Goal: Task Accomplishment & Management: Manage account settings

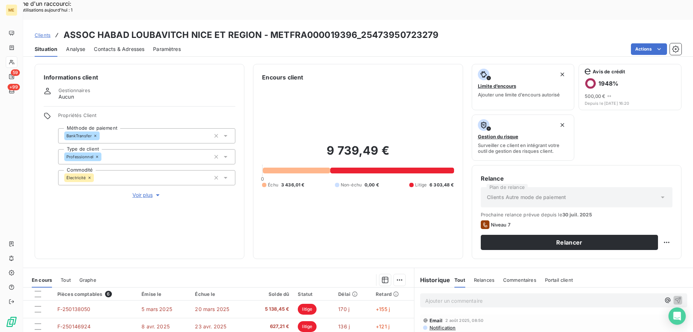
click at [667, 223] on div "Relance Plan de relance Clients Autre mode de paiement Prochaine relance prévue…" at bounding box center [577, 212] width 210 height 94
click at [643, 241] on div "Replanifier cette action" at bounding box center [631, 238] width 65 height 12
select select "7"
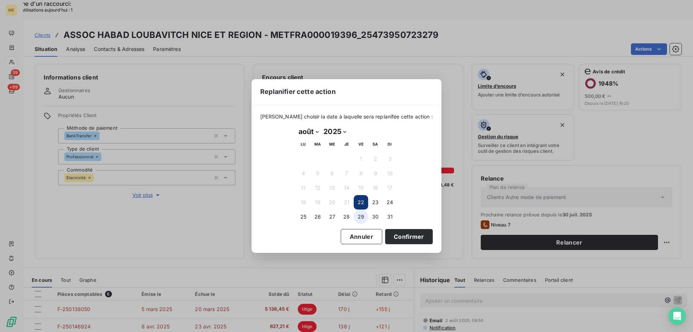
click at [362, 219] on button "29" at bounding box center [361, 216] width 14 height 14
click at [391, 230] on button "Confirmer" at bounding box center [409, 236] width 48 height 15
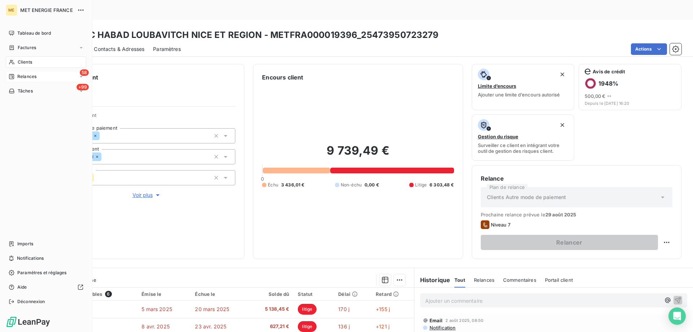
click at [11, 79] on icon at bounding box center [11, 76] width 5 height 5
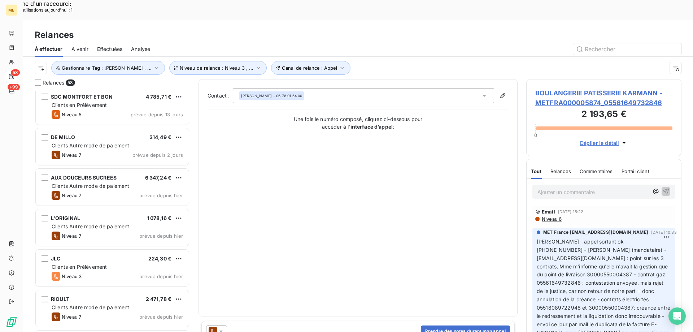
scroll to position [217, 0]
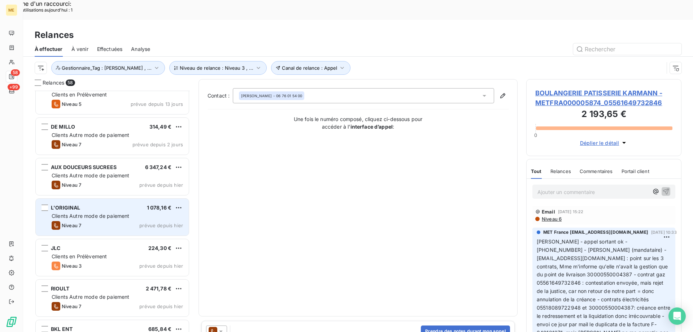
click at [167, 204] on span "1 078,16 €" at bounding box center [159, 207] width 25 height 6
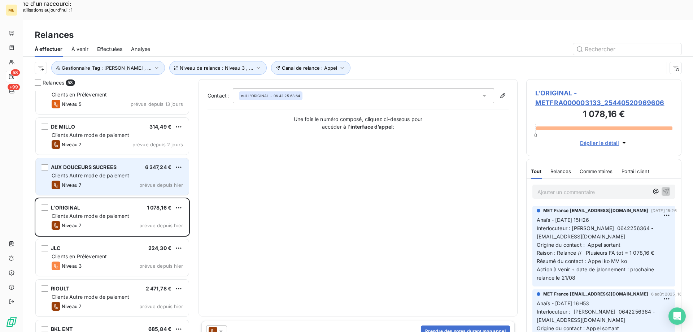
click at [137, 172] on div "Clients Autre mode de paiement" at bounding box center [117, 175] width 131 height 7
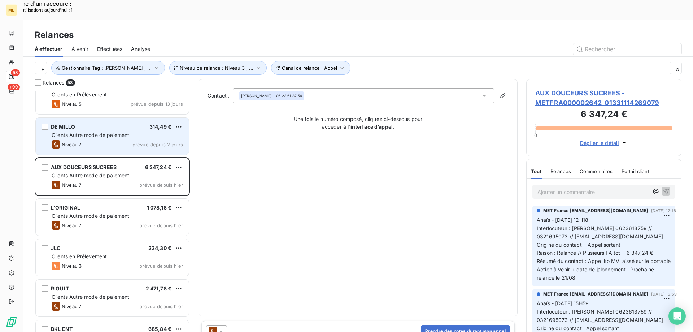
click at [105, 131] on div "Clients Autre mode de paiement" at bounding box center [117, 134] width 131 height 7
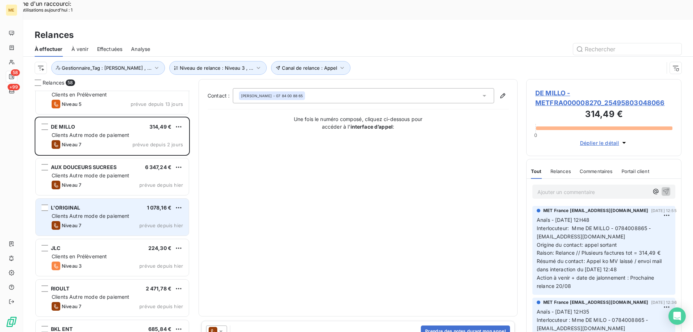
click at [80, 200] on div "L'ORIGINAL 1 078,16 € Clients Autre mode de paiement Niveau 7 prévue depuis [DA…" at bounding box center [112, 216] width 153 height 37
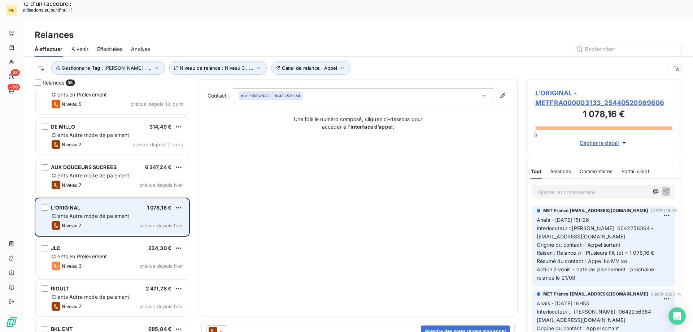
scroll to position [289, 0]
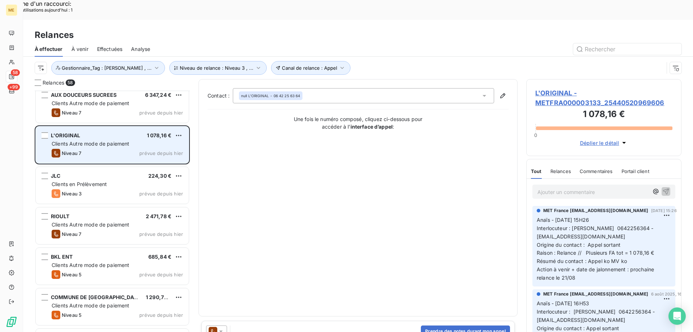
click at [83, 183] on div "JLC 224,30 € Clients en Prélèvement Niveau 3 prévue depuis [DATE]" at bounding box center [112, 185] width 153 height 37
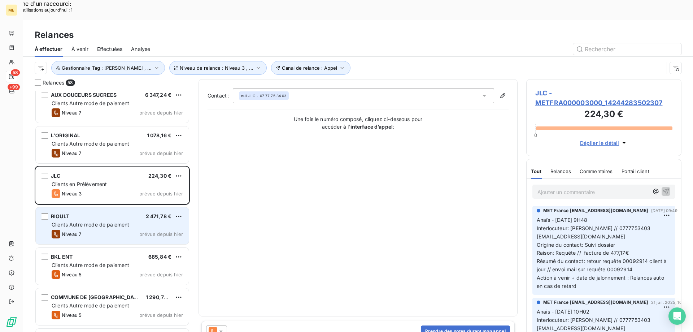
click at [87, 230] on div "Niveau 7 prévue depuis [DATE]" at bounding box center [117, 234] width 131 height 9
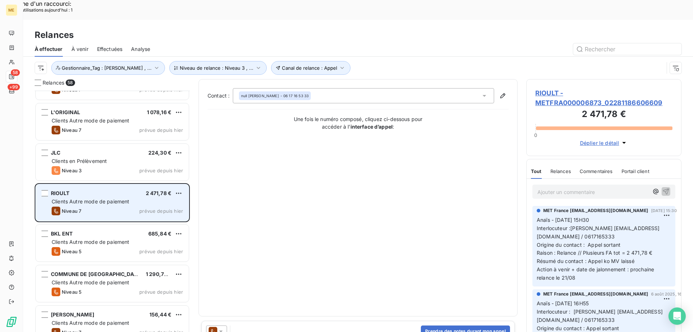
scroll to position [325, 0]
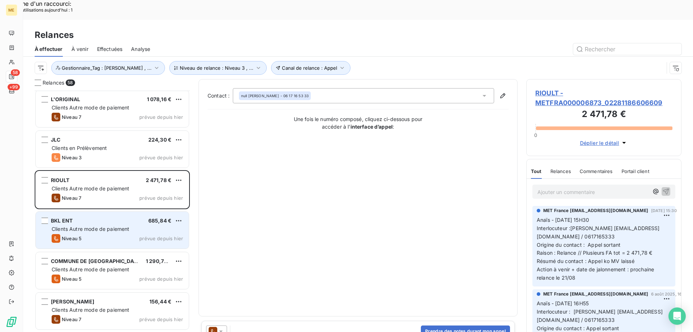
click at [92, 217] on div "BKL ENT 685,84 €" at bounding box center [117, 220] width 131 height 6
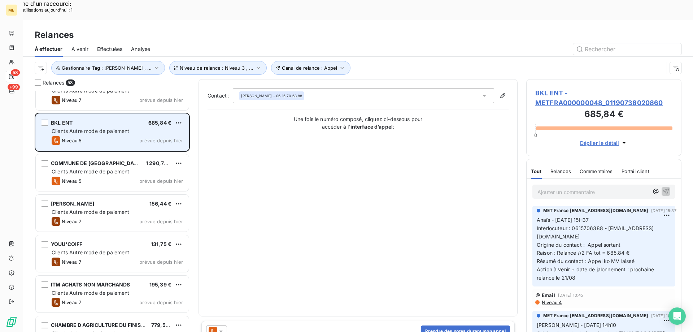
scroll to position [433, 0]
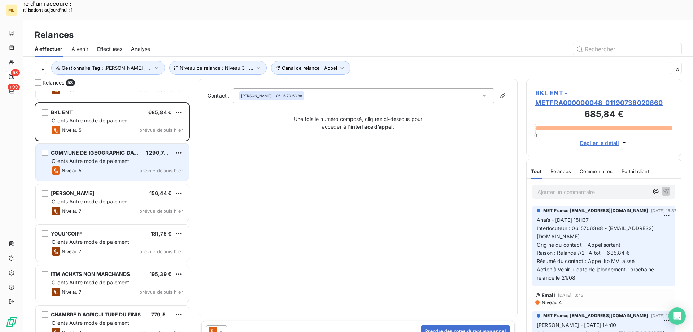
click at [115, 144] on div "COMMUNE DE VAUX 1 290,70 € Clients Autre mode de paiement Niveau 5 prévue depui…" at bounding box center [112, 162] width 153 height 37
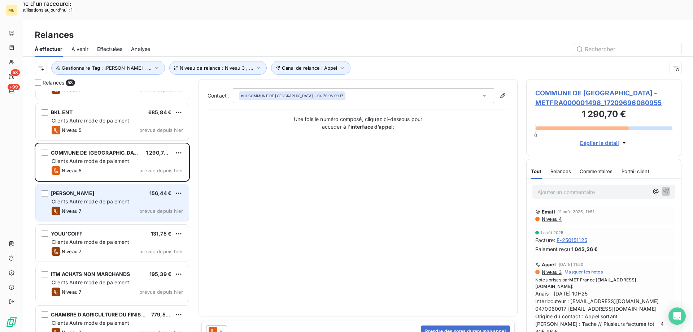
click at [87, 190] on span "[PERSON_NAME]" at bounding box center [72, 193] width 43 height 6
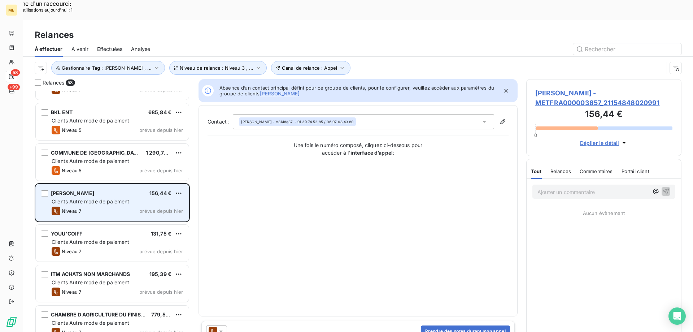
click at [87, 190] on span "[PERSON_NAME]" at bounding box center [72, 193] width 43 height 6
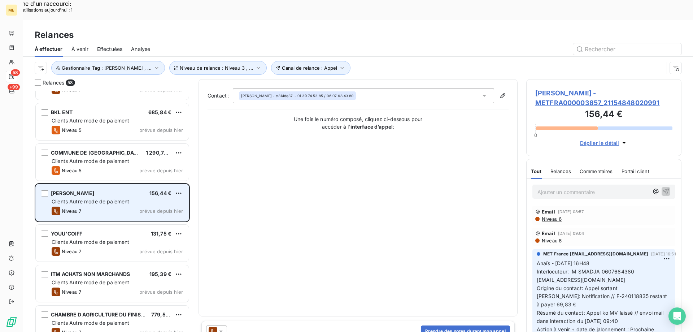
click at [107, 197] on div "[PERSON_NAME] 156,44 € Clients Autre mode de paiement Niveau 7 prévue depuis [D…" at bounding box center [112, 202] width 153 height 37
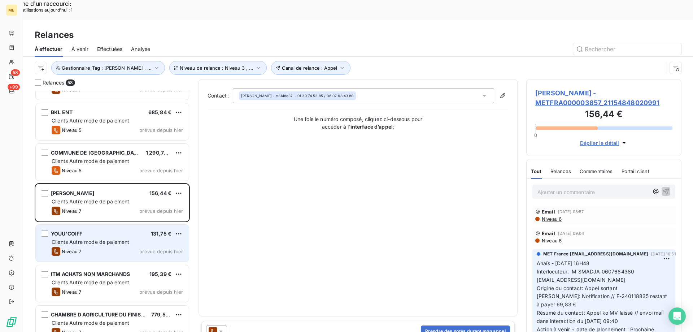
click at [105, 230] on div "YOUU'COIFF 131,75 €" at bounding box center [117, 233] width 131 height 6
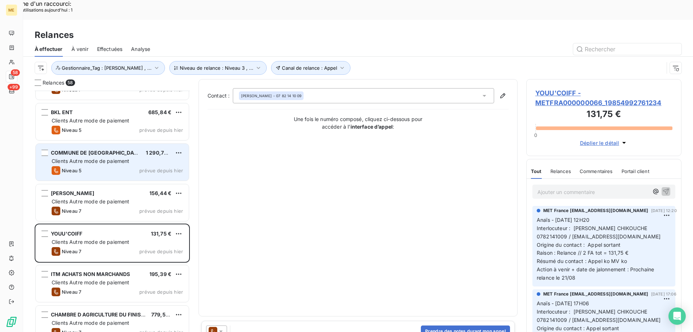
scroll to position [506, 0]
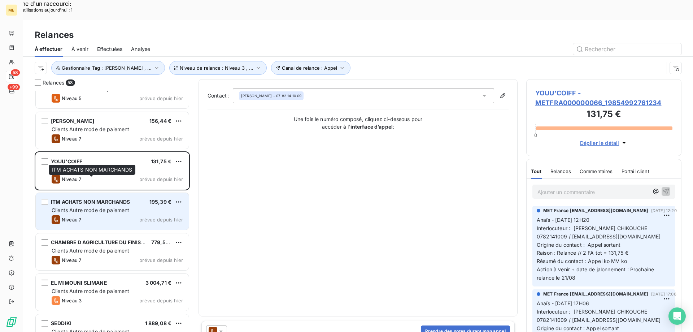
click at [94, 198] on span "ITM ACHATS NON MARCHANDS" at bounding box center [90, 201] width 79 height 6
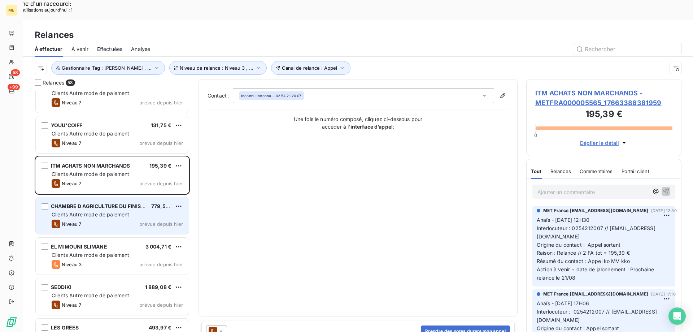
click at [117, 214] on div "CHAMBRE D AGRICULTURE DU FINISTERE 779,57 € Clients Autre mode de paiement Nive…" at bounding box center [112, 216] width 154 height 38
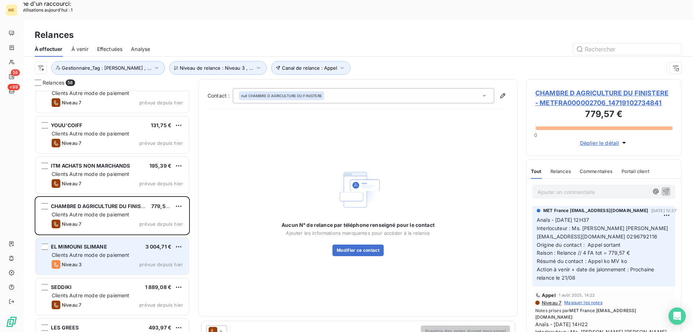
click at [105, 252] on span "Clients Autre mode de paiement" at bounding box center [91, 255] width 78 height 6
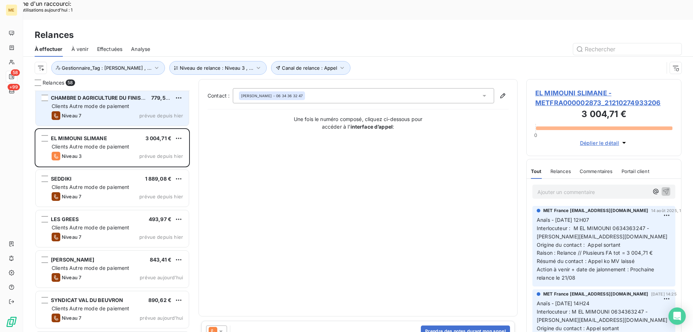
scroll to position [722, 0]
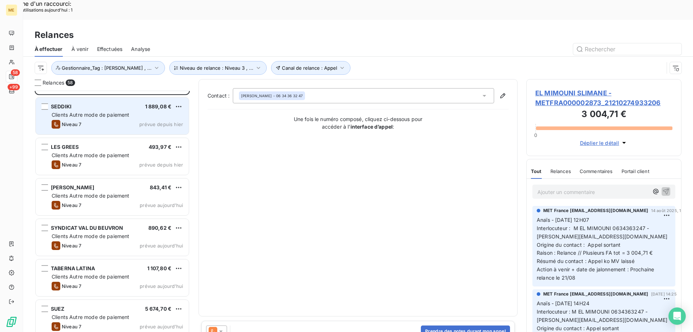
click at [118, 111] on div "Clients Autre mode de paiement" at bounding box center [117, 114] width 131 height 7
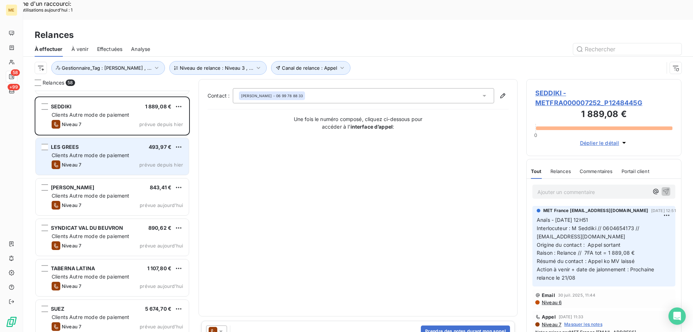
click at [96, 160] on div "Niveau 7 prévue depuis [DATE]" at bounding box center [117, 164] width 131 height 9
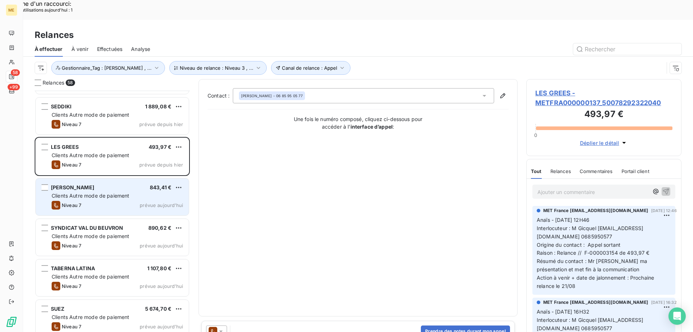
click at [82, 178] on div "[PERSON_NAME] 843,41 € Clients Autre mode de paiement Niveau 7 prévue [DATE]" at bounding box center [112, 196] width 153 height 37
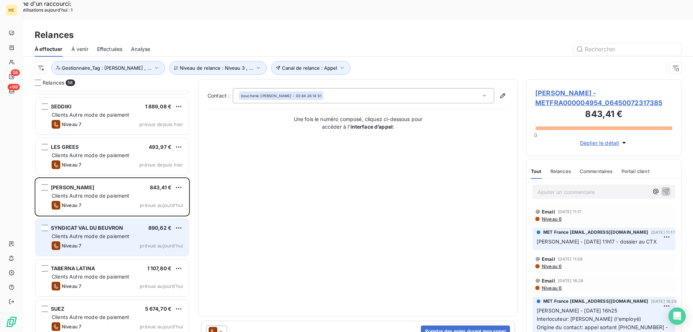
click at [76, 224] on div "SYNDICAT VAL DU BEUVRON" at bounding box center [87, 227] width 72 height 7
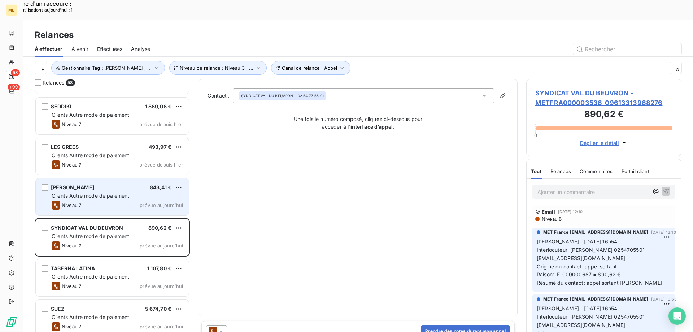
click at [80, 192] on span "Clients Autre mode de paiement" at bounding box center [91, 195] width 78 height 6
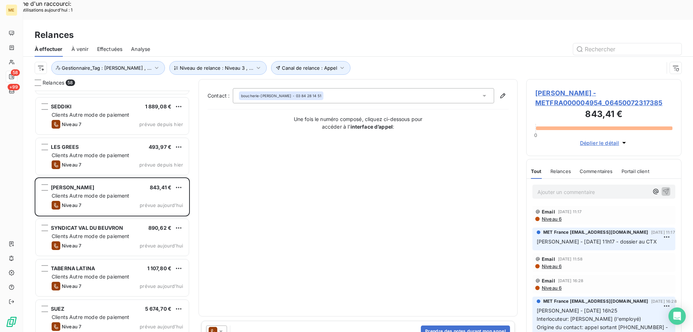
click at [560, 88] on span "[PERSON_NAME] - METFRA000004954_06450072317385" at bounding box center [603, 97] width 137 height 19
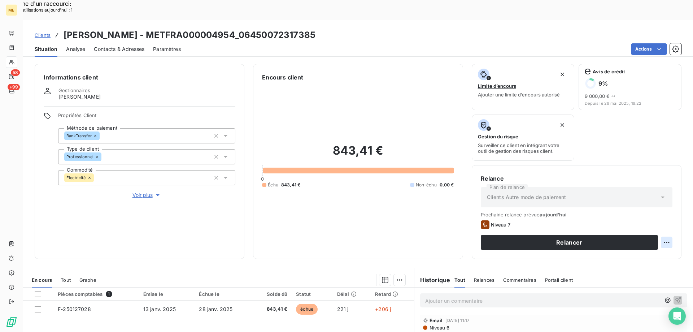
click at [633, 237] on div "Replanifier cette action" at bounding box center [631, 238] width 65 height 12
select select "7"
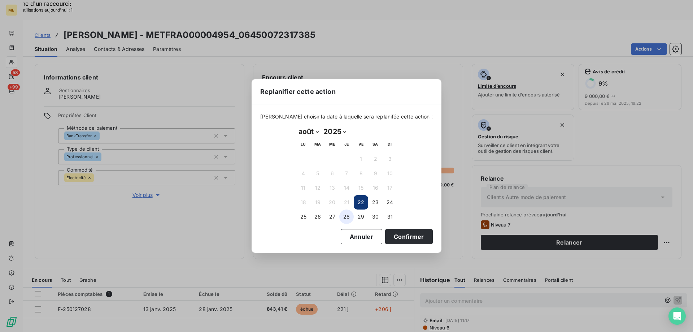
click at [342, 217] on button "28" at bounding box center [346, 216] width 14 height 14
click at [406, 237] on button "Confirmer" at bounding box center [409, 236] width 48 height 15
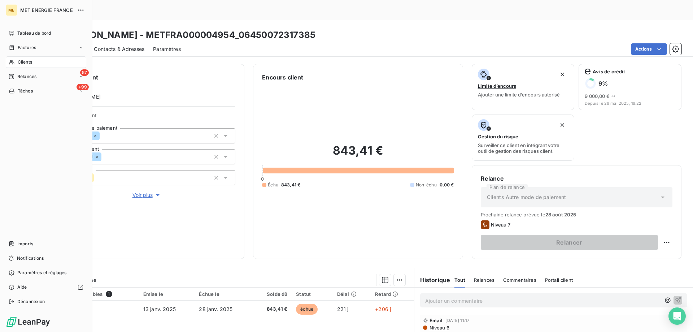
click at [22, 81] on div "57 Relances" at bounding box center [46, 77] width 80 height 12
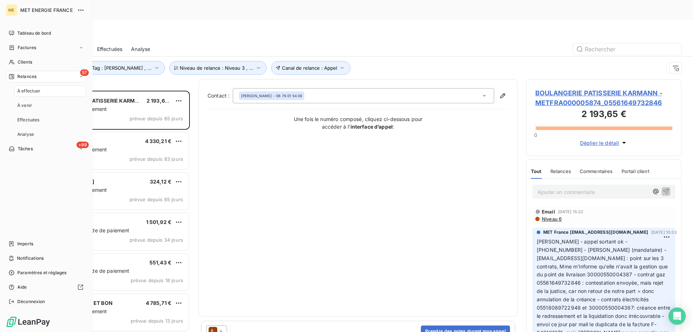
scroll to position [256, 150]
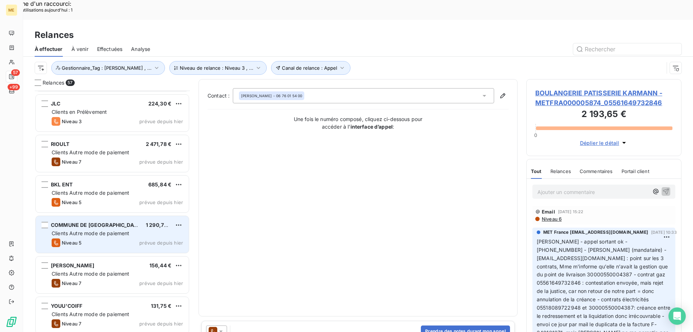
click at [99, 230] on span "Clients Autre mode de paiement" at bounding box center [91, 233] width 78 height 6
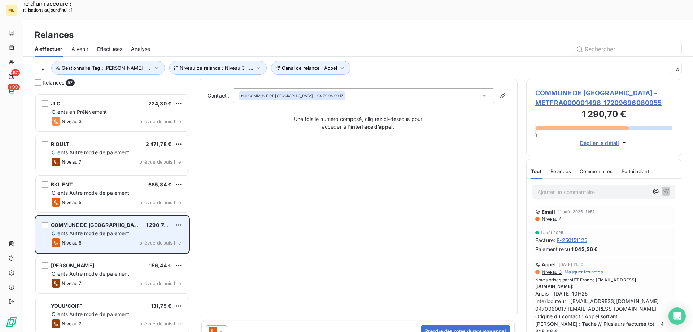
scroll to position [470, 0]
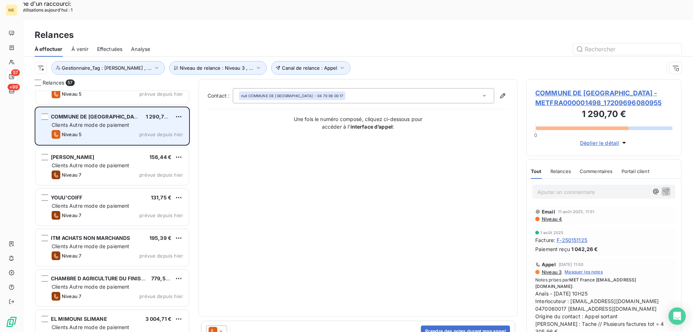
click at [98, 208] on div "RIOULT 2 471,78 € Clients Autre mode de paiement Niveau 7 prévue depuis [DATE] …" at bounding box center [112, 221] width 155 height 261
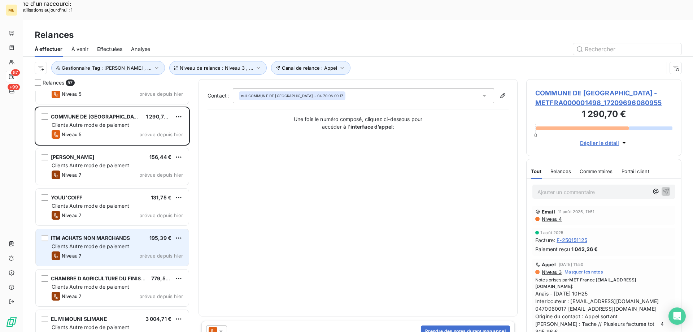
click at [93, 245] on div "ITM ACHATS NON MARCHANDS 195,39 € Clients Autre mode de paiement Niveau 7 prévu…" at bounding box center [112, 247] width 153 height 37
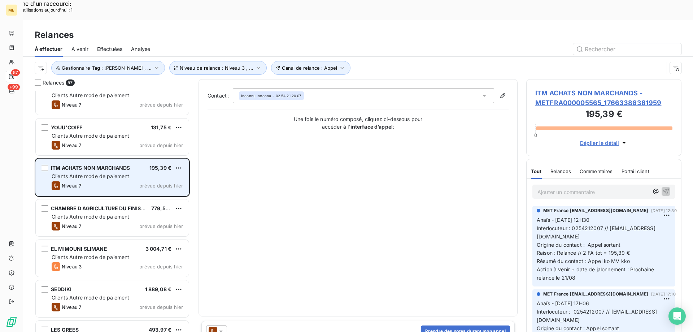
scroll to position [542, 0]
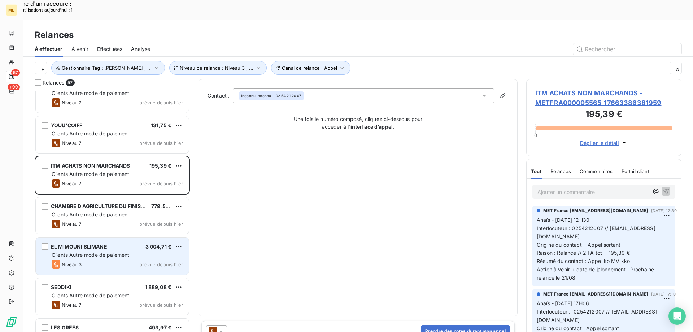
click at [92, 243] on span "EL MIMOUNI SLIMANE" at bounding box center [79, 246] width 56 height 6
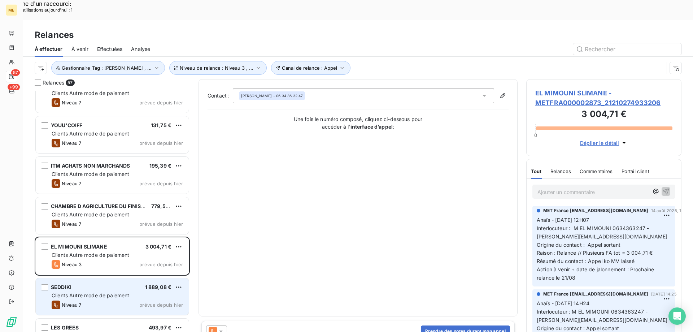
click at [92, 284] on div "SEDDIKI 1 889,08 €" at bounding box center [117, 287] width 131 height 6
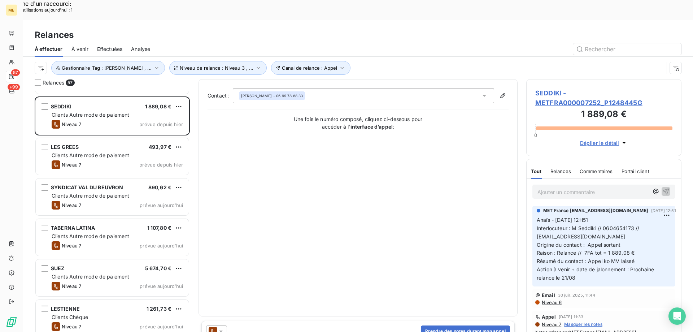
scroll to position [758, 0]
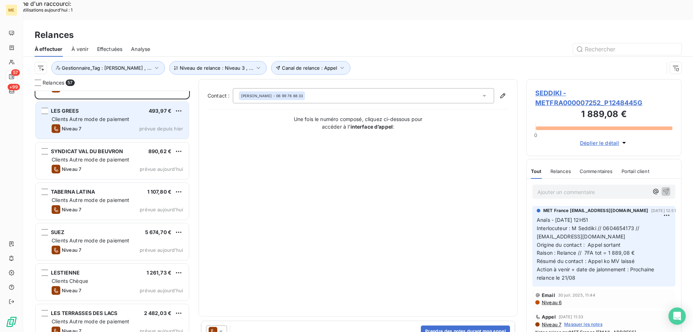
click at [113, 124] on div "Niveau 7 prévue depuis [DATE]" at bounding box center [117, 128] width 131 height 9
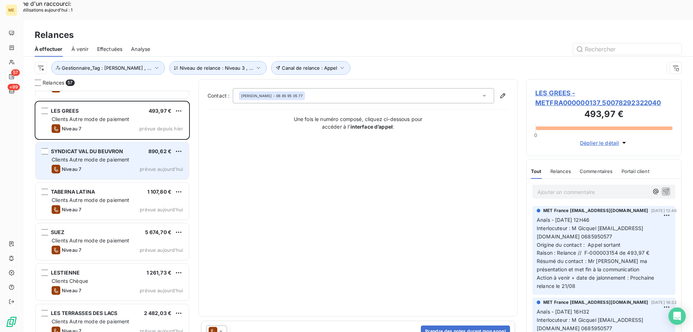
click at [97, 156] on span "Clients Autre mode de paiement" at bounding box center [91, 159] width 78 height 6
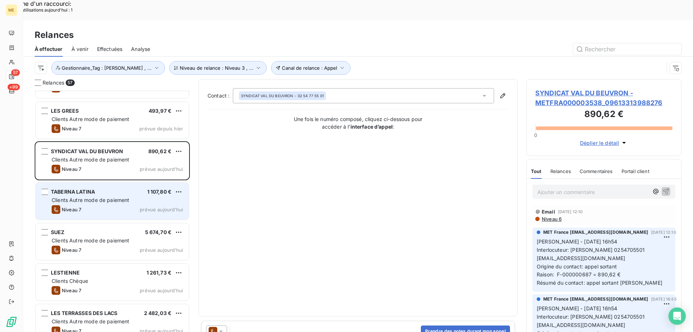
click at [96, 197] on span "Clients Autre mode de paiement" at bounding box center [91, 200] width 78 height 6
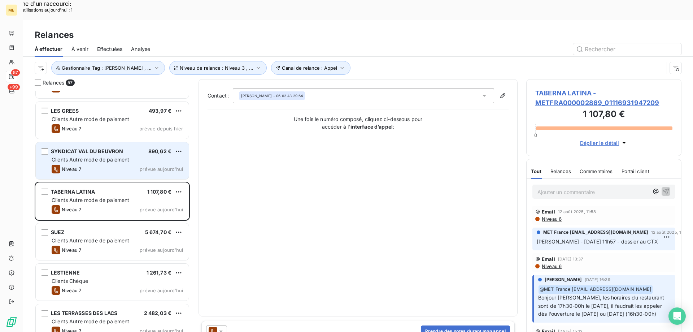
click at [95, 156] on div "Clients Autre mode de paiement" at bounding box center [117, 159] width 131 height 7
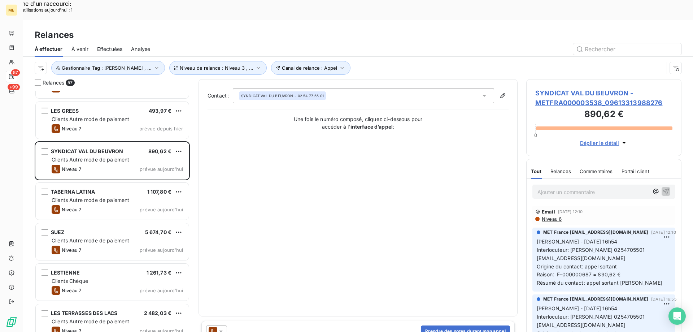
click at [562, 88] on span "SYNDICAT VAL DU BEUVRON - METFRA000003538_09613313988276" at bounding box center [603, 97] width 137 height 19
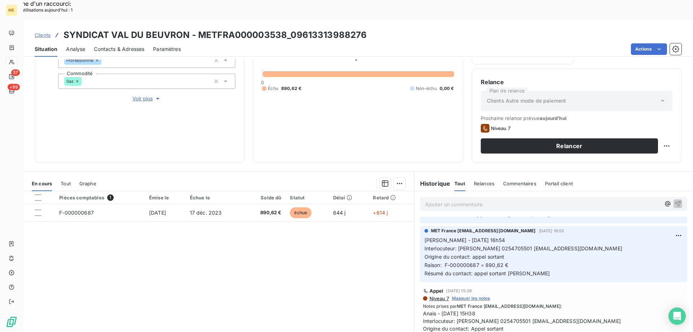
scroll to position [108, 0]
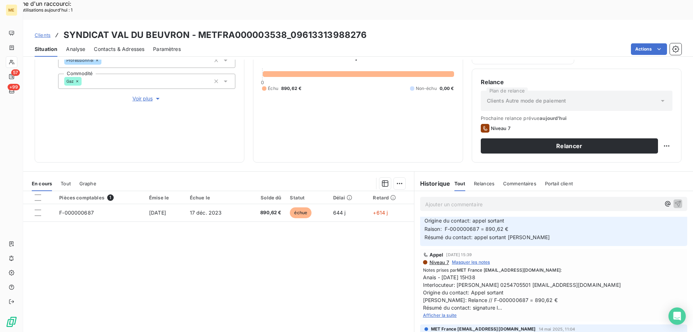
click at [150, 95] on span "Voir plus" at bounding box center [146, 98] width 29 height 7
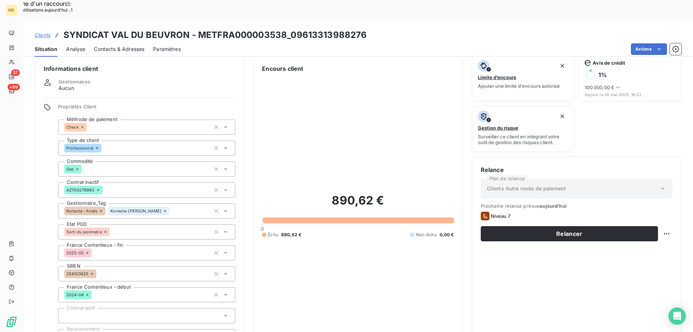
scroll to position [0, 0]
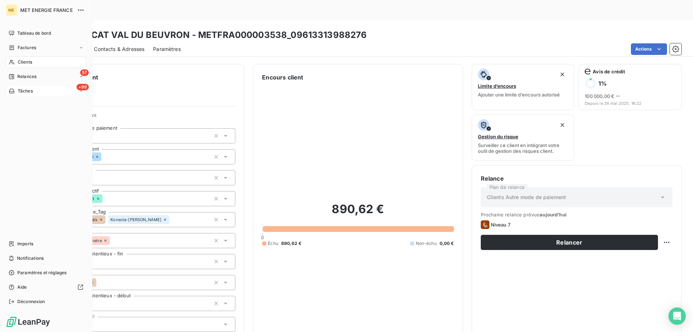
click at [45, 94] on div "+99 Tâches" at bounding box center [46, 91] width 80 height 12
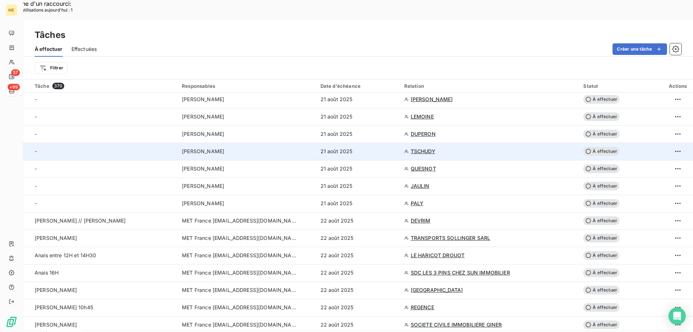
scroll to position [289, 0]
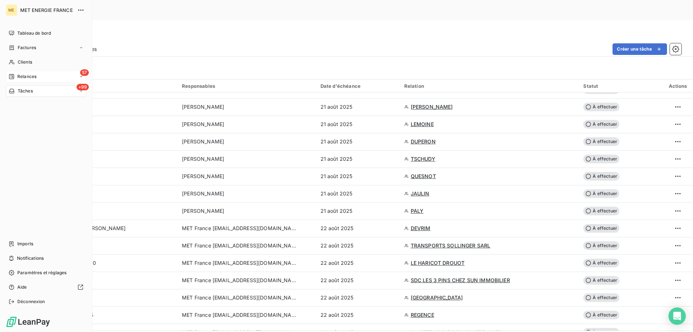
click at [16, 80] on div "57 Relances" at bounding box center [46, 77] width 80 height 12
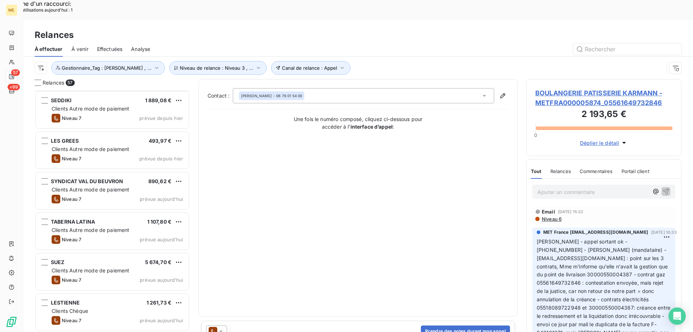
scroll to position [758, 0]
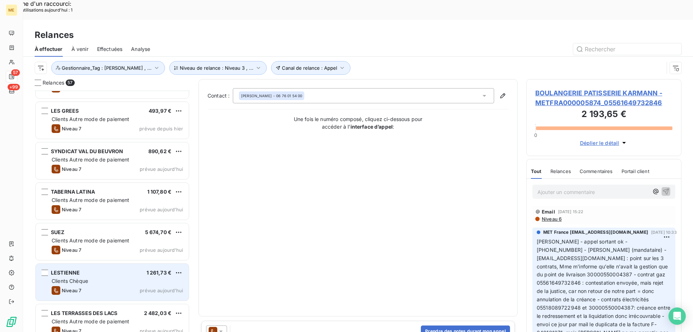
click at [95, 269] on div "LESTIENNE 1 261,73 €" at bounding box center [117, 272] width 131 height 6
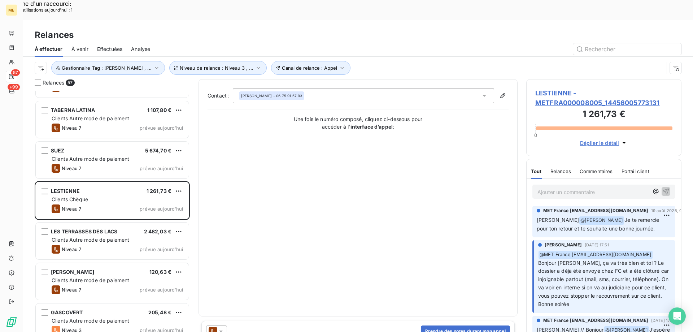
scroll to position [794, 0]
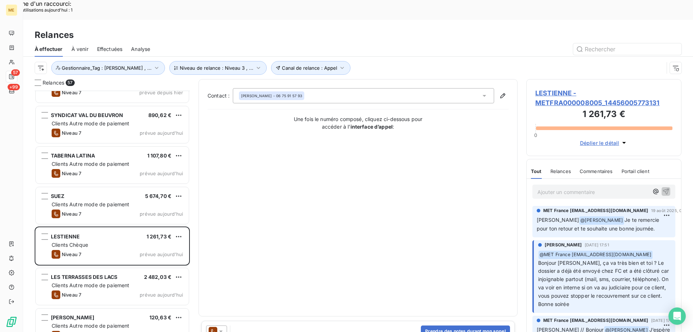
click at [577, 88] on span "LESTIENNE - METFRA000008005_14456005773131" at bounding box center [603, 97] width 137 height 19
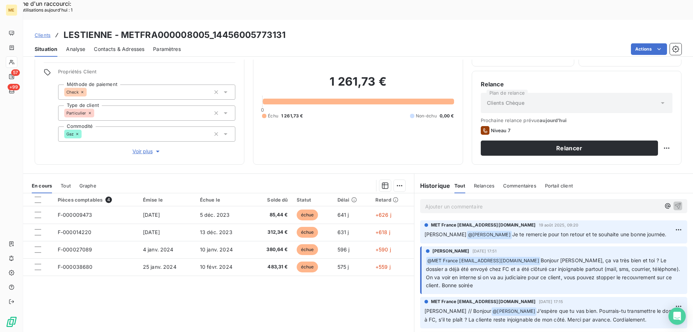
scroll to position [46, 0]
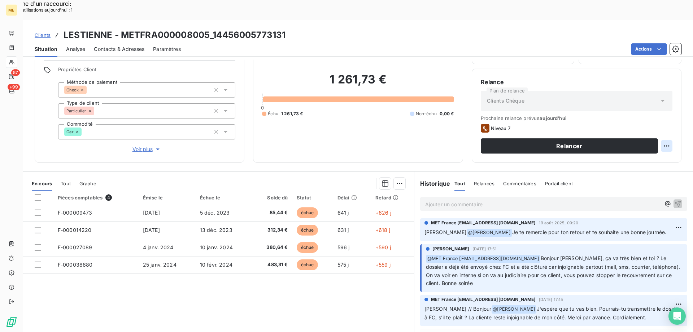
click at [622, 140] on div "Replanifier cette action" at bounding box center [631, 142] width 65 height 12
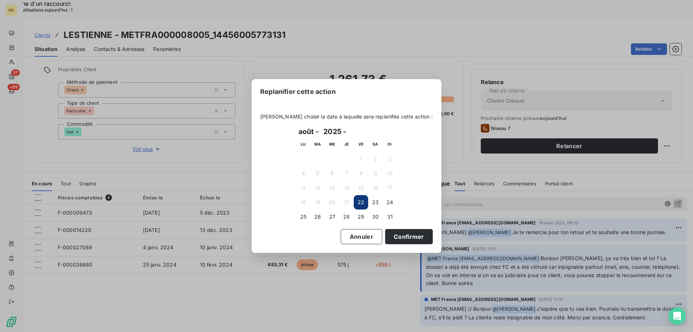
click at [313, 133] on select "janvier février mars avril mai juin juillet août septembre octobre novembre déc…" at bounding box center [308, 132] width 25 height 12
select select "8"
click at [296, 126] on select "janvier février mars avril mai juin juillet août septembre octobre novembre déc…" at bounding box center [308, 132] width 25 height 12
click at [335, 176] on button "10" at bounding box center [332, 173] width 14 height 14
click at [385, 235] on button "Confirmer" at bounding box center [409, 236] width 48 height 15
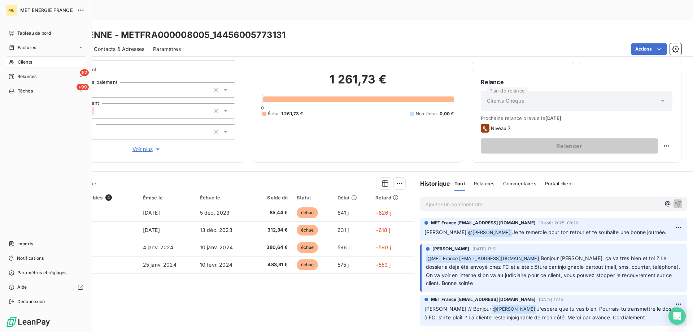
click at [32, 70] on nav "Tableau de bord Factures Clients 52 Relances +99 Tâches" at bounding box center [46, 61] width 80 height 69
drag, startPoint x: 32, startPoint y: 70, endPoint x: 31, endPoint y: 74, distance: 4.5
click at [32, 71] on nav "Tableau de bord Factures Clients 52 Relances +99 Tâches" at bounding box center [46, 61] width 80 height 69
click at [31, 74] on span "Relances" at bounding box center [26, 76] width 19 height 6
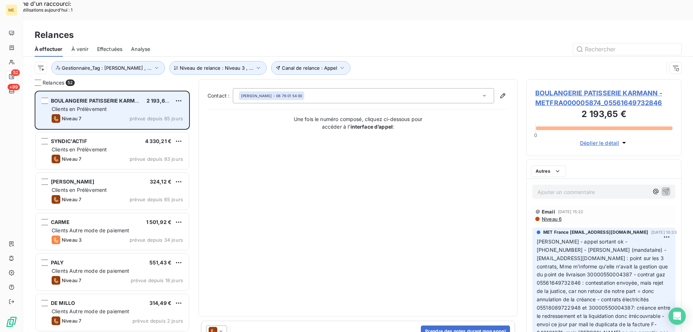
scroll to position [256, 150]
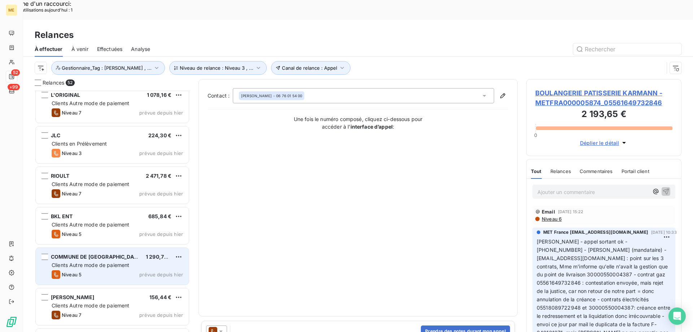
click at [83, 253] on div "COMMUNE DE [GEOGRAPHIC_DATA]" at bounding box center [95, 256] width 89 height 7
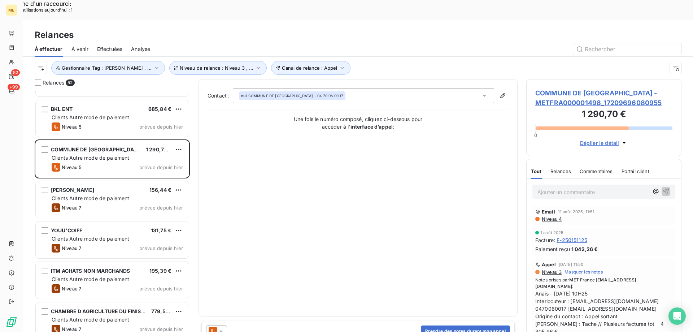
scroll to position [397, 0]
click at [88, 243] on div "Niveau 7 prévue depuis [DATE]" at bounding box center [117, 247] width 131 height 9
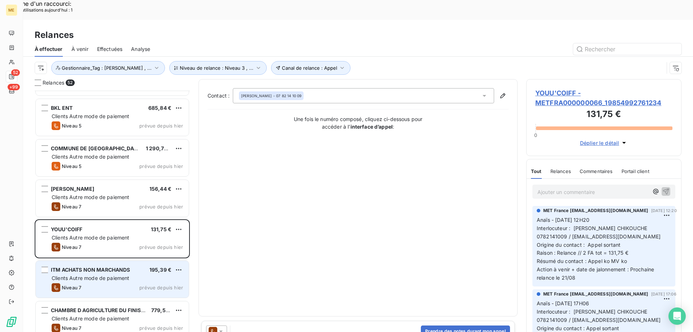
click at [74, 284] on span "Niveau 7" at bounding box center [71, 287] width 19 height 6
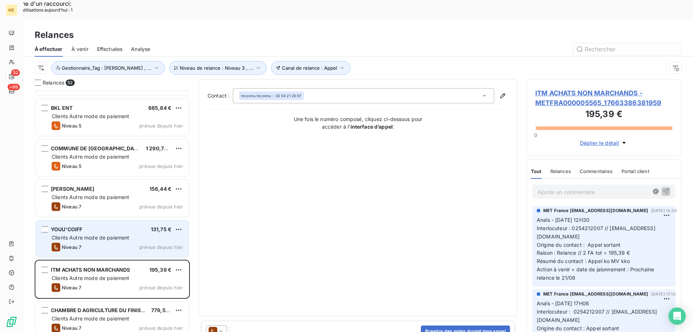
scroll to position [506, 0]
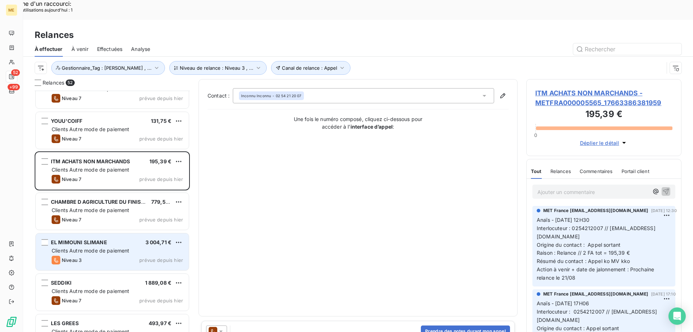
click at [116, 233] on div "EL MIMOUNI SLIMANE 3 004,71 € Clients Autre mode de paiement Niveau 3 prévue de…" at bounding box center [112, 251] width 153 height 37
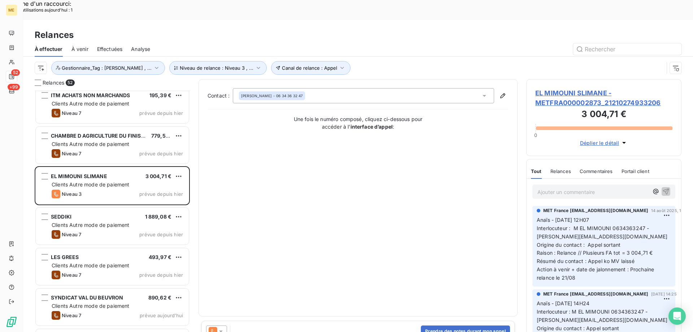
scroll to position [614, 0]
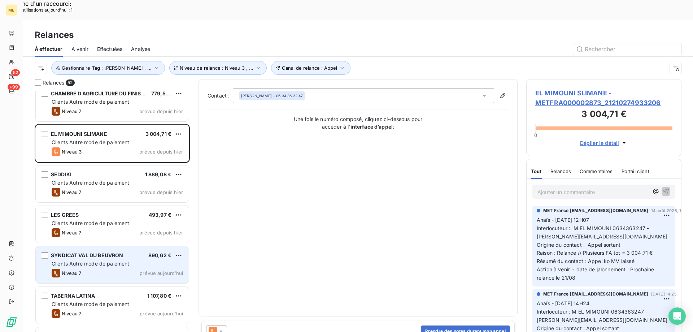
click at [82, 248] on div "SYNDICAT VAL DU BEUVRON 890,62 € Clients Autre mode de paiement Niveau 7 prévue…" at bounding box center [112, 264] width 153 height 37
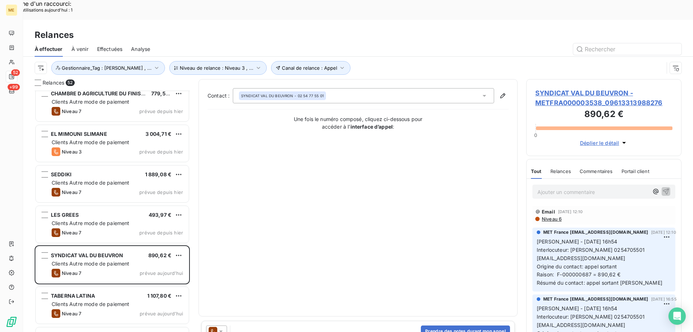
click at [542, 88] on span "SYNDICAT VAL DU BEUVRON - METFRA000003538_09613313988276" at bounding box center [603, 97] width 137 height 19
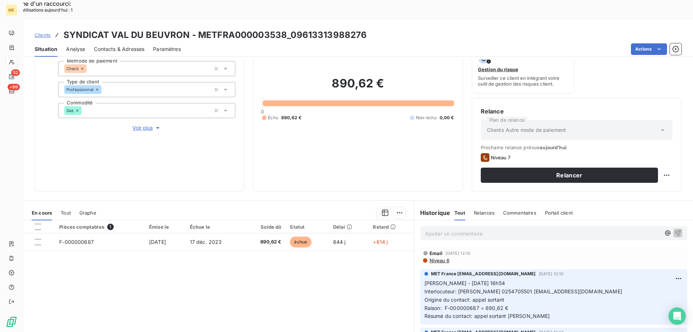
scroll to position [96, 0]
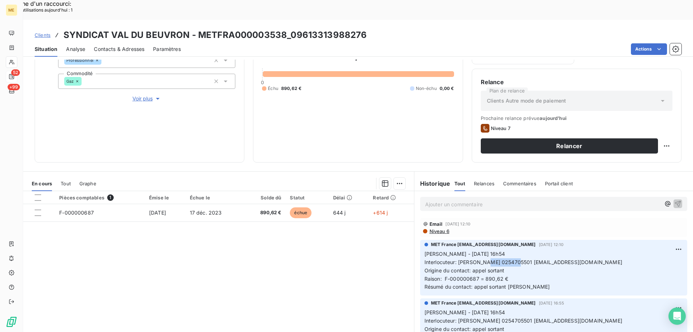
drag, startPoint x: 489, startPoint y: 242, endPoint x: 520, endPoint y: 244, distance: 30.8
click at [520, 259] on span "Interlocuteur: [PERSON_NAME] 0254705501 [EMAIL_ADDRESS][DOMAIN_NAME]" at bounding box center [523, 262] width 198 height 6
copy span "0254705501"
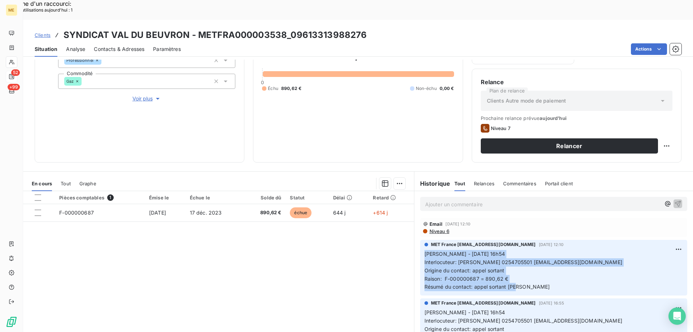
copy p "[PERSON_NAME] - [DATE] 16h54 Interlocuteur: [PERSON_NAME] 0254705501 [EMAIL_ADD…"
drag, startPoint x: 516, startPoint y: 268, endPoint x: 414, endPoint y: 233, distance: 107.9
click at [414, 238] on div "MET France [EMAIL_ADDRESS][DOMAIN_NAME] [DATE] 12:10 [PERSON_NAME] - [DATE] 16h…" at bounding box center [553, 267] width 279 height 58
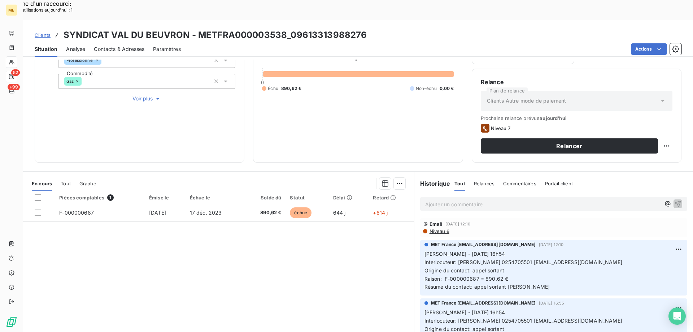
click at [467, 197] on div "Ajouter un commentaire ﻿" at bounding box center [553, 204] width 267 height 14
click at [464, 200] on p "Ajouter un commentaire ﻿" at bounding box center [542, 204] width 235 height 9
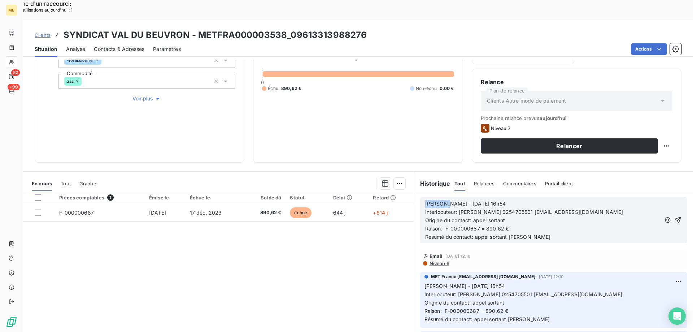
drag, startPoint x: 440, startPoint y: 182, endPoint x: 402, endPoint y: 182, distance: 38.3
click at [402, 182] on div "En cours Tout Graphe Pièces comptables 1 Émise le Échue le Solde dû Statut Déla…" at bounding box center [358, 261] width 670 height 180
click at [440, 200] on span "[PERSON_NAME]- [DATE] 16h54" at bounding box center [464, 203] width 79 height 6
click at [489, 200] on p "[PERSON_NAME]- [DATE] 16h54" at bounding box center [542, 204] width 235 height 8
click at [674, 216] on icon "button" at bounding box center [677, 219] width 7 height 7
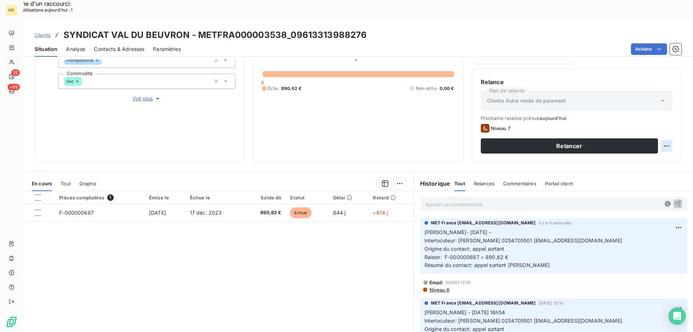
click at [612, 141] on div "Replanifier cette action" at bounding box center [631, 142] width 65 height 12
select select "7"
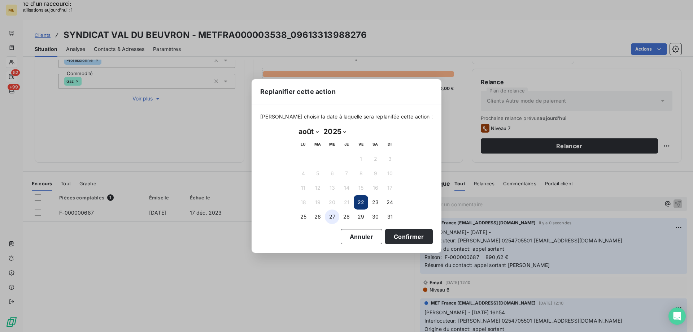
click at [330, 217] on button "27" at bounding box center [332, 216] width 14 height 14
click at [373, 230] on div "Annuler Confirmer" at bounding box center [346, 236] width 173 height 15
click at [385, 236] on button "Confirmer" at bounding box center [409, 236] width 48 height 15
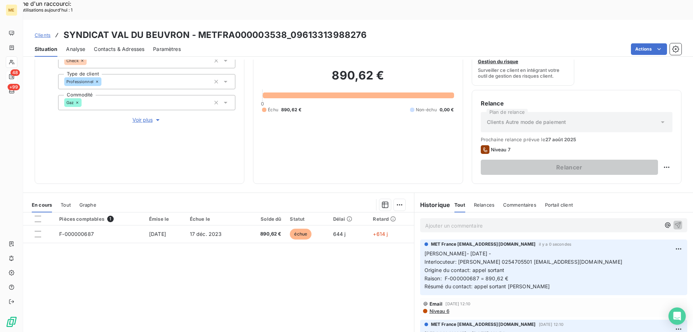
scroll to position [60, 0]
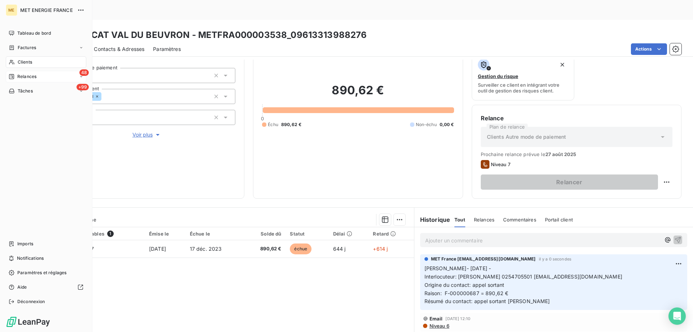
click at [50, 81] on div "48 Relances" at bounding box center [46, 77] width 80 height 12
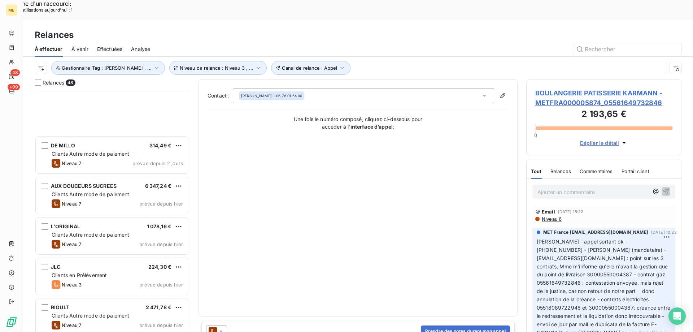
scroll to position [253, 0]
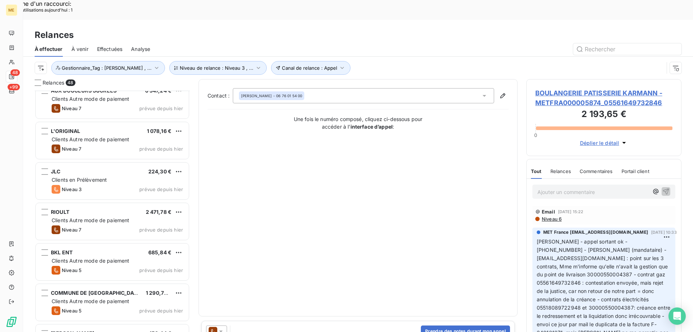
click at [107, 249] on div "BKL ENT 685,84 €" at bounding box center [117, 252] width 131 height 6
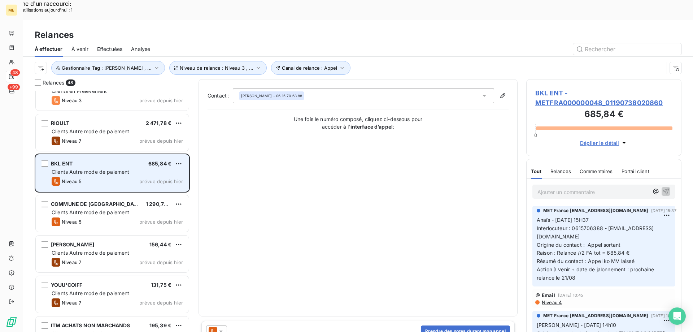
scroll to position [361, 0]
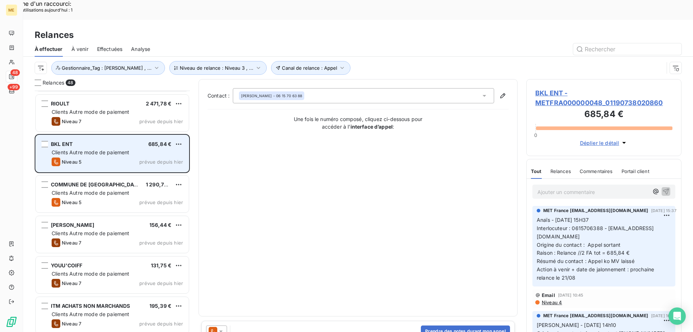
click at [107, 231] on div "[PERSON_NAME] 156,44 € Clients Autre mode de paiement Niveau 7 prévue depuis [D…" at bounding box center [112, 234] width 153 height 37
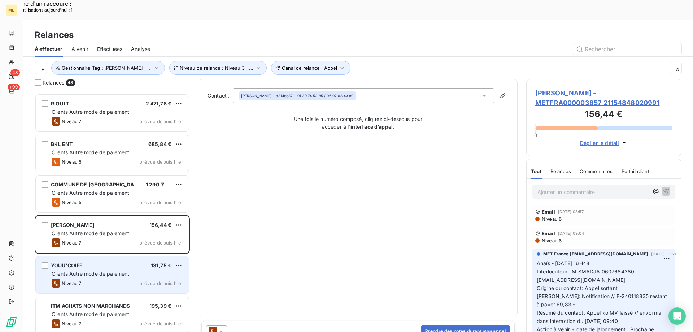
click at [93, 262] on div "YOUU'COIFF 131,75 €" at bounding box center [117, 265] width 131 height 6
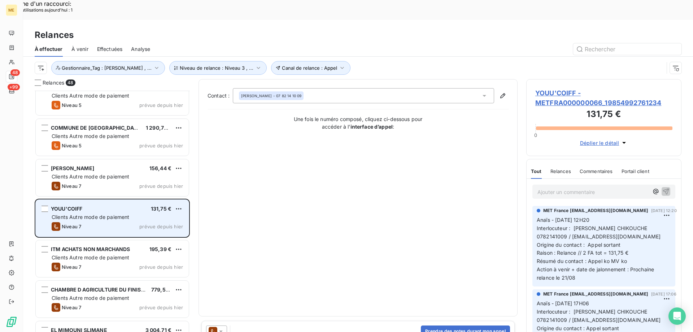
scroll to position [470, 0]
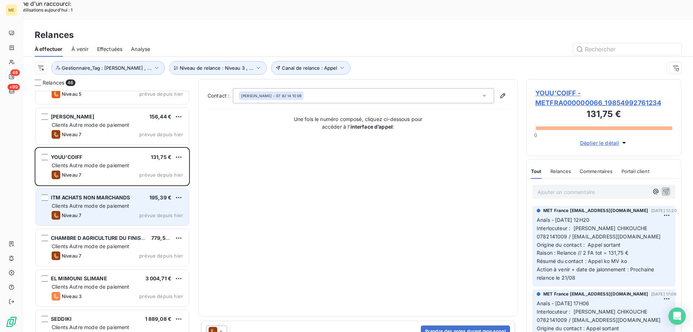
click at [102, 191] on div "ITM ACHATS NON MARCHANDS 195,39 € Clients Autre mode de paiement Niveau 7 prévu…" at bounding box center [112, 206] width 153 height 37
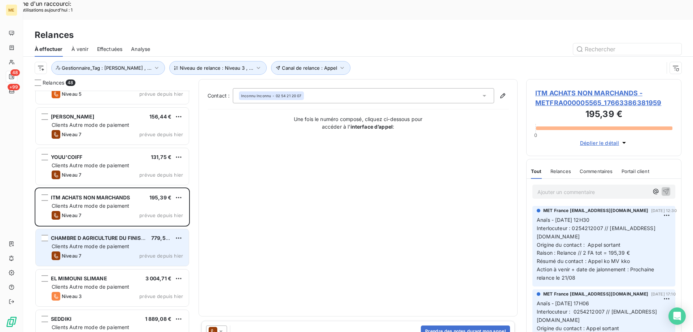
click at [93, 243] on span "Clients Autre mode de paiement" at bounding box center [91, 246] width 78 height 6
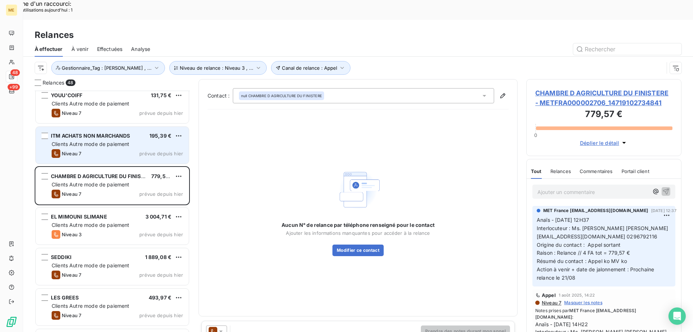
scroll to position [542, 0]
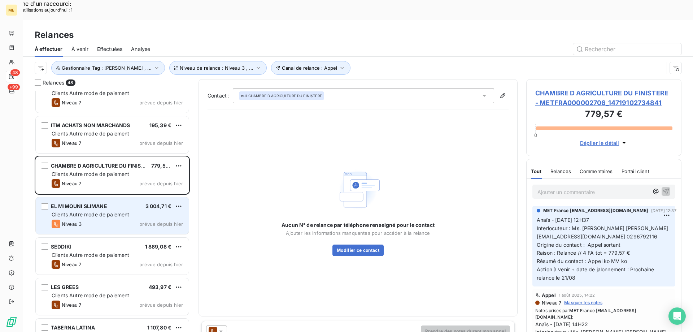
click at [105, 211] on div "Clients Autre mode de paiement" at bounding box center [117, 214] width 131 height 7
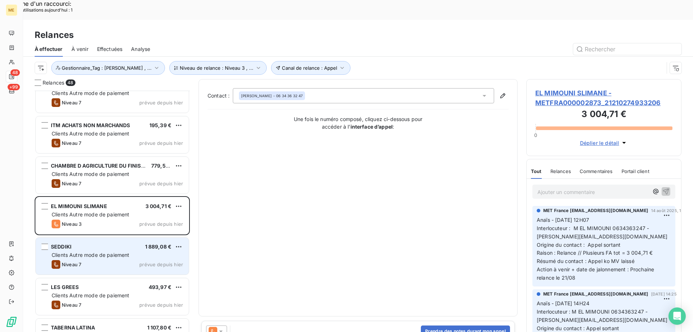
click at [93, 252] on span "Clients Autre mode de paiement" at bounding box center [91, 255] width 78 height 6
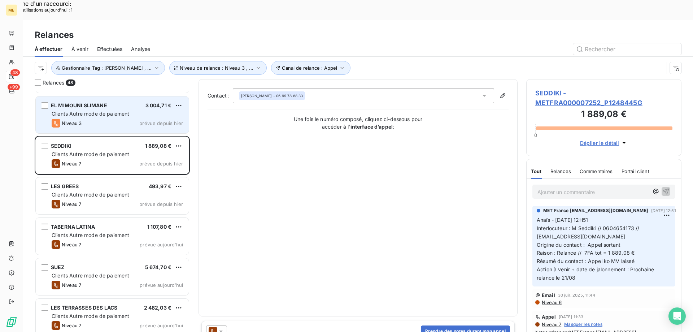
scroll to position [650, 0]
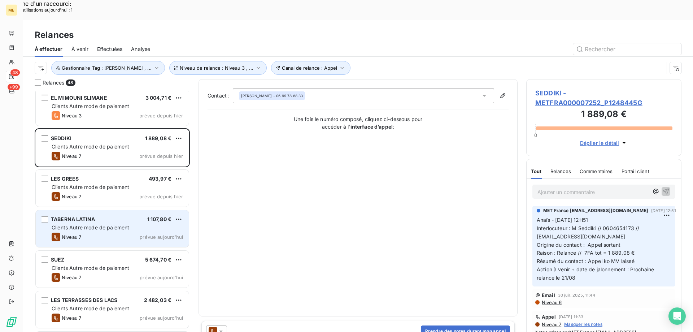
click at [105, 224] on span "Clients Autre mode de paiement" at bounding box center [91, 227] width 78 height 6
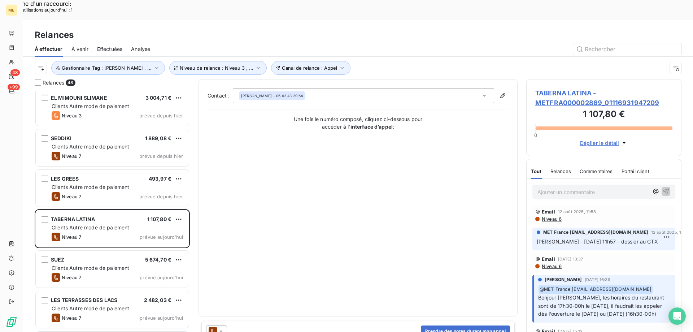
click at [559, 88] on span "TABERNA LATINA - METFRA000002869_01116931947209" at bounding box center [603, 97] width 137 height 19
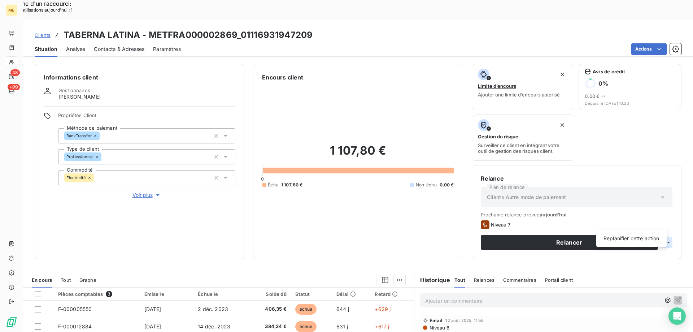
click at [658, 235] on div "Replanifier cette action" at bounding box center [631, 238] width 65 height 12
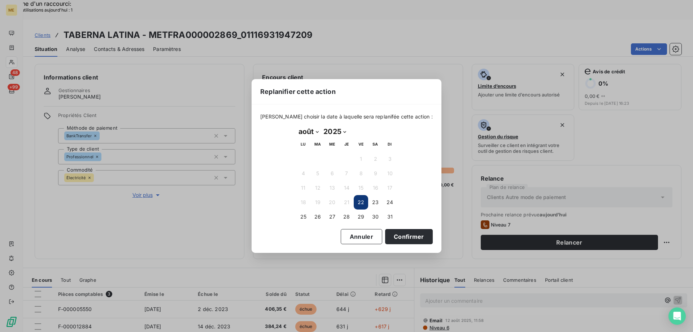
click at [316, 132] on select "janvier février mars avril mai juin juillet août septembre octobre novembre déc…" at bounding box center [308, 132] width 25 height 12
select select "8"
click at [296, 126] on select "janvier février mars avril mai juin juillet août septembre octobre novembre déc…" at bounding box center [308, 132] width 25 height 12
click at [343, 175] on button "11" at bounding box center [346, 173] width 14 height 14
click at [403, 239] on button "Confirmer" at bounding box center [409, 236] width 48 height 15
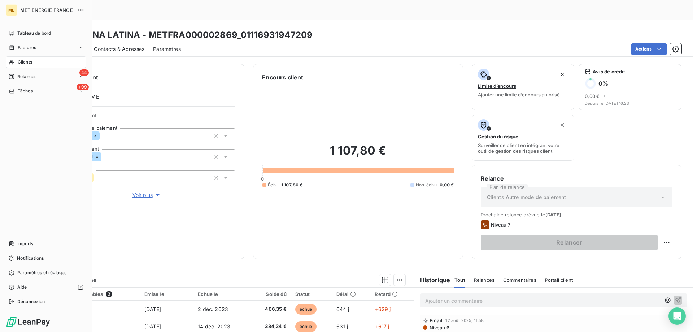
click at [21, 77] on span "Relances" at bounding box center [26, 76] width 19 height 6
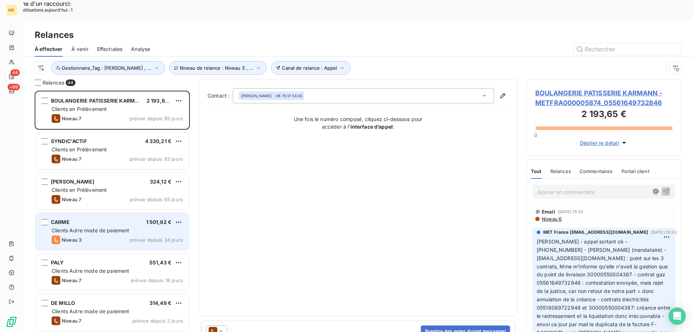
scroll to position [256, 150]
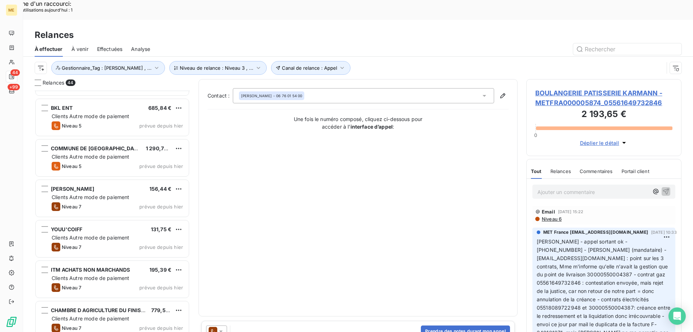
click at [112, 261] on div "ITM ACHATS NON MARCHANDS 195,39 € Clients Autre mode de paiement Niveau 7 prévu…" at bounding box center [112, 279] width 153 height 37
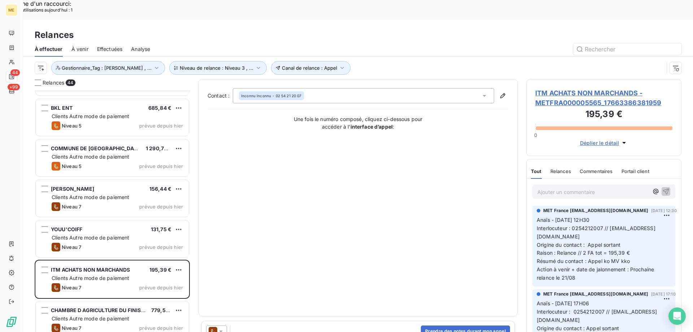
scroll to position [506, 0]
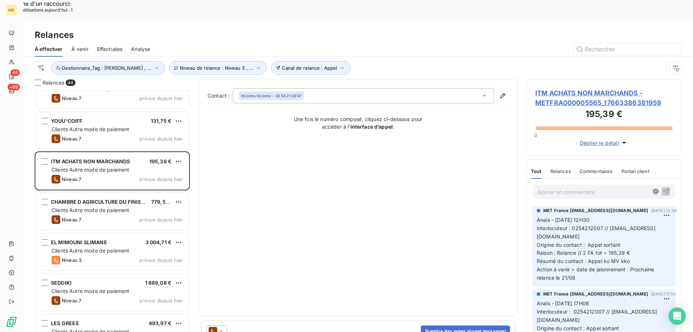
click at [112, 256] on div "Niveau 3 prévue depuis [DATE]" at bounding box center [117, 260] width 131 height 9
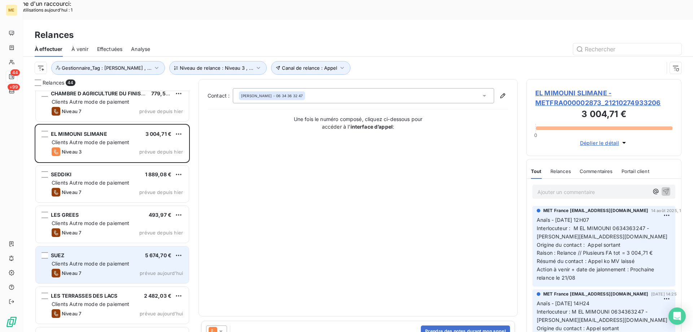
click at [89, 269] on div "Niveau 7 prévue [DATE]" at bounding box center [117, 273] width 131 height 9
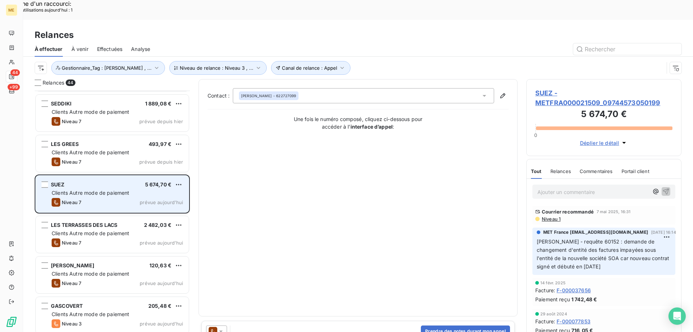
scroll to position [722, 0]
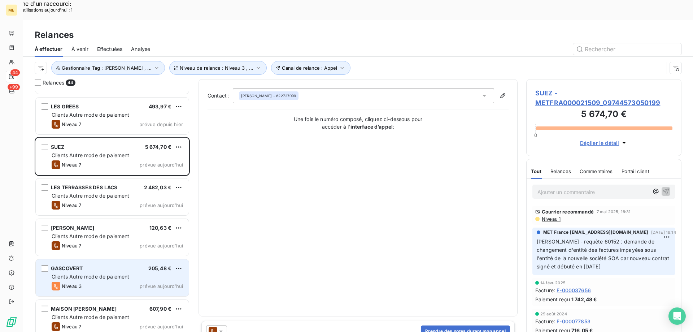
click at [89, 265] on div "GASCOVERT 205,48 €" at bounding box center [117, 268] width 131 height 6
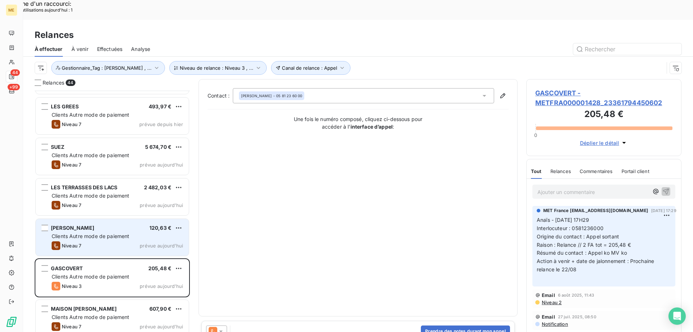
click at [110, 241] on div "Niveau 7 prévue [DATE]" at bounding box center [117, 245] width 131 height 9
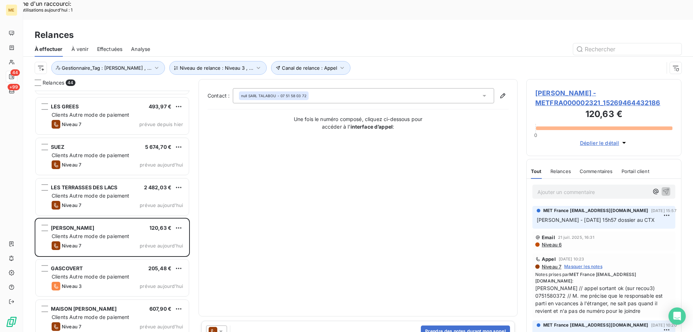
click at [547, 88] on span "[PERSON_NAME] - METFRA000002321_15269464432186" at bounding box center [603, 97] width 137 height 19
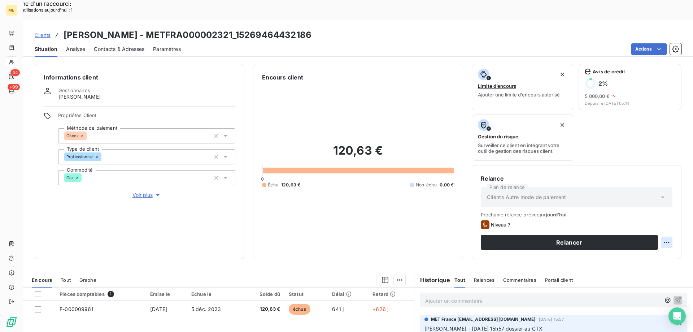
click at [604, 239] on div "Replanifier cette action" at bounding box center [631, 238] width 65 height 12
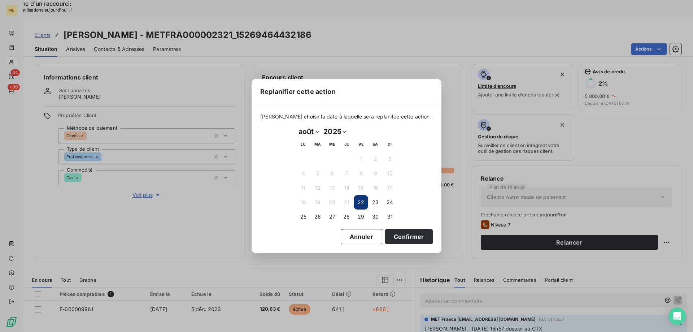
click at [310, 130] on select "janvier février mars avril mai juin juillet août septembre octobre novembre déc…" at bounding box center [308, 132] width 25 height 12
select select "8"
click at [296, 126] on select "janvier février mars avril mai juin juillet août septembre octobre novembre déc…" at bounding box center [308, 132] width 25 height 12
click at [359, 180] on button "12" at bounding box center [361, 173] width 14 height 14
click at [390, 238] on button "Confirmer" at bounding box center [409, 236] width 48 height 15
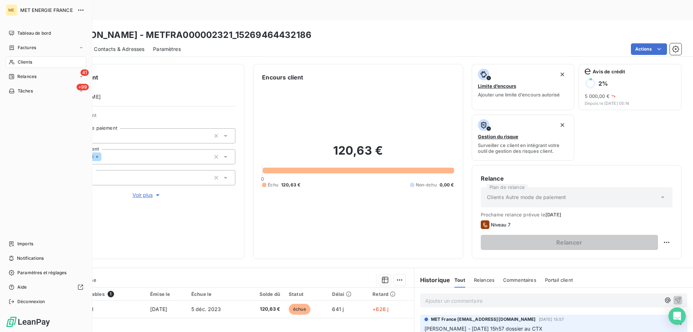
click at [21, 78] on span "Relances" at bounding box center [26, 76] width 19 height 6
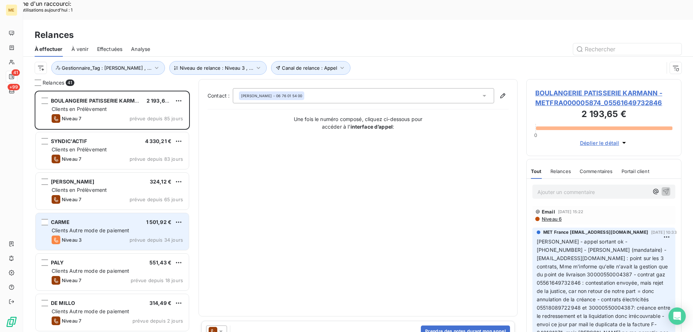
scroll to position [256, 150]
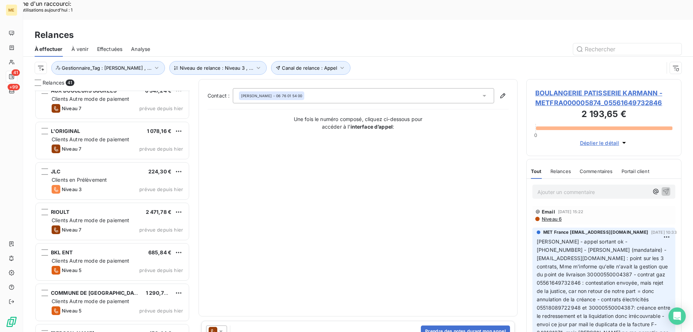
click at [137, 289] on div "COMMUNE DE VAUX 1 290,70 €" at bounding box center [117, 292] width 131 height 6
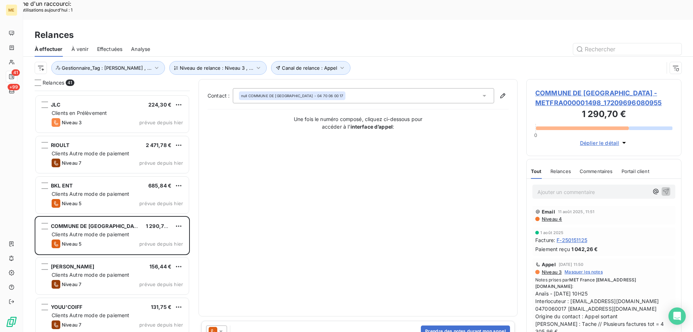
scroll to position [397, 0]
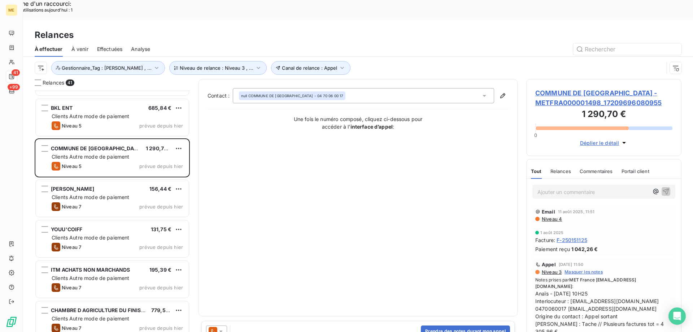
click at [136, 283] on div "Niveau 7 prévue depuis [DATE]" at bounding box center [117, 287] width 131 height 9
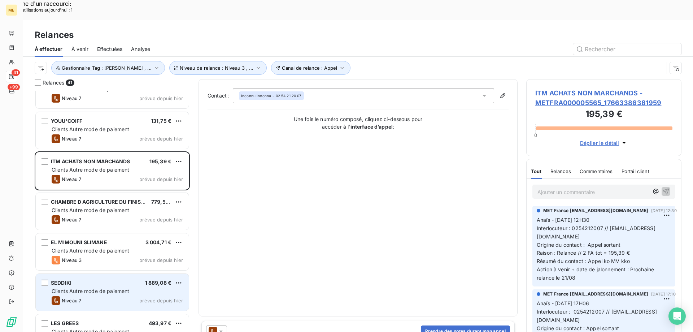
click at [130, 279] on div "SEDDIKI 1 889,08 €" at bounding box center [117, 282] width 131 height 6
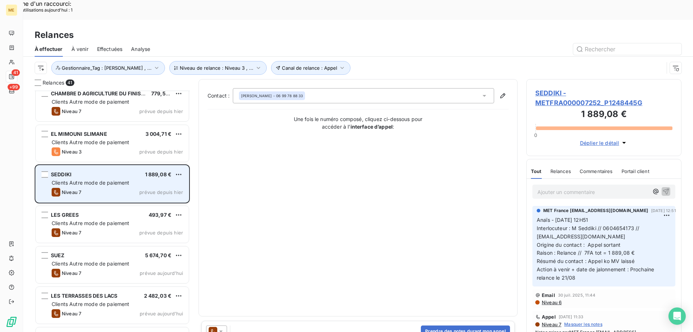
click at [130, 265] on div "ITM ACHATS NON MARCHANDS 195,39 € Clients Autre mode de paiement Niveau 7 prévu…" at bounding box center [112, 221] width 155 height 261
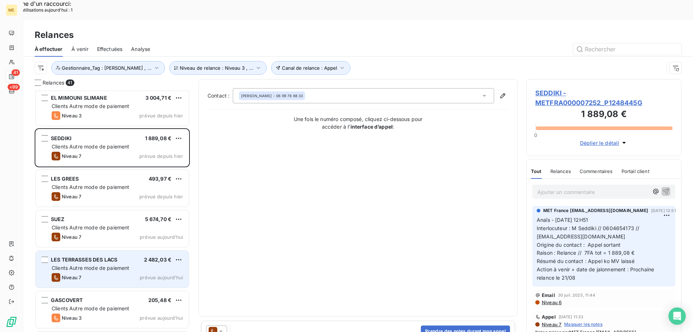
click at [107, 265] on span "Clients Autre mode de paiement" at bounding box center [91, 268] width 78 height 6
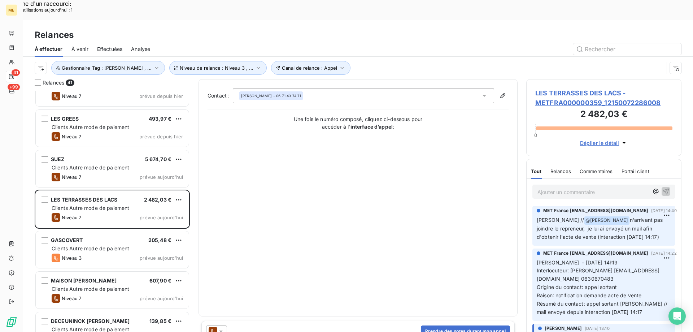
scroll to position [722, 0]
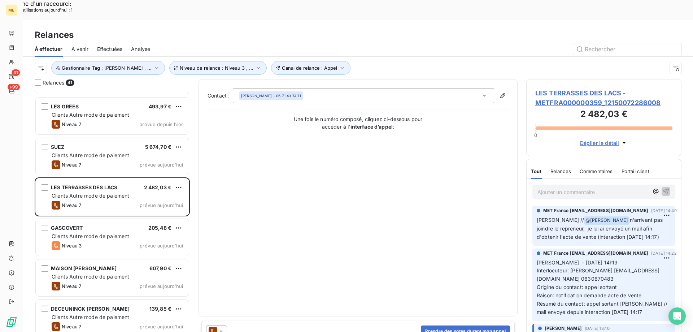
click at [564, 88] on span "LES TERRASSES DES LACS - METFRA000000359_12150072286008" at bounding box center [603, 97] width 137 height 19
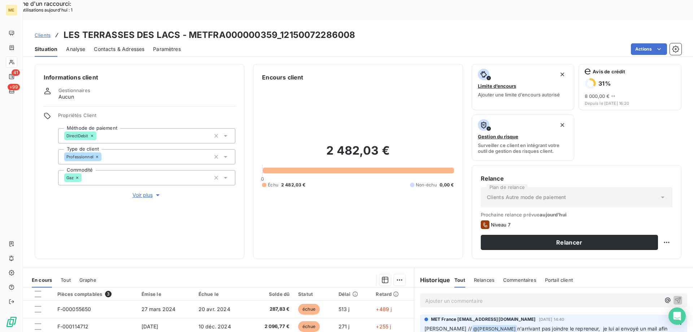
scroll to position [96, 0]
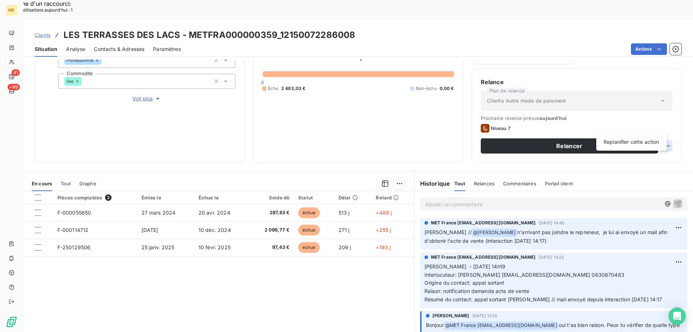
click at [650, 147] on div "Replanifier cette action" at bounding box center [631, 142] width 65 height 12
select select "7"
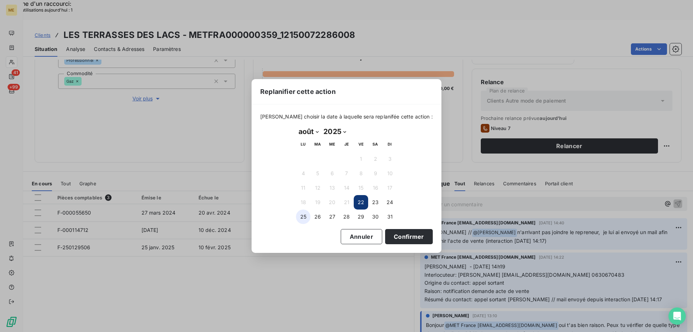
click at [306, 216] on button "25" at bounding box center [303, 216] width 14 height 14
click at [396, 236] on button "Confirmer" at bounding box center [409, 236] width 48 height 15
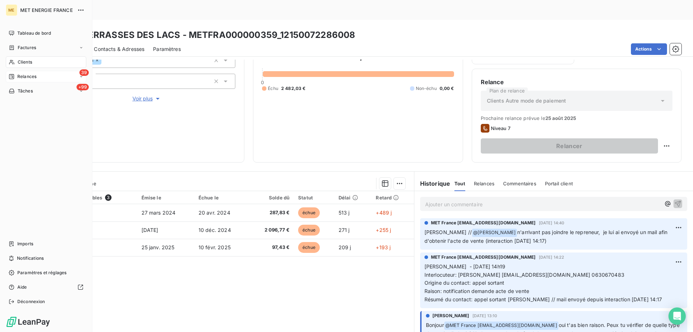
click at [38, 77] on div "39 Relances" at bounding box center [46, 77] width 80 height 12
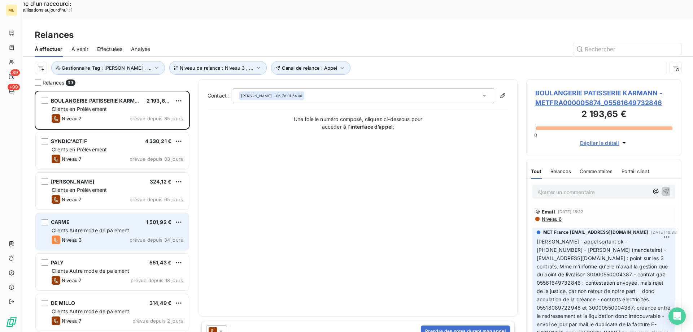
scroll to position [256, 150]
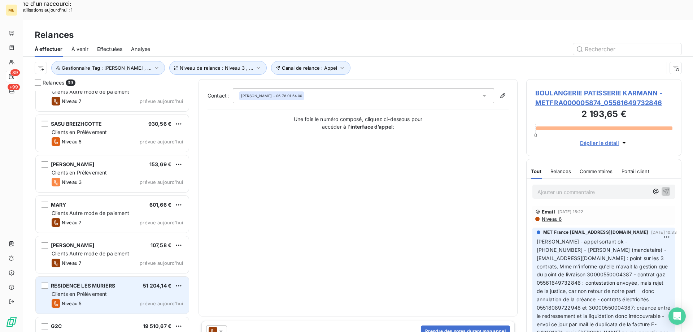
click at [95, 289] on div "RESIDENCE LES MURIERS 51 204,14 € Clients en Prélèvement Niveau 5 prévue [DATE]" at bounding box center [112, 294] width 153 height 37
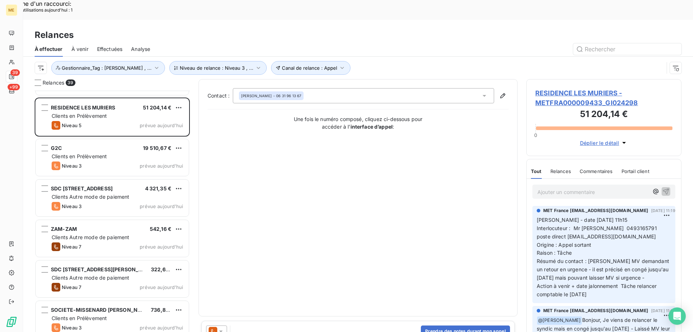
scroll to position [1047, 0]
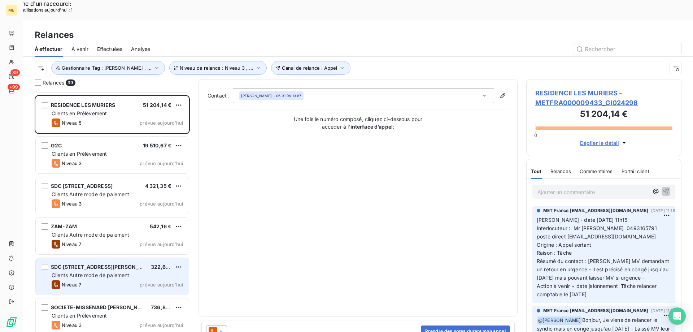
click at [113, 274] on div "SDC [STREET_ADDRESS][PERSON_NAME] € Clients Autre mode de paiement Niveau 7 pré…" at bounding box center [112, 276] width 153 height 37
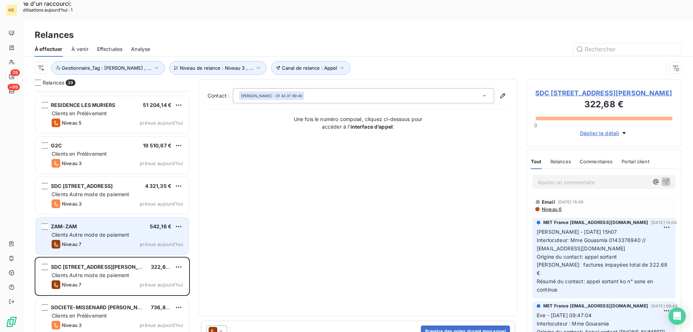
click at [91, 231] on span "Clients Autre mode de paiement" at bounding box center [91, 234] width 78 height 6
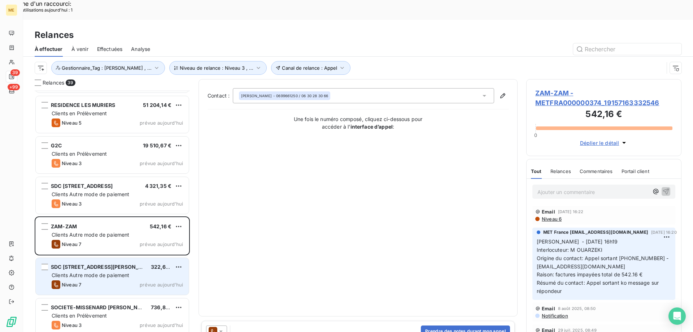
click at [97, 263] on span "SDC [STREET_ADDRESS][PERSON_NAME]" at bounding box center [103, 266] width 105 height 6
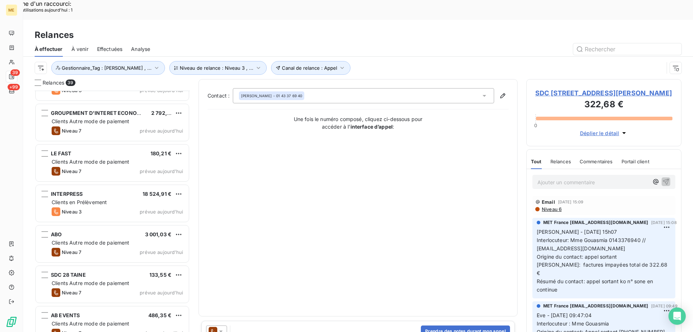
scroll to position [1316, 0]
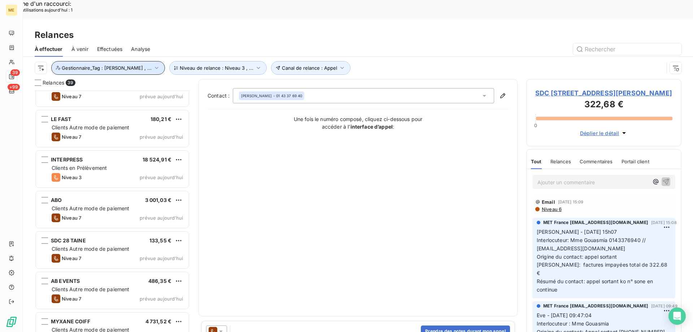
click at [135, 61] on button "Gestionnaire_Tag : [PERSON_NAME] , ..." at bounding box center [108, 68] width 114 height 14
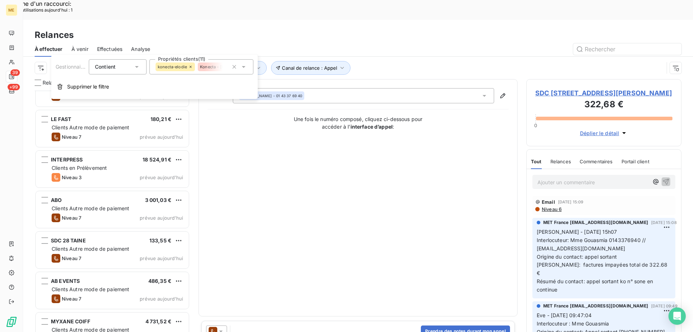
click at [209, 69] on span "Konecta - [PERSON_NAME]" at bounding box center [226, 67] width 53 height 4
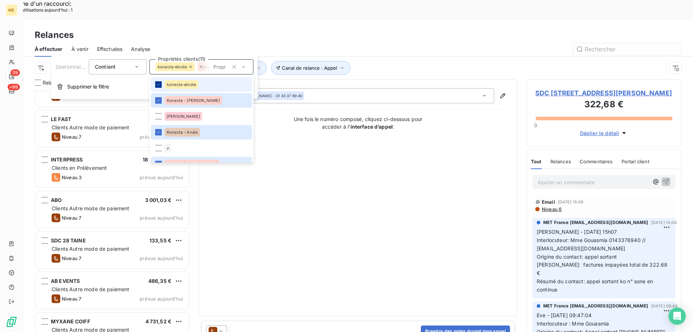
click at [157, 87] on div at bounding box center [158, 84] width 6 height 6
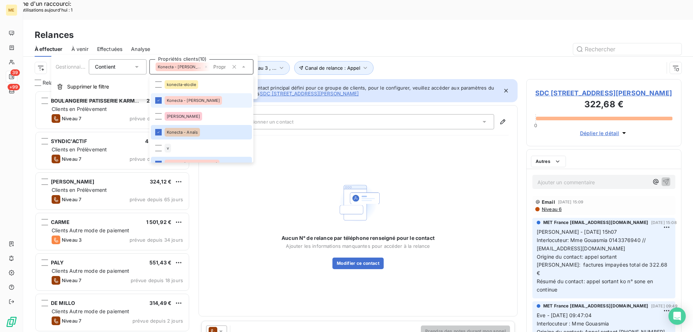
click at [158, 93] on li "Konecta - [PERSON_NAME]" at bounding box center [201, 100] width 101 height 14
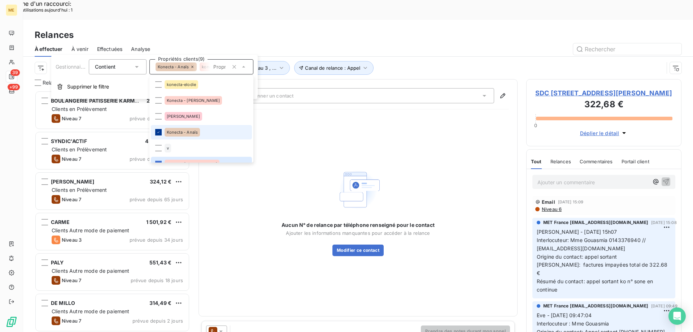
click at [157, 131] on icon at bounding box center [158, 132] width 4 height 4
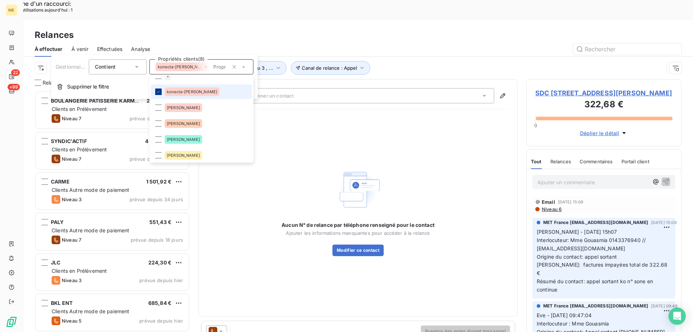
click at [159, 89] on div at bounding box center [158, 91] width 6 height 6
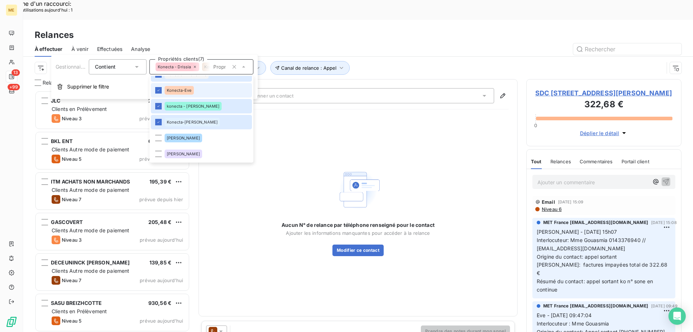
scroll to position [180, 0]
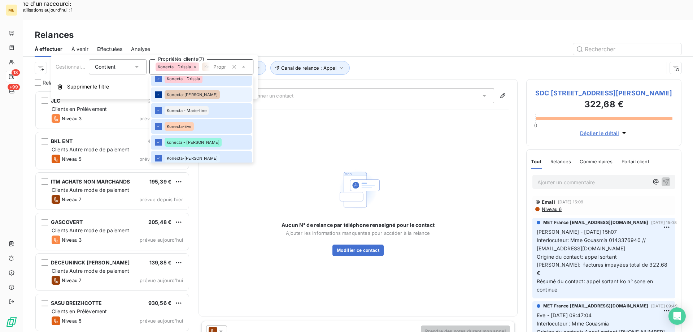
click at [157, 92] on icon at bounding box center [158, 94] width 4 height 4
click at [160, 108] on div at bounding box center [158, 110] width 6 height 6
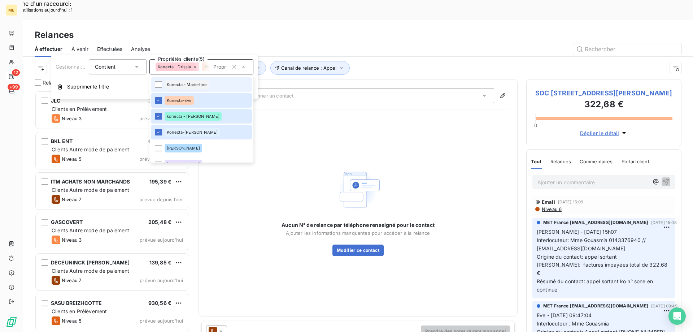
scroll to position [217, 0]
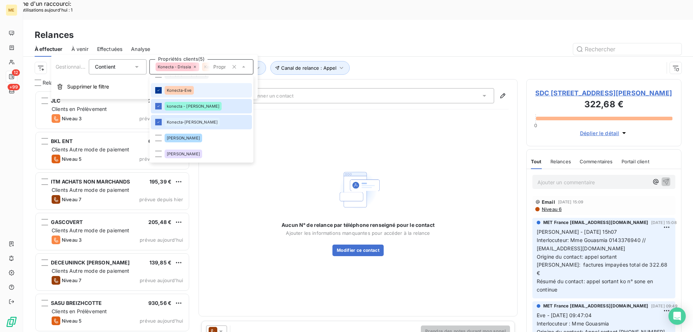
click at [161, 90] on div at bounding box center [158, 90] width 6 height 6
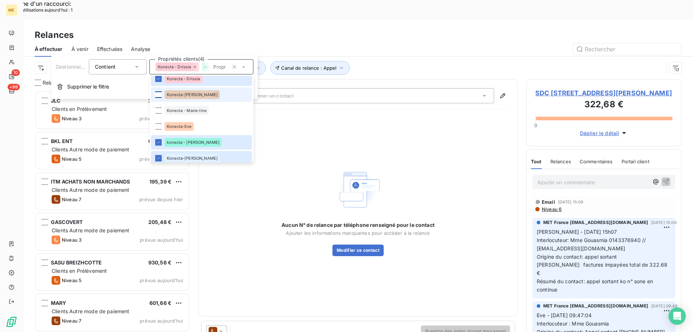
scroll to position [144, 0]
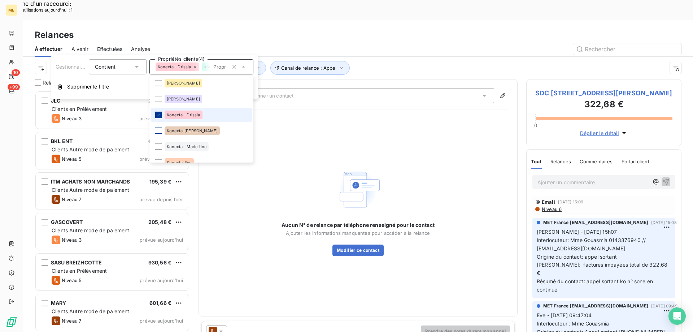
click at [157, 114] on icon at bounding box center [158, 115] width 4 height 4
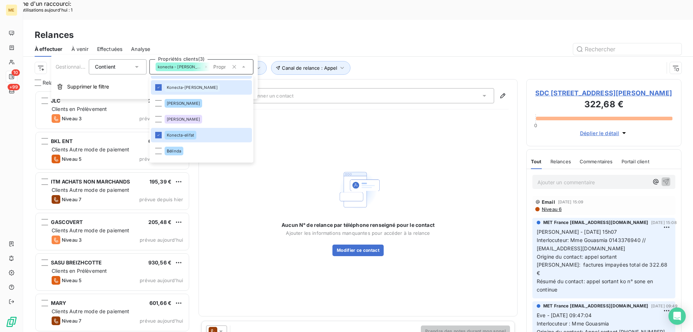
scroll to position [253, 0]
click at [158, 130] on li "Konecta-elifat" at bounding box center [201, 133] width 101 height 14
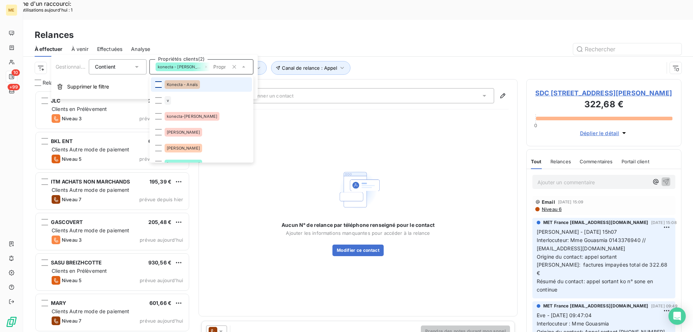
click at [397, 57] on div "Canal de relance : Appel Niveau de relance : Niveau 3 , ... Gestionnaire_Tag : …" at bounding box center [358, 68] width 647 height 22
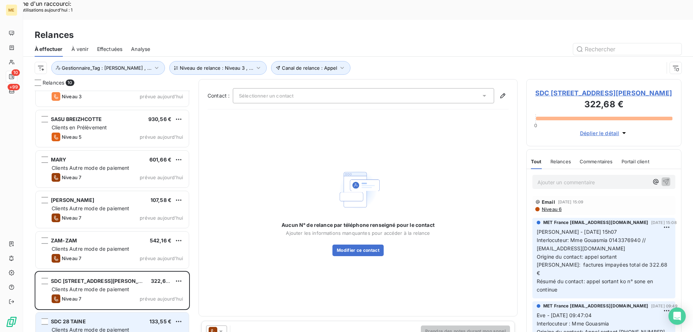
click at [121, 326] on span "Clients Autre mode de paiement" at bounding box center [91, 329] width 78 height 6
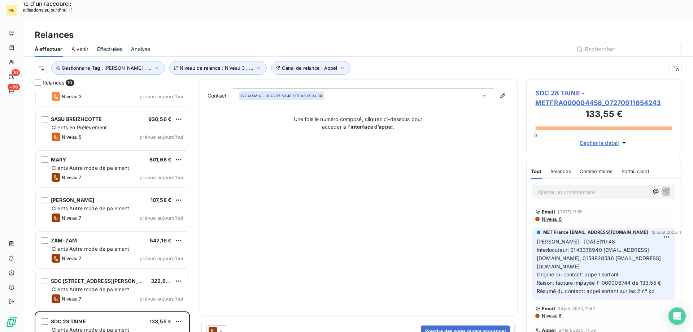
click at [581, 88] on span "SDC 28 TAINE - METFRA000004458_07270911654243" at bounding box center [603, 97] width 137 height 19
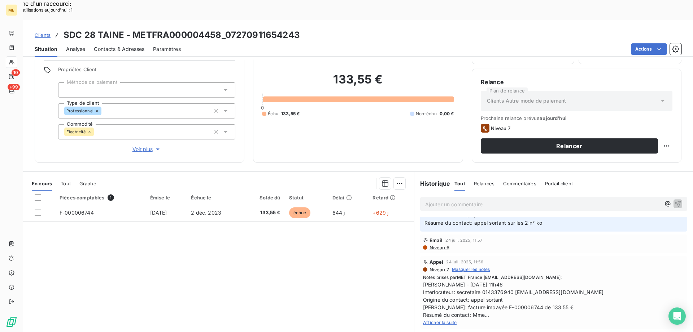
click at [440, 319] on span "Afficher la suite" at bounding box center [440, 321] width 34 height 5
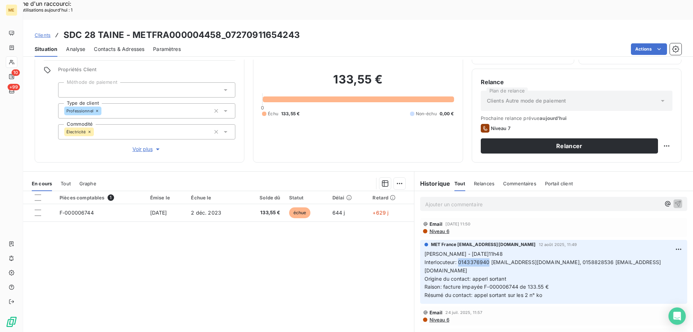
copy span "0143376940"
drag, startPoint x: 455, startPoint y: 241, endPoint x: 485, endPoint y: 243, distance: 29.6
click at [485, 259] on span "Interlocuteur: 0143376940 [EMAIL_ADDRESS][DOMAIN_NAME], 0158828536 [EMAIL_ADDRE…" at bounding box center [542, 266] width 236 height 14
drag, startPoint x: 471, startPoint y: 265, endPoint x: 424, endPoint y: 253, distance: 48.3
click at [424, 253] on p "[PERSON_NAME] - [DATE]11h48 Interlocuteur: 0143376940 [EMAIL_ADDRESS][DOMAIN_NA…" at bounding box center [553, 274] width 258 height 49
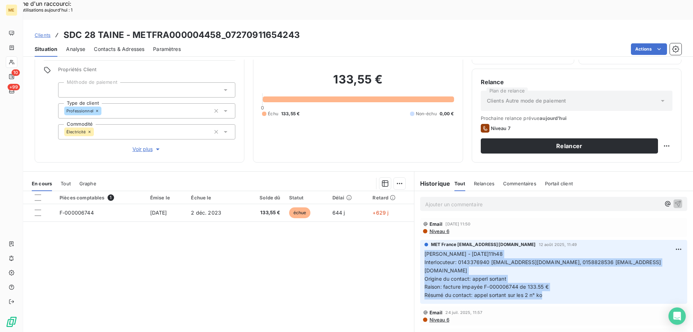
drag, startPoint x: 566, startPoint y: 267, endPoint x: 414, endPoint y: 234, distance: 155.6
click at [414, 238] on div "MET France [EMAIL_ADDRESS][DOMAIN_NAME] [DATE] 11:49 [PERSON_NAME] - [DATE]11h4…" at bounding box center [553, 271] width 279 height 67
copy p "[PERSON_NAME] - [DATE]11h48 Interlocuteur: 0143376940 [EMAIL_ADDRESS][DOMAIN_NA…"
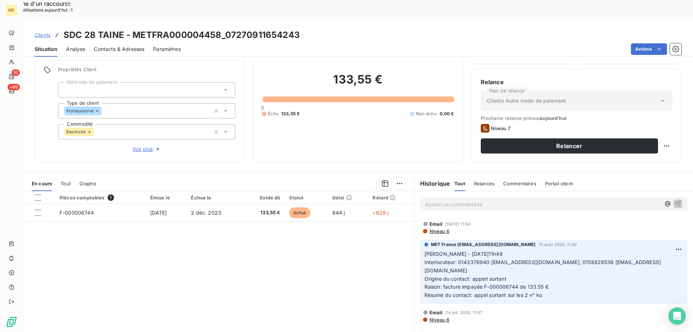
click at [490, 200] on p "Ajouter un commentaire ﻿" at bounding box center [542, 204] width 235 height 9
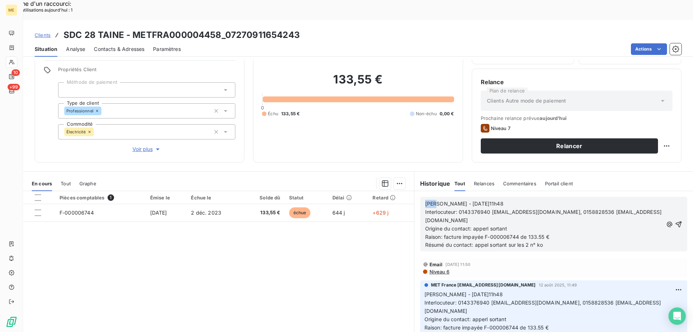
drag, startPoint x: 428, startPoint y: 184, endPoint x: 417, endPoint y: 184, distance: 10.8
click at [420, 197] on div "[PERSON_NAME] - [DATE]11h48 Interlocuteur: 0143376940 [EMAIL_ADDRESS][DOMAIN_NA…" at bounding box center [553, 224] width 267 height 54
drag, startPoint x: 438, startPoint y: 183, endPoint x: 420, endPoint y: 185, distance: 18.5
click at [420, 197] on div "[PERSON_NAME] - [DATE]11h48 Interlocuteur: 0143376940 [EMAIL_ADDRESS][DOMAIN_NA…" at bounding box center [553, 224] width 267 height 54
click at [442, 200] on span "[PERSON_NAME] - [DATE]11h48" at bounding box center [464, 203] width 78 height 6
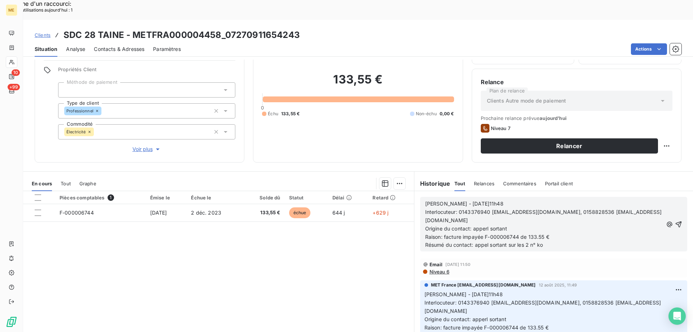
click at [517, 200] on p "[PERSON_NAME] - [DATE]11h48" at bounding box center [544, 204] width 238 height 8
drag, startPoint x: 543, startPoint y: 227, endPoint x: 506, endPoint y: 225, distance: 36.5
click at [506, 241] on p "Résumé du contact: appel sortant sur les 2 n° ko" at bounding box center [544, 245] width 238 height 8
click at [513, 241] on span "Résumé du contact: appel sortant ko Action à venir + date jalonnement :" at bounding box center [512, 244] width 175 height 6
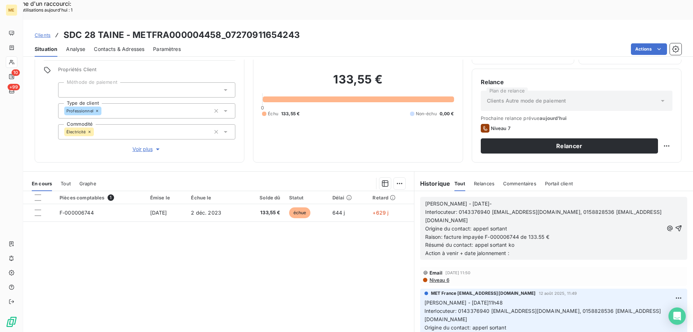
click at [506, 241] on span "Résumé du contact: appel sortant ko Action à venir + date jalonnement :" at bounding box center [551, 248] width 253 height 14
click at [555, 238] on div "[PERSON_NAME] - [DATE]- Interlocuteur: 0143376940 [EMAIL_ADDRESS][DOMAIN_NAME],…" at bounding box center [553, 228] width 267 height 63
click at [551, 241] on p "Résumé du contact: appel sortant ko Action à venir + date jalonnement :" at bounding box center [544, 249] width 238 height 17
click at [538, 241] on p "Résumé du contact: appel sortant ko Action à venir + date jalonnement :" at bounding box center [544, 249] width 238 height 17
click at [675, 224] on icon "button" at bounding box center [678, 227] width 7 height 7
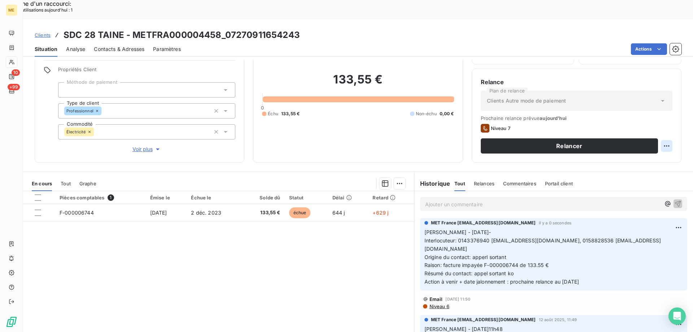
click at [652, 144] on div "Replanifier cette action" at bounding box center [631, 142] width 65 height 12
select select "7"
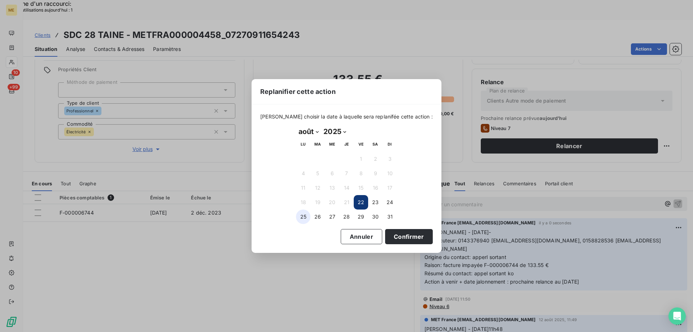
click at [298, 219] on button "25" at bounding box center [303, 216] width 14 height 14
click at [401, 234] on button "Confirmer" at bounding box center [409, 236] width 48 height 15
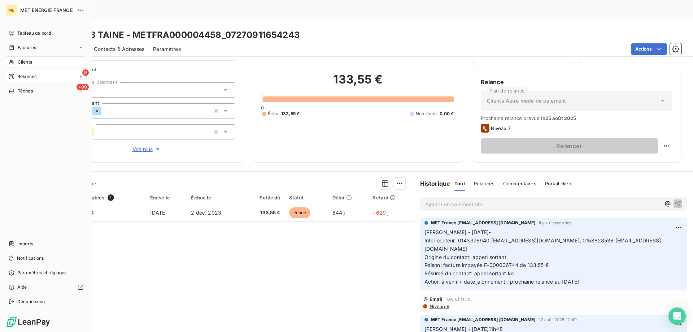
click at [29, 82] on div "9 Relances" at bounding box center [46, 77] width 80 height 12
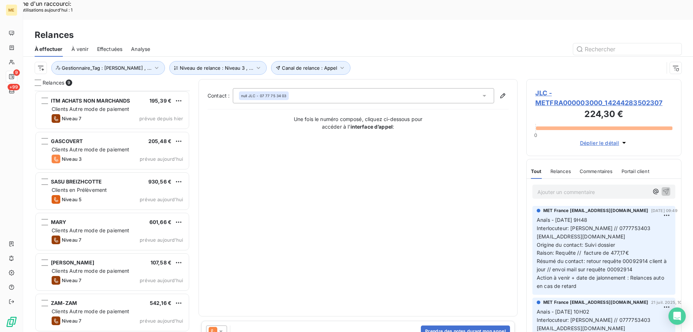
scroll to position [103, 0]
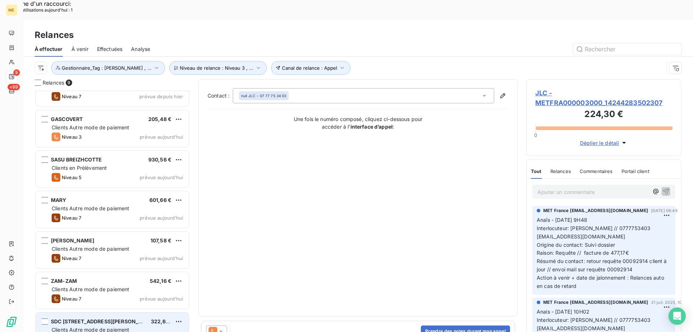
click at [64, 312] on div "SDC [STREET_ADDRESS][PERSON_NAME] € Clients Autre mode de paiement Niveau 7 pré…" at bounding box center [112, 330] width 153 height 37
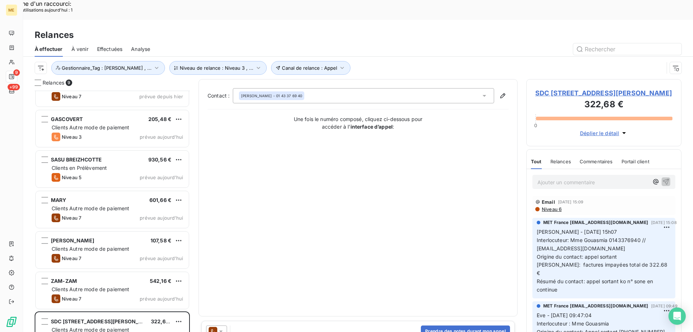
click at [593, 88] on span "SDC [STREET_ADDRESS][PERSON_NAME]" at bounding box center [603, 93] width 137 height 10
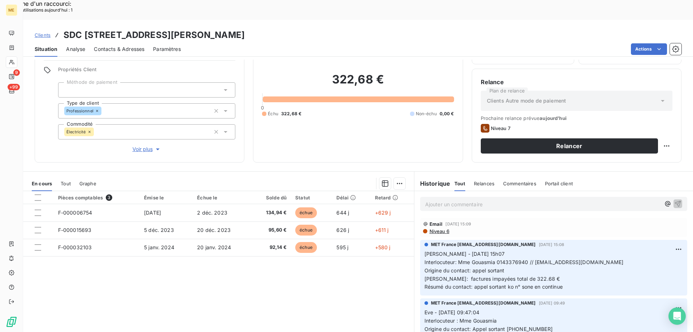
click at [144, 145] on span "Voir plus" at bounding box center [146, 148] width 29 height 7
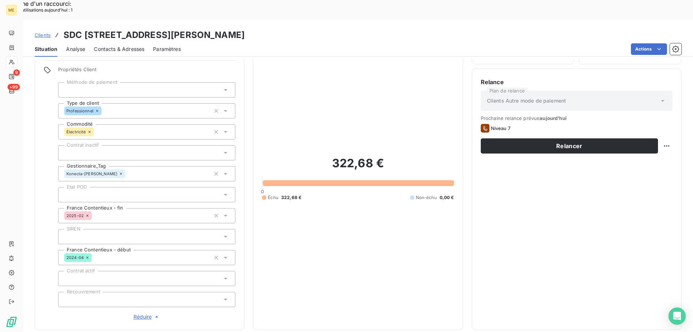
click at [374, 276] on div "322,68 € 0 Échu 322,68 € Non-échu 0,00 €" at bounding box center [358, 178] width 192 height 285
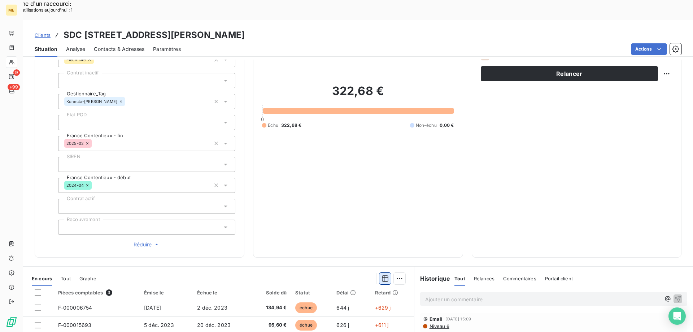
scroll to position [212, 0]
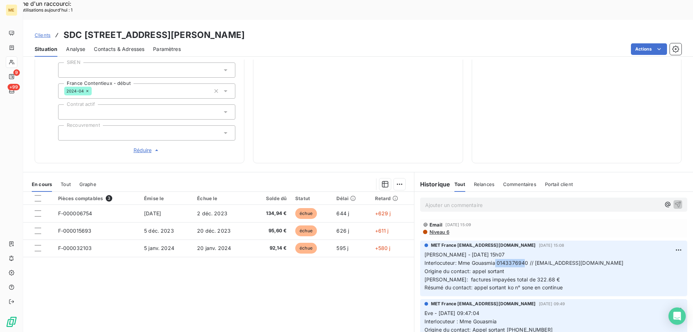
copy span "0143376940"
drag, startPoint x: 495, startPoint y: 241, endPoint x: 525, endPoint y: 243, distance: 30.0
click at [525, 251] on span "[PERSON_NAME] - [DATE] 15h07 Interlocuteur: Mme Gouasmia 0143376940 // [EMAIL_A…" at bounding box center [523, 270] width 199 height 39
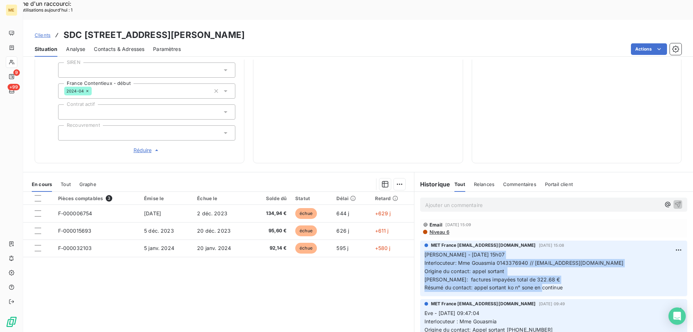
copy span "[PERSON_NAME] - [DATE] 15h07 Interlocuteur: Mme Gouasmia 0143376940 // [EMAIL_A…"
drag, startPoint x: 416, startPoint y: 233, endPoint x: 601, endPoint y: 266, distance: 187.7
click at [601, 266] on div "MET France [EMAIL_ADDRESS][DOMAIN_NAME] [DATE] 15:08 [PERSON_NAME] - [DATE] 15h…" at bounding box center [553, 268] width 279 height 58
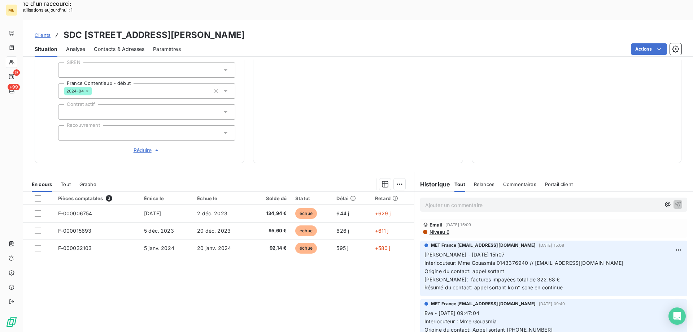
click at [513, 200] on p "Ajouter un commentaire ﻿" at bounding box center [542, 204] width 235 height 9
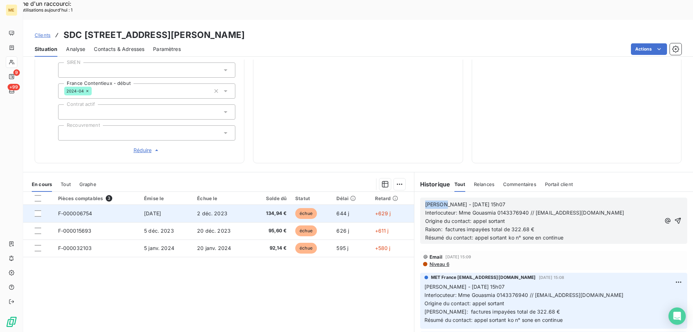
drag, startPoint x: 439, startPoint y: 182, endPoint x: 393, endPoint y: 186, distance: 45.9
click at [393, 186] on div "En cours Tout Graphe Pièces comptables 3 Émise le Échue le Solde dû Statut Déla…" at bounding box center [358, 262] width 670 height 180
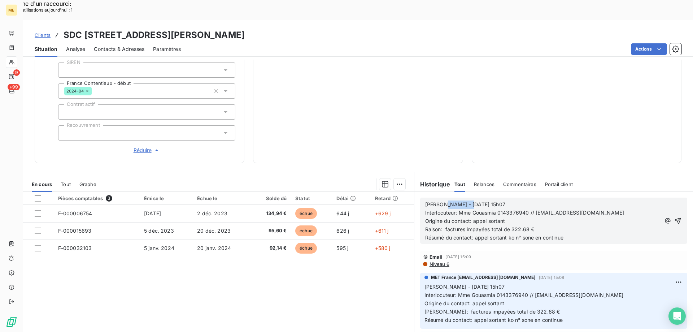
drag, startPoint x: 437, startPoint y: 181, endPoint x: 466, endPoint y: 181, distance: 29.6
click at [466, 201] on span "[PERSON_NAME] - [DATE] 15h07" at bounding box center [465, 204] width 80 height 6
click at [489, 200] on p "[PERSON_NAME] - [DATE] 15h07" at bounding box center [542, 204] width 235 height 8
click at [535, 225] on p "Raison: factures impayées total de 322.68 €" at bounding box center [542, 229] width 235 height 8
drag, startPoint x: 563, startPoint y: 220, endPoint x: 513, endPoint y: 217, distance: 50.6
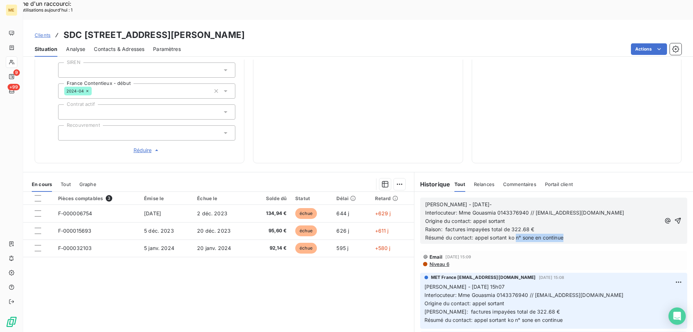
click at [513, 234] on p "Résumé du contact: appel sortant ko n° sone en continue" at bounding box center [542, 238] width 235 height 8
click at [513, 234] on span "Résumé du contact: appel sortant ko Action à venir + date jalonnement :" at bounding box center [512, 237] width 175 height 6
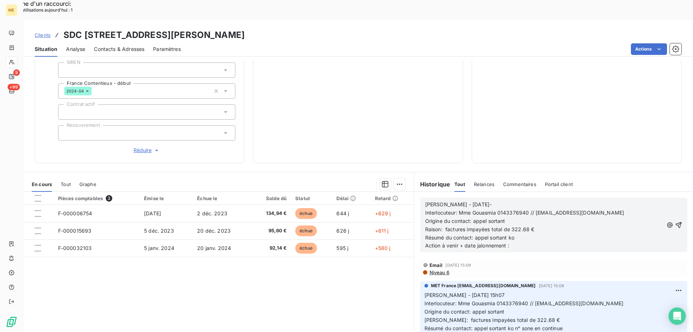
click at [529, 234] on p "Résumé du contact: appel sortant ko Action à venir + date jalonnement :" at bounding box center [544, 242] width 238 height 17
click at [675, 221] on icon "button" at bounding box center [678, 224] width 7 height 7
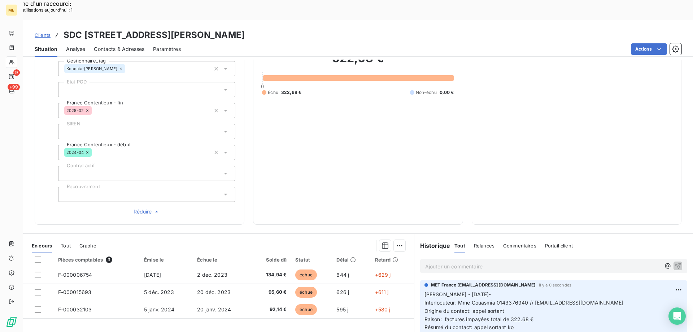
scroll to position [32, 0]
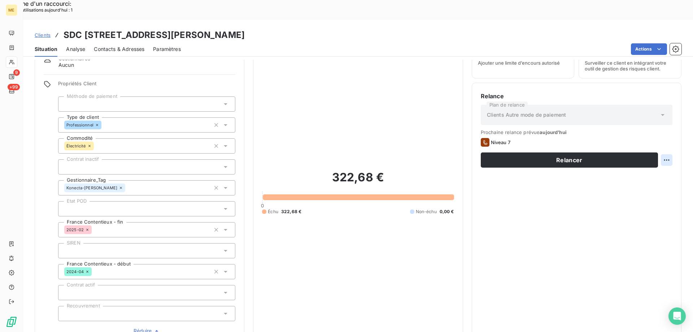
click at [656, 158] on div "Replanifier cette action" at bounding box center [631, 156] width 65 height 12
select select "7"
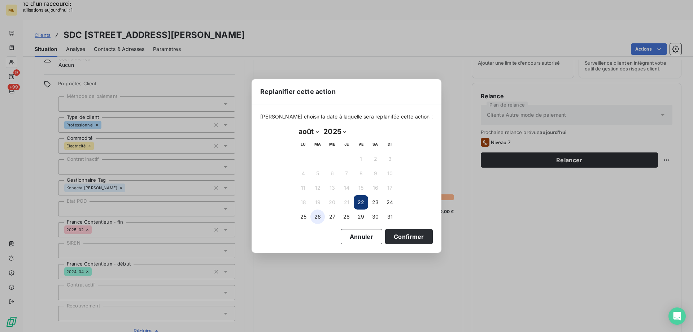
click at [321, 218] on button "26" at bounding box center [317, 216] width 14 height 14
click at [386, 236] on button "Confirmer" at bounding box center [409, 236] width 48 height 15
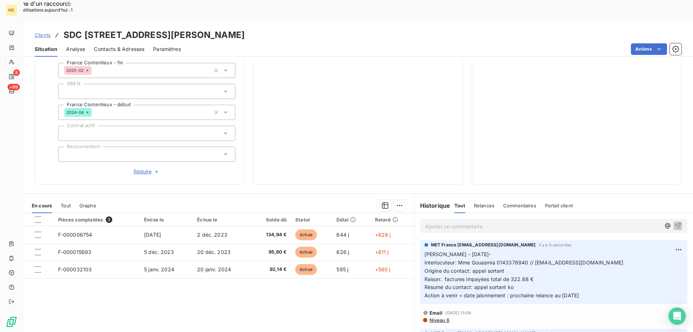
scroll to position [176, 0]
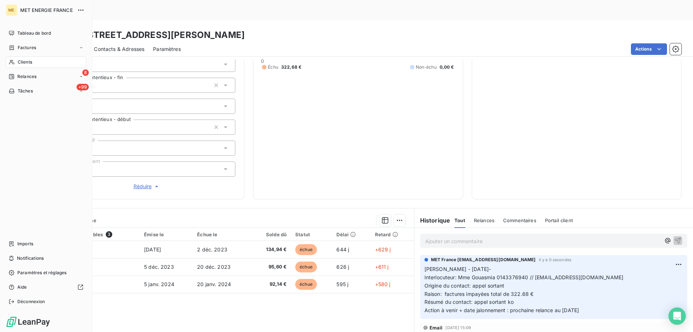
drag, startPoint x: 17, startPoint y: 77, endPoint x: 49, endPoint y: 131, distance: 63.1
click at [17, 77] on div "Relances" at bounding box center [23, 76] width 28 height 6
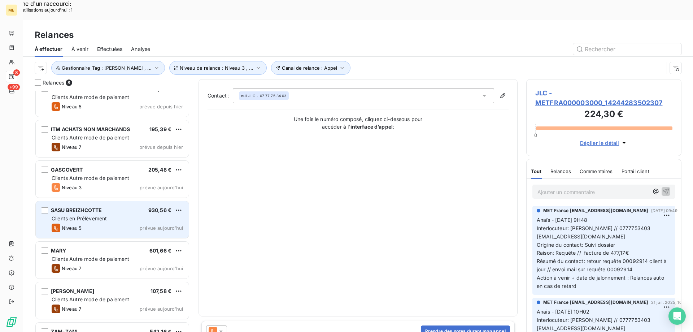
scroll to position [63, 0]
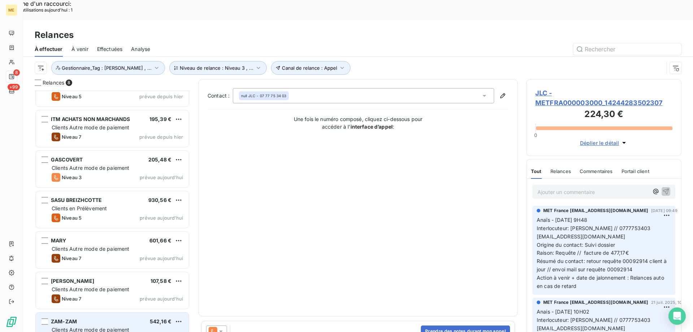
click at [93, 312] on div "ZAM-ZAM 542,16 € Clients Autre mode de paiement Niveau 7 prévue [DATE]" at bounding box center [112, 330] width 153 height 37
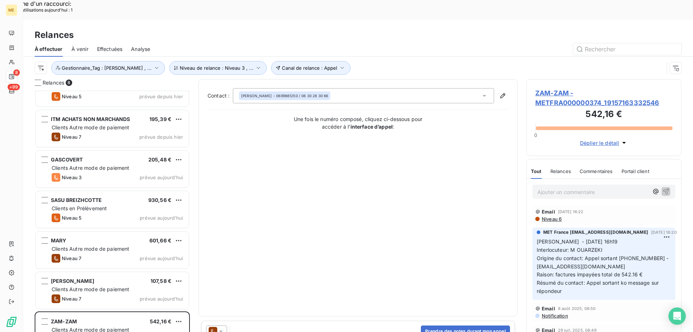
click at [546, 88] on span "ZAM-ZAM - METFRA000000374_19157163332546" at bounding box center [603, 97] width 137 height 19
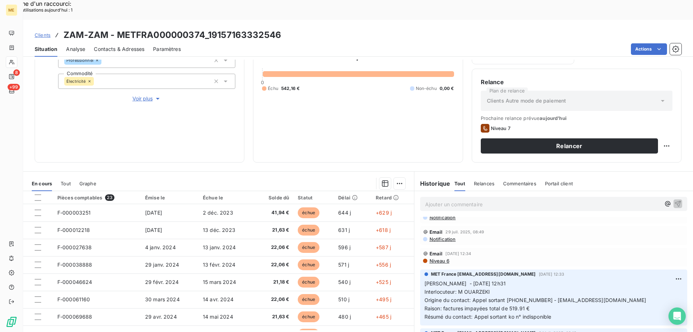
scroll to position [108, 0]
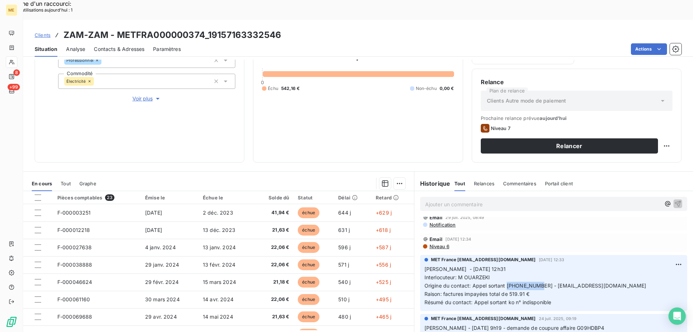
copy span "0630283066"
drag, startPoint x: 505, startPoint y: 263, endPoint x: 644, endPoint y: 265, distance: 139.3
click at [538, 269] on p "[PERSON_NAME] - [DATE] 12h31 Interlocuteur: M OUARZEKI Origine du contact: Appe…" at bounding box center [553, 285] width 258 height 41
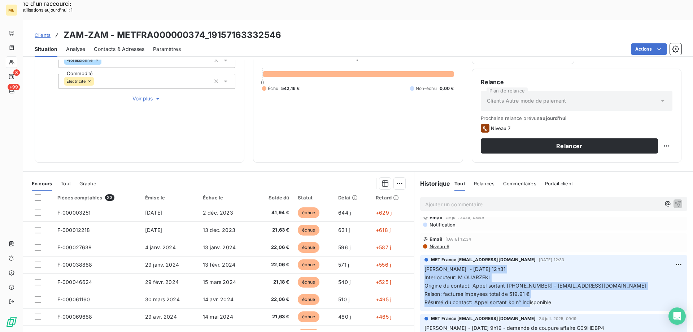
copy span "[PERSON_NAME] - [DATE] 12h31 Interlocuteur: M OUARZEKI Origine du contact: Appe…"
drag, startPoint x: 558, startPoint y: 283, endPoint x: 581, endPoint y: 244, distance: 45.1
click at [420, 255] on div "MET France [EMAIL_ADDRESS][DOMAIN_NAME] [DATE] 12:33 [PERSON_NAME] - [DATE] 12h…" at bounding box center [553, 283] width 267 height 56
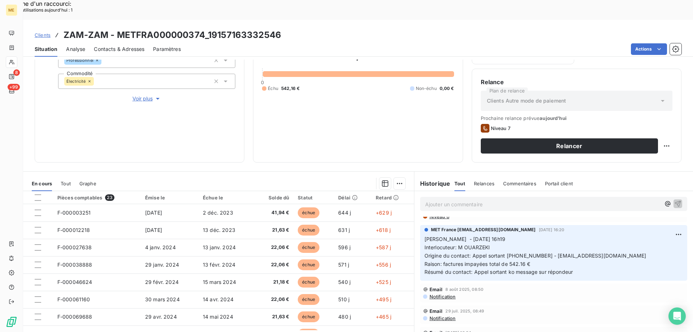
scroll to position [0, 0]
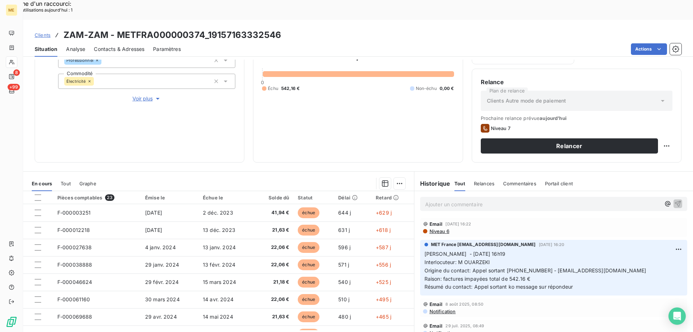
click at [472, 191] on div "Ajouter un commentaire ﻿" at bounding box center [553, 204] width 279 height 26
click at [462, 197] on div "Ajouter un commentaire ﻿" at bounding box center [553, 204] width 267 height 14
click at [460, 200] on p "Ajouter un commentaire ﻿" at bounding box center [542, 204] width 235 height 9
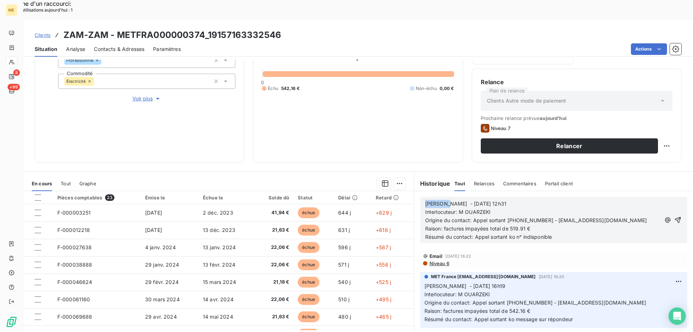
drag, startPoint x: 441, startPoint y: 186, endPoint x: 422, endPoint y: 186, distance: 19.5
click at [425, 200] on span "[PERSON_NAME] - [DATE] 12h31" at bounding box center [465, 203] width 81 height 6
click at [442, 200] on span "Lisa - [DATE] 12h31" at bounding box center [448, 203] width 47 height 6
click at [529, 200] on p "[PERSON_NAME] - [DATE] 12h31" at bounding box center [542, 204] width 235 height 8
click at [566, 233] on p "Résumé du contact: Appel sortant ko n° indisponible" at bounding box center [542, 237] width 235 height 8
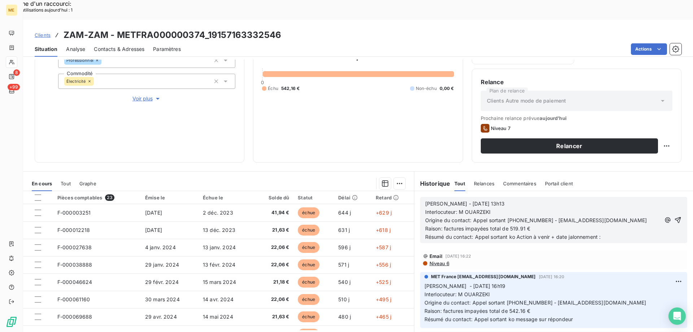
click at [514, 234] on span "Résumé du contact: Appel sortant ko Action à venir + date jalonnement :" at bounding box center [513, 237] width 176 height 6
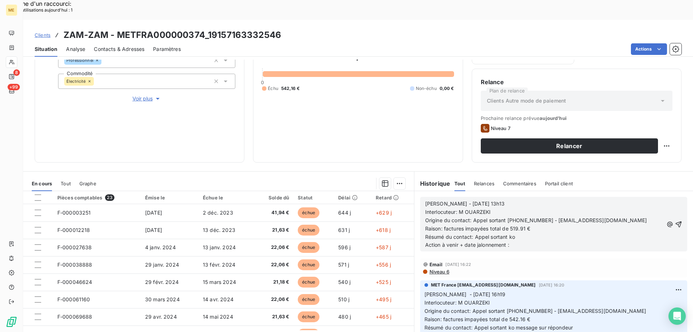
click at [516, 233] on p "Résumé du contact: Appel sortant ko Action à venir + date jalonnement :" at bounding box center [544, 241] width 238 height 17
click at [675, 221] on icon "button" at bounding box center [678, 224] width 7 height 7
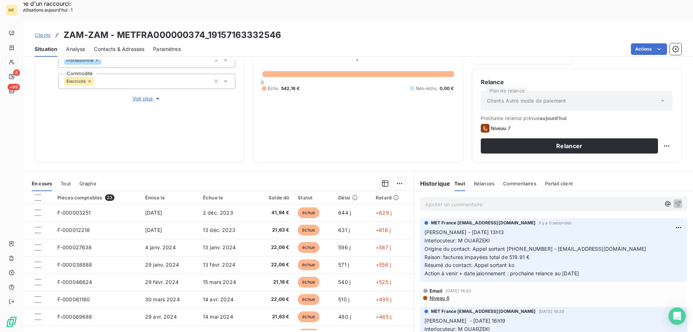
click at [668, 125] on div "Relance Plan de relance Clients Autre mode de paiement Prochaine relance prévue…" at bounding box center [577, 116] width 210 height 94
click at [641, 142] on div "Replanifier cette action" at bounding box center [631, 142] width 65 height 12
select select "7"
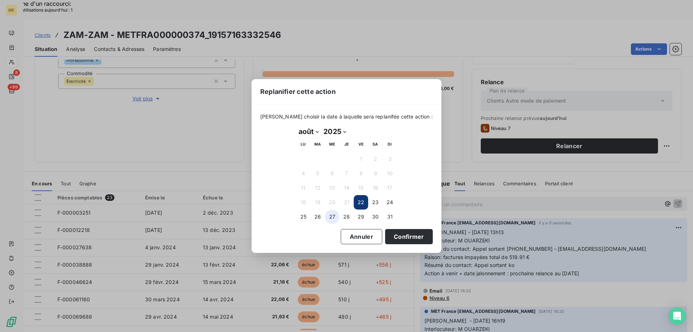
click at [331, 218] on button "27" at bounding box center [332, 216] width 14 height 14
click at [385, 237] on button "Confirmer" at bounding box center [409, 236] width 48 height 15
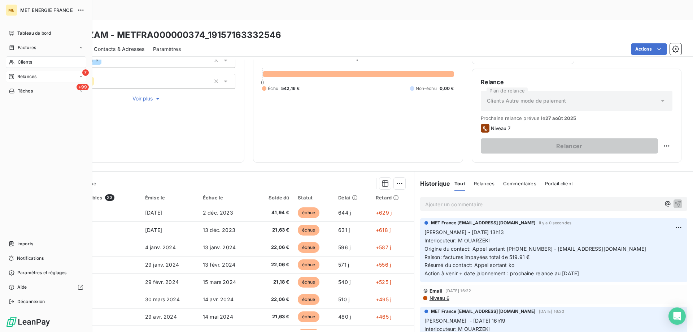
click at [16, 79] on div "Relances" at bounding box center [23, 76] width 28 height 6
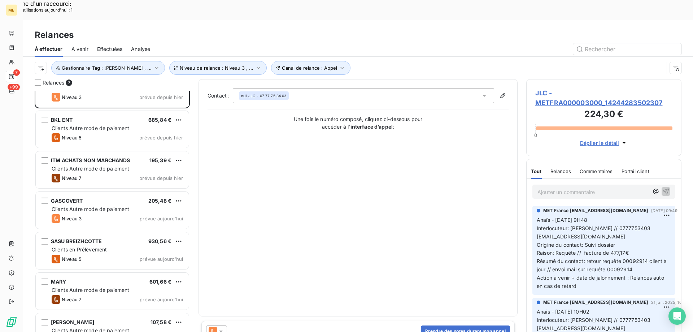
scroll to position [22, 0]
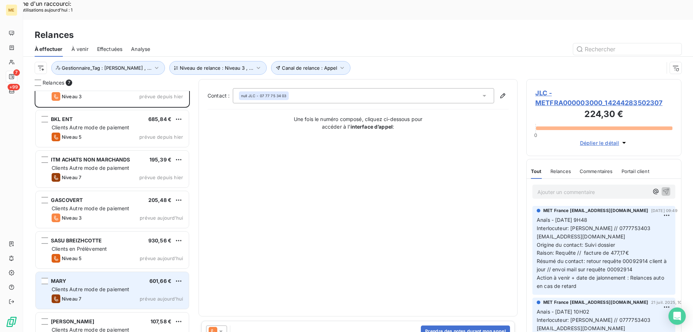
drag, startPoint x: 107, startPoint y: 281, endPoint x: 146, endPoint y: 287, distance: 39.8
click at [107, 294] on div "Niveau 7 prévue [DATE]" at bounding box center [117, 298] width 131 height 9
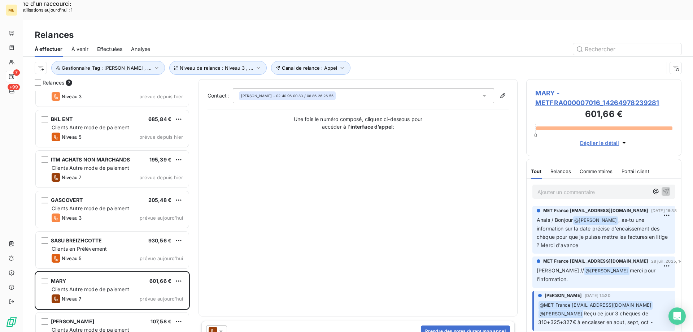
click at [592, 88] on span "MARY - METFRA000007016_14264978239281" at bounding box center [603, 97] width 137 height 19
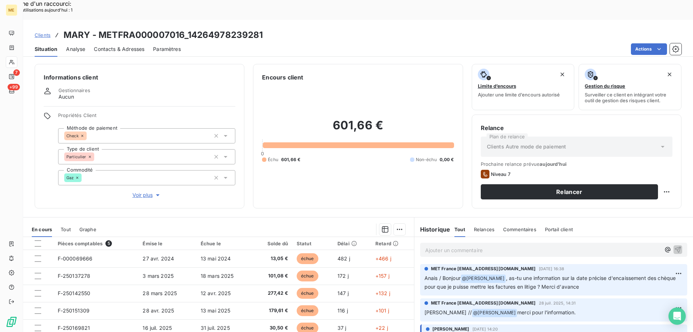
click at [147, 178] on div "Informations client Gestionnaires Aucun Propriétés Client Méthode de paiement C…" at bounding box center [140, 136] width 210 height 144
click at [147, 191] on span "Voir plus" at bounding box center [146, 194] width 29 height 7
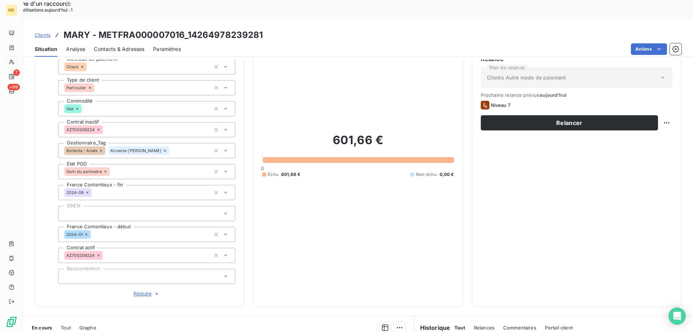
scroll to position [68, 0]
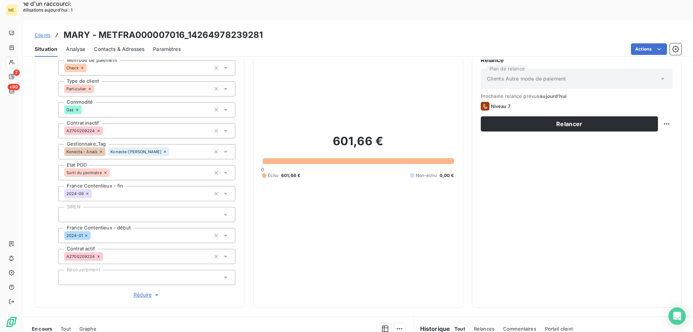
click at [164, 150] on icon at bounding box center [165, 151] width 2 height 2
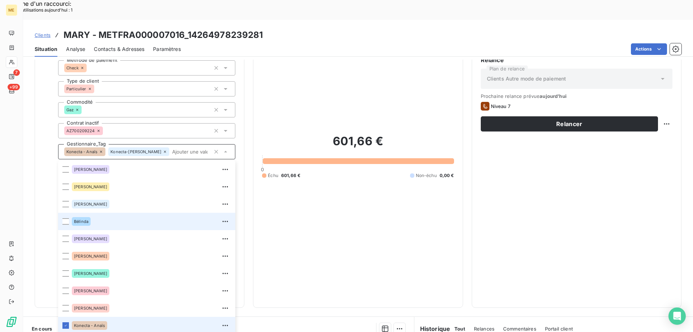
scroll to position [212, 0]
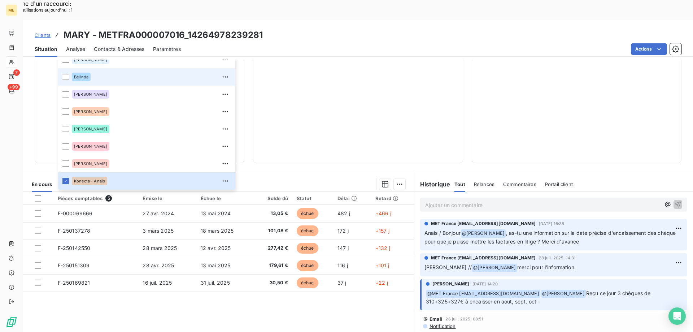
click at [370, 121] on div "601,66 € 0 Échu 601,66 € Non-échu 0,00 €" at bounding box center [358, 11] width 192 height 285
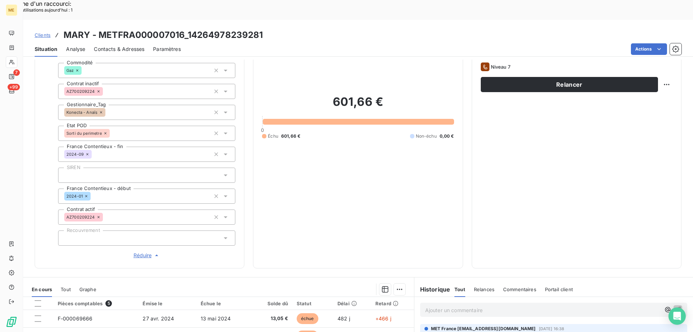
scroll to position [0, 0]
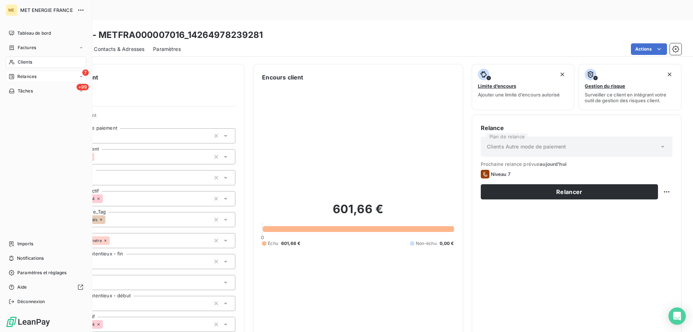
click at [21, 75] on span "Relances" at bounding box center [26, 76] width 19 height 6
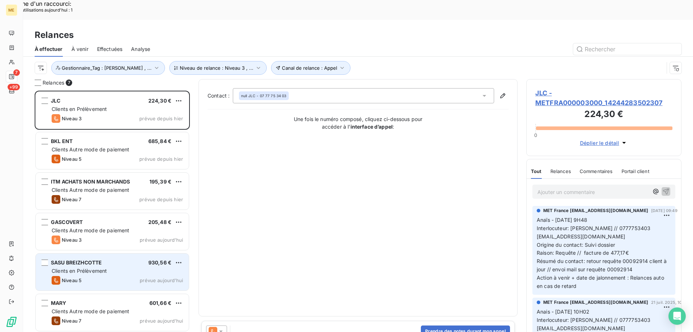
scroll to position [22, 0]
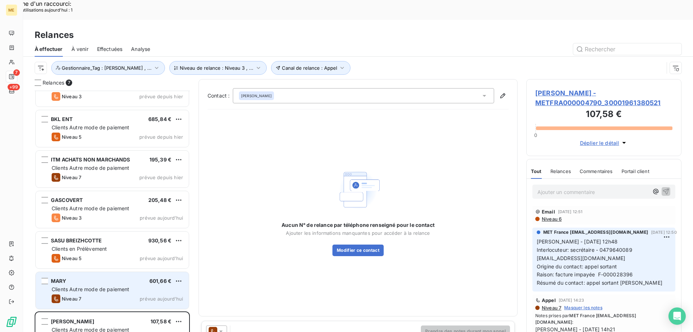
click at [98, 286] on span "Clients Autre mode de paiement" at bounding box center [91, 289] width 78 height 6
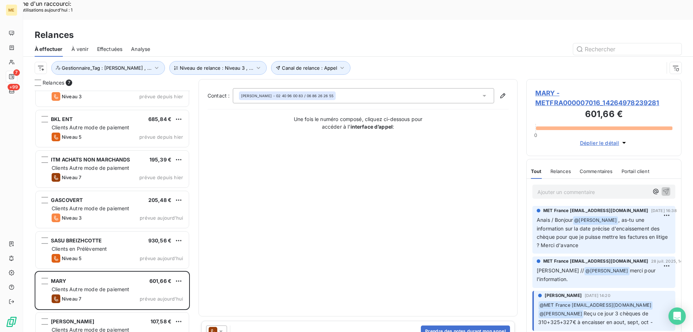
click at [551, 88] on span "MARY - METFRA000007016_14264978239281" at bounding box center [603, 97] width 137 height 19
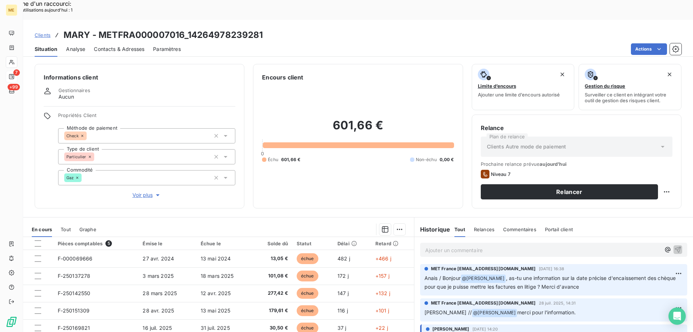
click at [668, 167] on div "Relance Plan de relance Clients Autre mode de paiement Prochaine relance prévue…" at bounding box center [577, 161] width 210 height 94
click at [641, 196] on div "Informations client Gestionnaires Aucun Propriétés Client Méthode de paiement C…" at bounding box center [358, 206] width 670 height 292
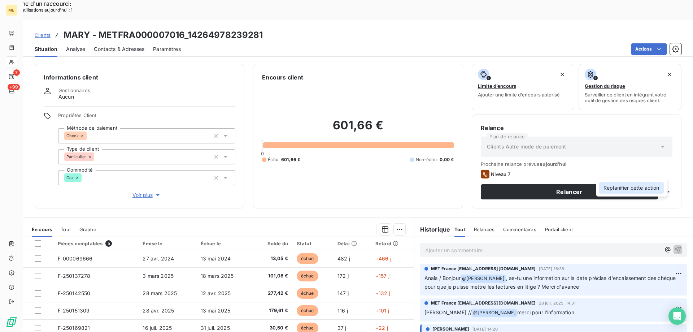
click at [625, 187] on div "Replanifier cette action" at bounding box center [631, 188] width 65 height 12
select select "7"
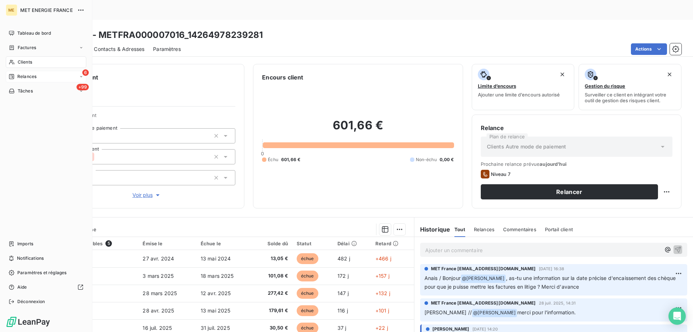
click at [20, 77] on span "Relances" at bounding box center [26, 76] width 19 height 6
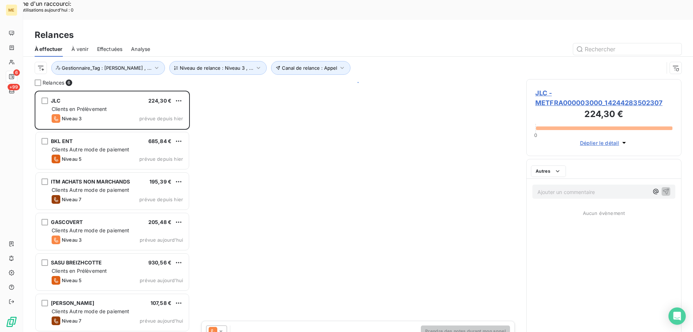
scroll to position [256, 150]
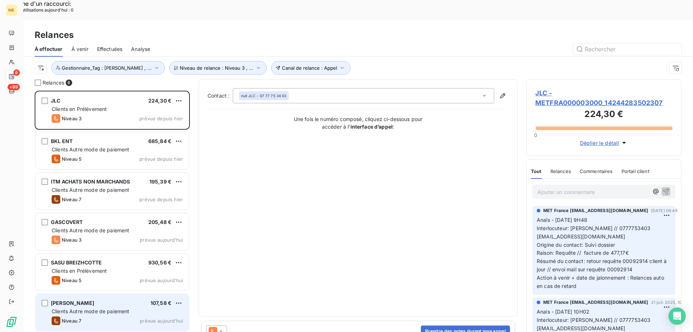
click at [115, 308] on span "Clients Autre mode de paiement" at bounding box center [91, 311] width 78 height 6
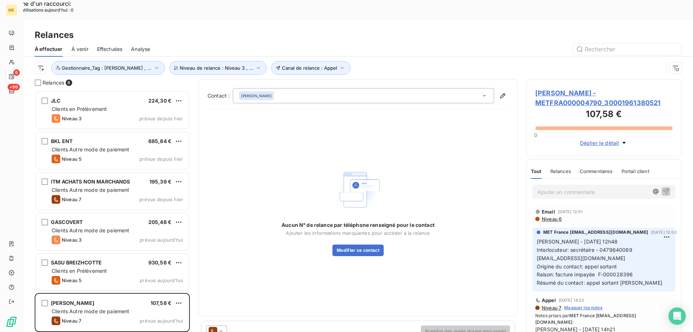
click at [567, 88] on span "[PERSON_NAME] - METFRA000004790_30001961380521" at bounding box center [603, 97] width 137 height 19
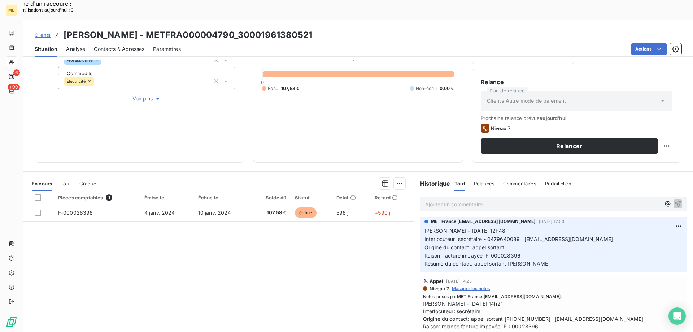
scroll to position [36, 0]
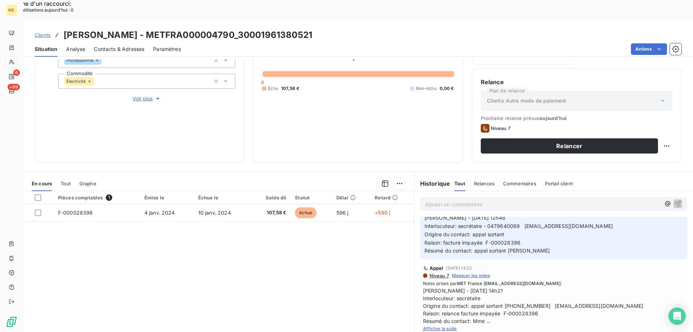
click at [443, 326] on span "Afficher la suite" at bounding box center [440, 328] width 34 height 5
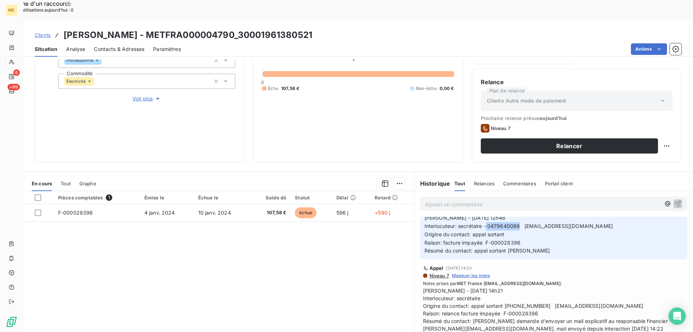
drag, startPoint x: 484, startPoint y: 205, endPoint x: 515, endPoint y: 205, distance: 31.4
click at [515, 223] on span "Interlocuteur: secrétaire - 0479640089 [EMAIL_ADDRESS][DOMAIN_NAME]" at bounding box center [518, 226] width 188 height 6
copy span "0479640089"
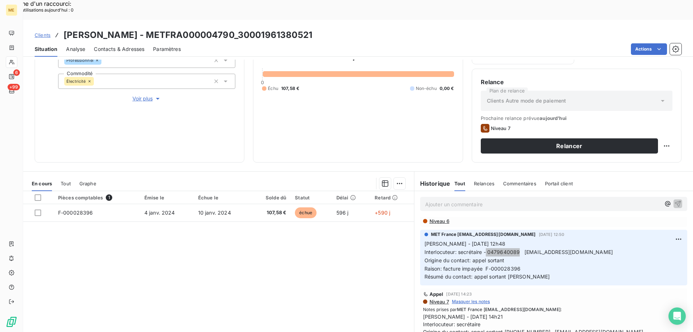
scroll to position [0, 0]
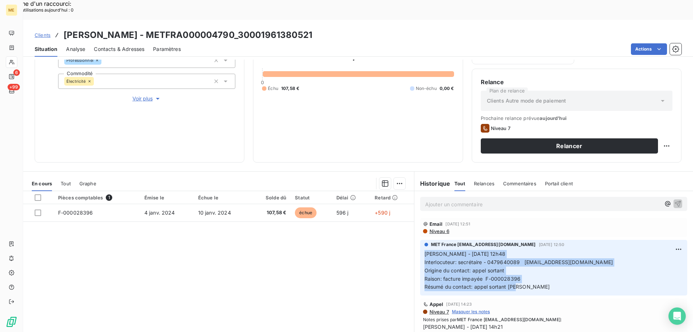
drag, startPoint x: 516, startPoint y: 268, endPoint x: 406, endPoint y: 236, distance: 114.5
click at [424, 241] on div "MET France met-france@recouvrement.met.com 12 août 2025, 12:50 Sylvain - 12/08/…" at bounding box center [553, 266] width 258 height 50
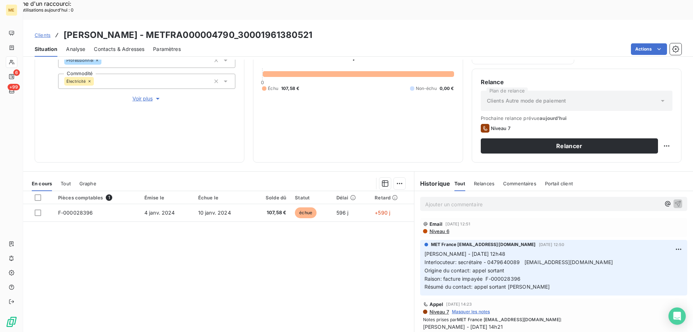
click at [396, 243] on div "Pièces comptables 1 Émise le Échue le Solde dû Statut Délai Retard F-000028396 …" at bounding box center [218, 260] width 391 height 139
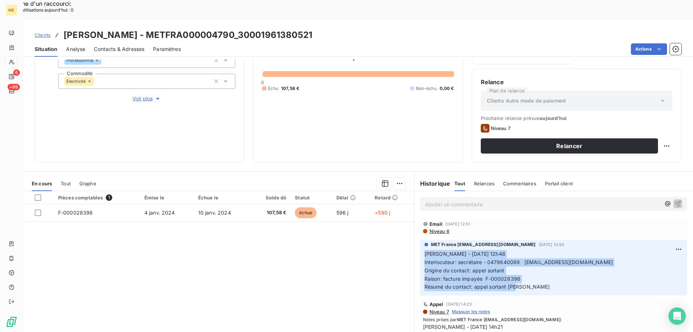
drag, startPoint x: 516, startPoint y: 266, endPoint x: 414, endPoint y: 237, distance: 105.9
click at [414, 238] on div "MET France met-france@recouvrement.met.com 12 août 2025, 12:50 Sylvain - 12/08/…" at bounding box center [553, 267] width 279 height 58
copy p "Sylvain - 12/08/2025 - 12h48 Interlocuteur: secrétaire - 0479640089 association…"
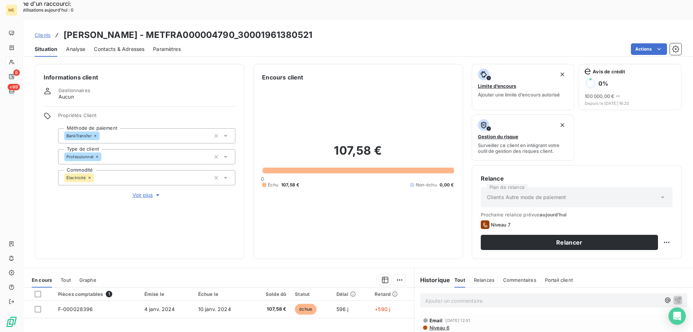
click at [462, 296] on p "Ajouter un commentaire ﻿" at bounding box center [542, 300] width 235 height 9
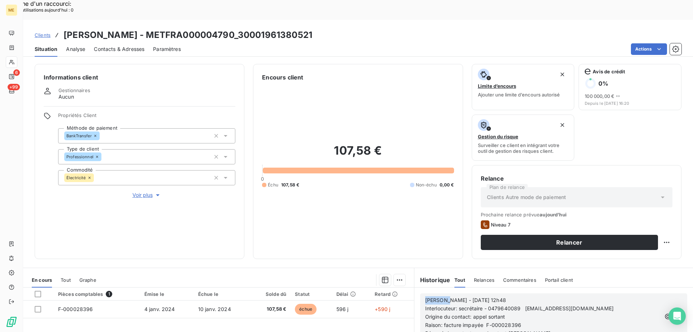
drag, startPoint x: 440, startPoint y: 282, endPoint x: 418, endPoint y: 280, distance: 22.8
click at [420, 293] on div "Sylvain - 12/08/2025 - 12h48 Interlocuteur: secrétaire - 0479640089 association…" at bounding box center [553, 316] width 267 height 46
click at [441, 297] on span "Lisa- 12/08/2025 - 12h48" at bounding box center [464, 300] width 79 height 6
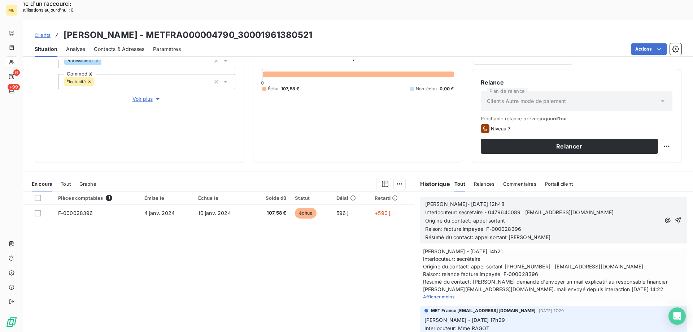
scroll to position [96, 0]
click at [501, 200] on p "Lisa- 22/08/2025 - 12h48" at bounding box center [542, 204] width 235 height 8
click at [674, 216] on icon "button" at bounding box center [677, 219] width 7 height 7
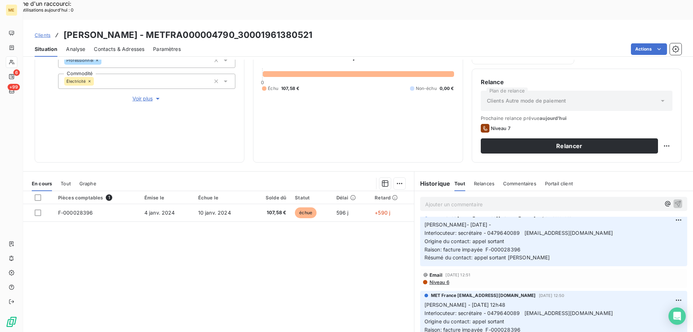
scroll to position [0, 0]
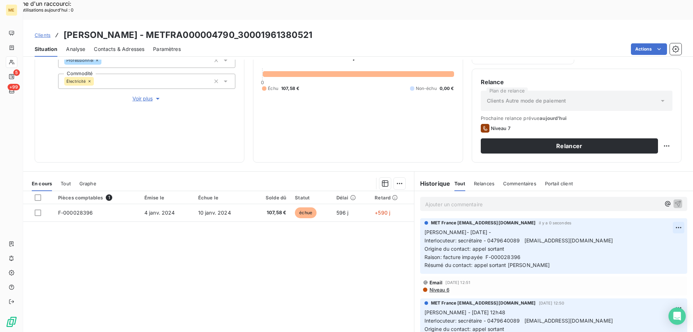
click at [654, 220] on div "Editer" at bounding box center [650, 224] width 40 height 12
click at [514, 244] on span "Lisa- 22/08/2025 - Interlocuteur: secrétaire - 0479640089 association@deltha-sa…" at bounding box center [518, 248] width 188 height 39
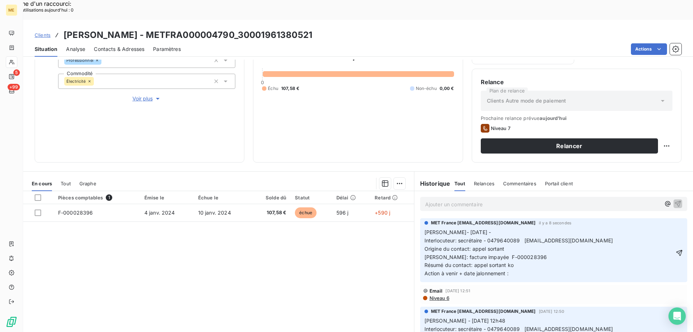
click at [522, 252] on p "Lisa- 22/08/2025 - Interlocuteur: secrétaire - 0479640089 association@deltha-sa…" at bounding box center [549, 252] width 250 height 49
click at [676, 249] on icon "button" at bounding box center [679, 252] width 7 height 7
click at [647, 139] on div "Replanifier cette action" at bounding box center [631, 142] width 65 height 12
select select "7"
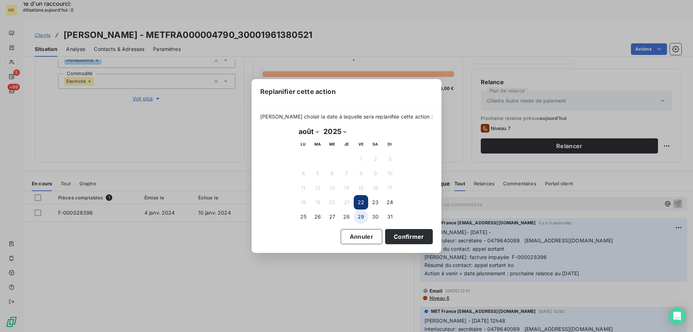
click at [365, 215] on button "29" at bounding box center [361, 216] width 14 height 14
click at [400, 241] on button "Confirmer" at bounding box center [409, 236] width 48 height 15
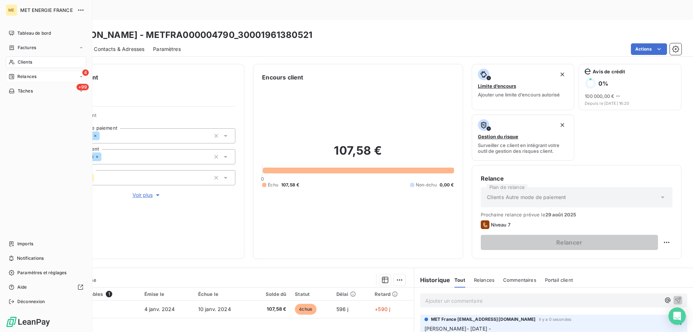
click at [71, 78] on div "4 Relances" at bounding box center [46, 77] width 80 height 12
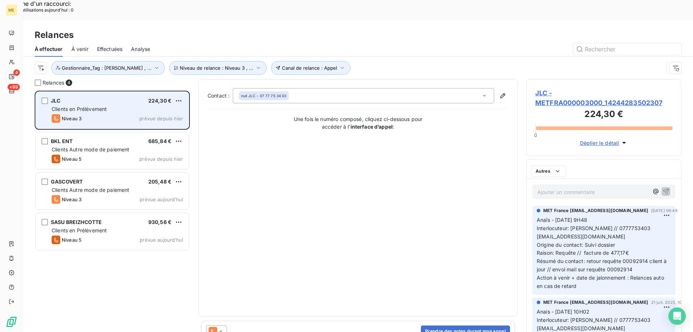
scroll to position [256, 150]
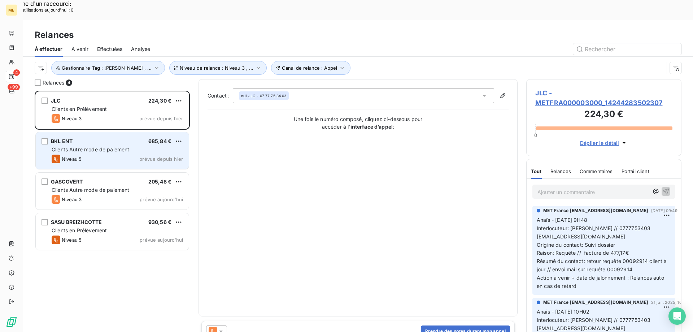
click at [122, 154] on div "Niveau 5 prévue depuis hier" at bounding box center [117, 158] width 131 height 9
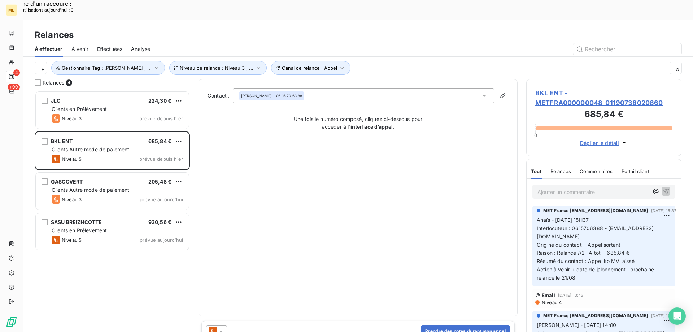
click at [550, 88] on span "BKL ENT - METFRA000000048_01190738020860" at bounding box center [603, 97] width 137 height 19
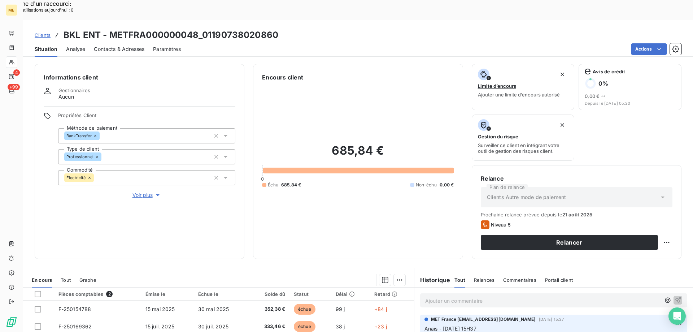
click at [130, 191] on button "Voir plus" at bounding box center [146, 195] width 177 height 8
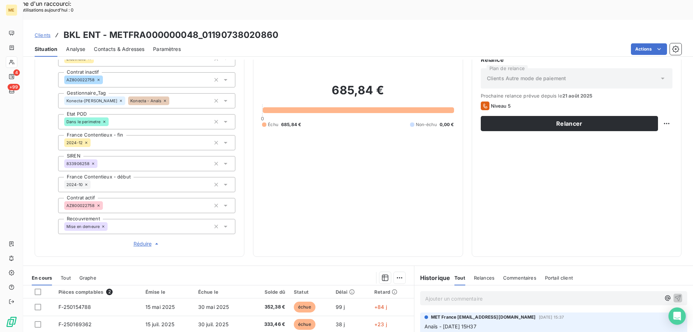
scroll to position [68, 0]
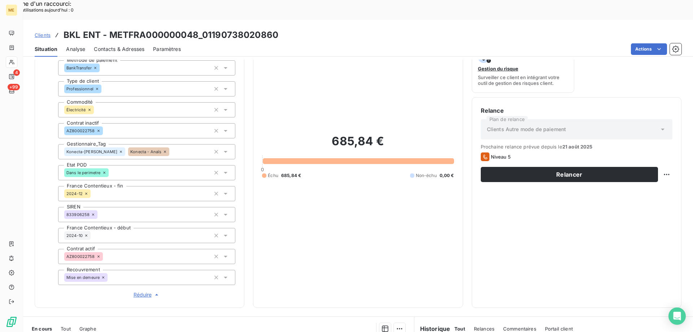
click at [119, 149] on icon at bounding box center [121, 151] width 4 height 4
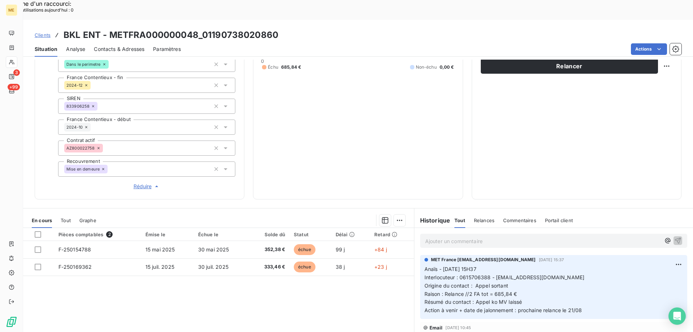
click at [335, 154] on div "685,84 € 0 Échu 685,84 € Non-échu 0,00 €" at bounding box center [358, 47] width 192 height 285
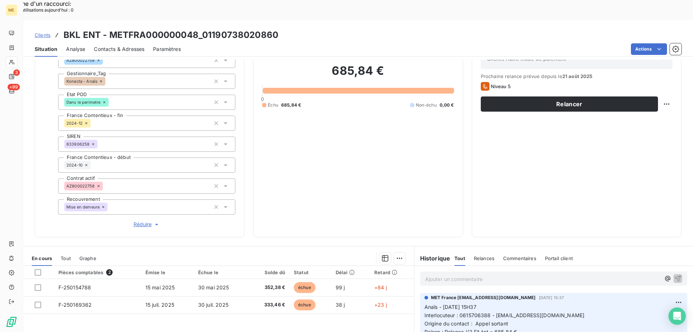
scroll to position [32, 0]
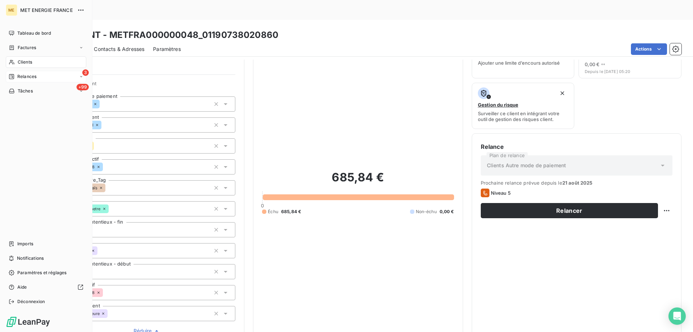
click at [17, 77] on div "Relances" at bounding box center [23, 76] width 28 height 6
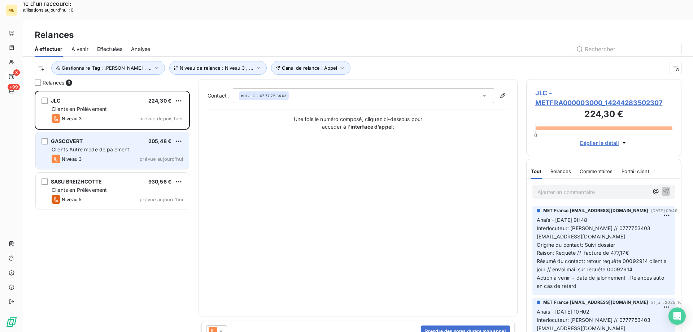
scroll to position [256, 150]
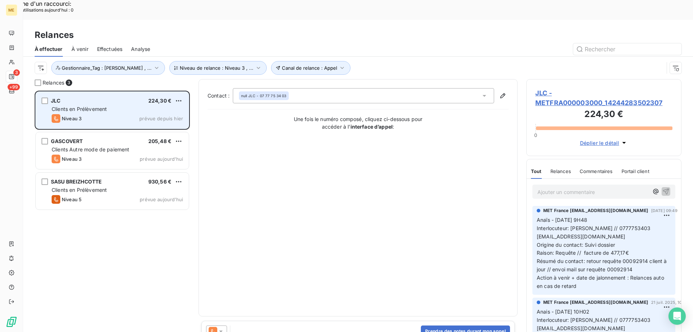
click at [165, 114] on div "Niveau 3 prévue depuis [DATE]" at bounding box center [117, 118] width 131 height 9
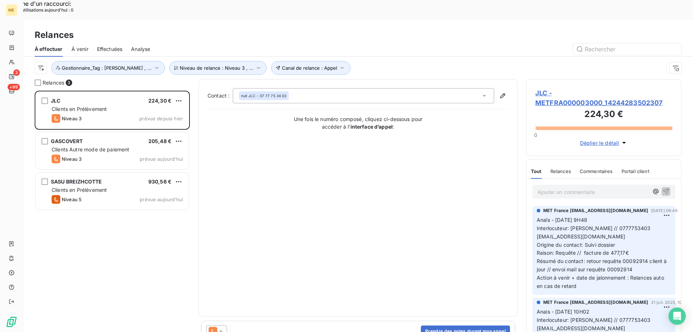
click at [616, 88] on span "JLC - METFRA000003000_14244283502307" at bounding box center [603, 97] width 137 height 19
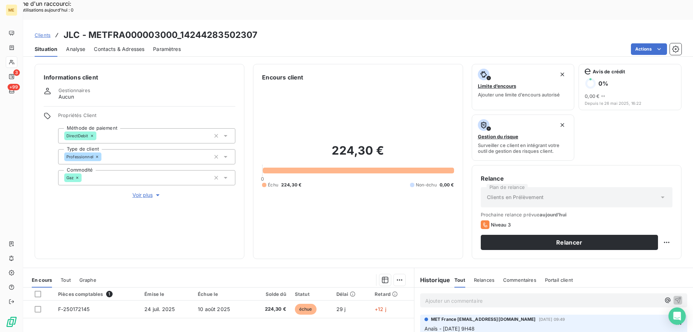
click at [148, 191] on span "Voir plus" at bounding box center [146, 194] width 29 height 7
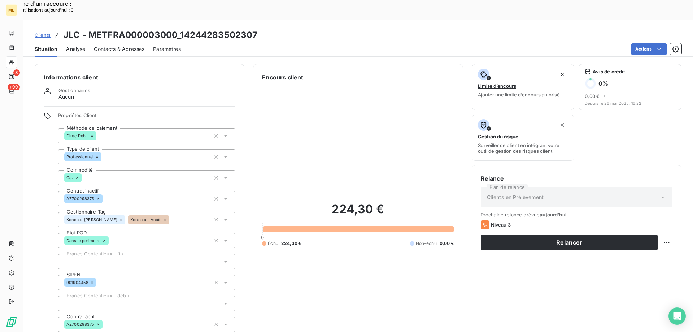
click at [120, 218] on icon at bounding box center [121, 219] width 2 height 2
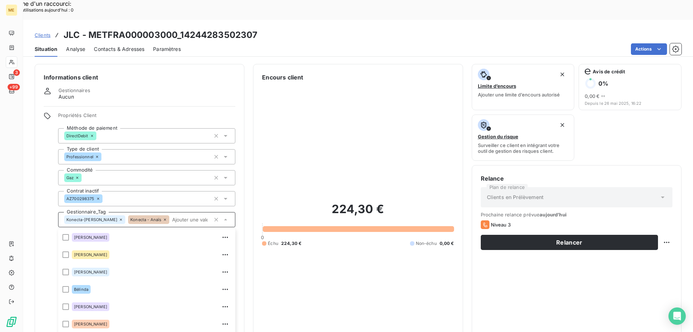
scroll to position [50, 0]
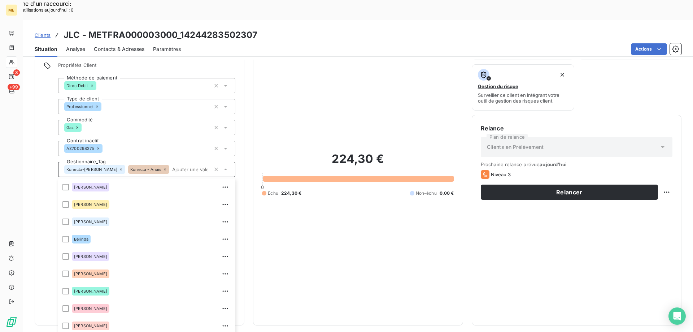
click at [163, 167] on icon at bounding box center [165, 169] width 4 height 4
click at [422, 217] on div "224,30 € 0 Échu 224,30 € Non-échu 0,00 €" at bounding box center [358, 173] width 192 height 285
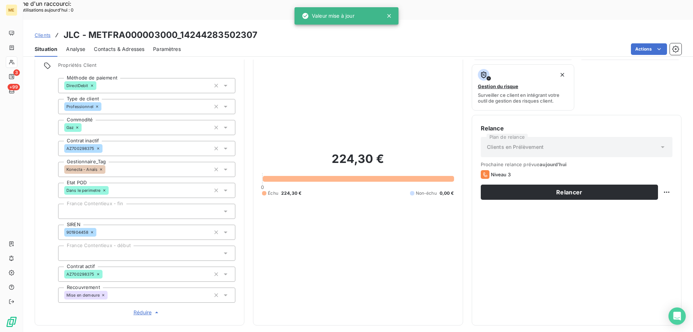
scroll to position [212, 0]
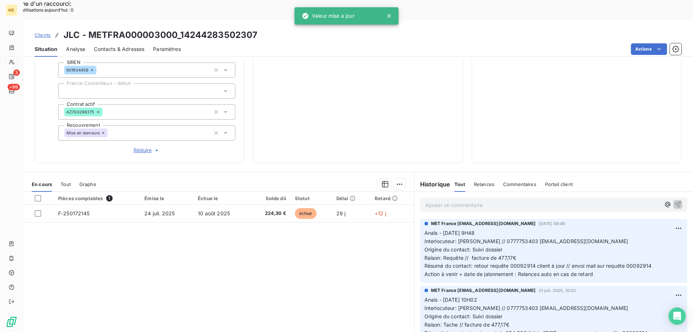
click at [321, 253] on div "Pièces comptables 1 Émise le Échue le Solde dû Statut Délai Retard F-250172145 …" at bounding box center [218, 261] width 391 height 139
click at [349, 141] on div "Encours client 224,30 € 0 Échu 224,30 € Non-échu 0,00 €" at bounding box center [358, 7] width 210 height 311
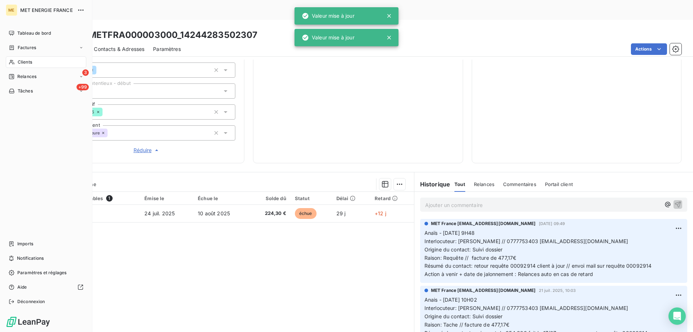
scroll to position [68, 0]
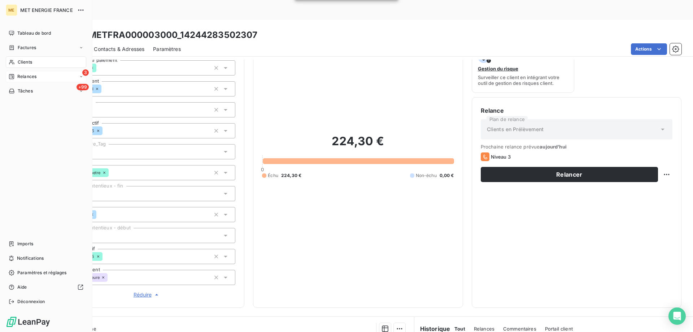
click at [55, 74] on div "3 Relances" at bounding box center [46, 77] width 80 height 12
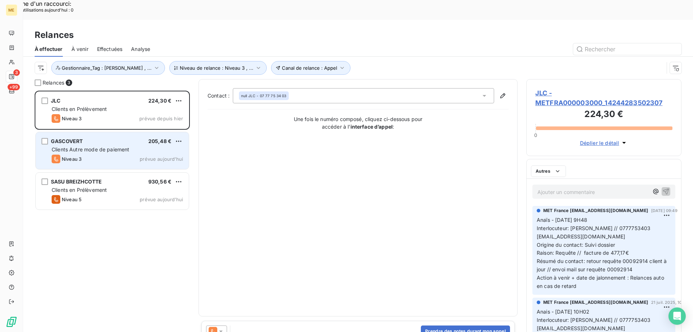
scroll to position [256, 150]
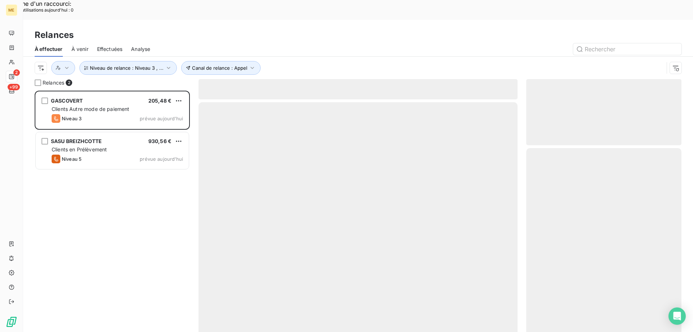
scroll to position [256, 150]
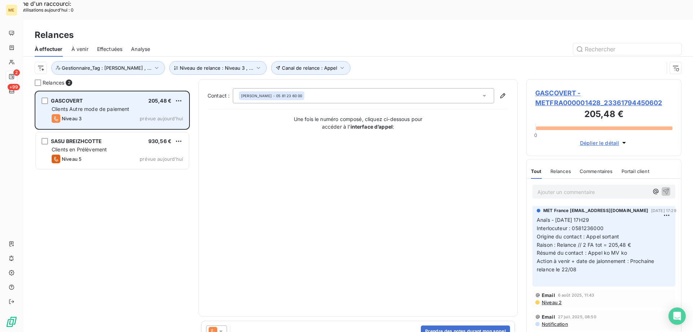
click at [115, 105] on div "Clients Autre mode de paiement" at bounding box center [117, 108] width 131 height 7
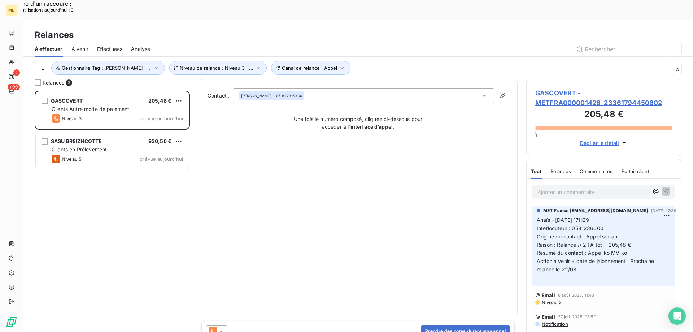
click at [589, 88] on span "GASCOVERT - METFRA000001428_23361794450602" at bounding box center [603, 97] width 137 height 19
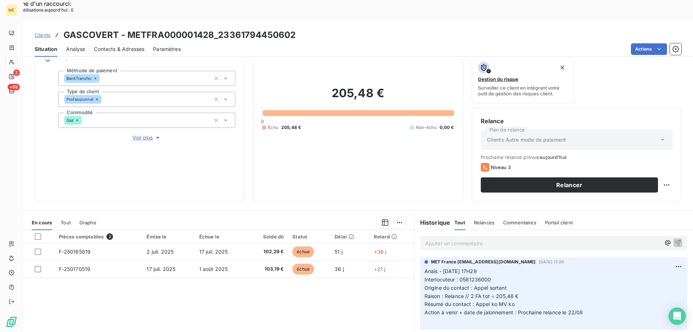
scroll to position [72, 0]
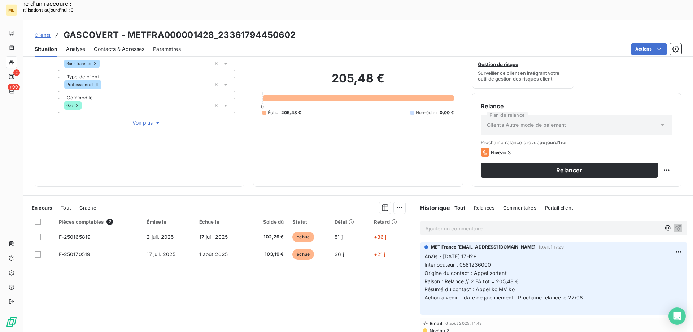
click at [147, 119] on span "Voir plus" at bounding box center [146, 122] width 29 height 7
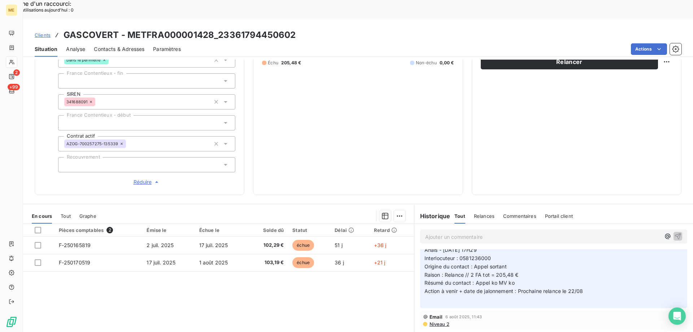
scroll to position [0, 0]
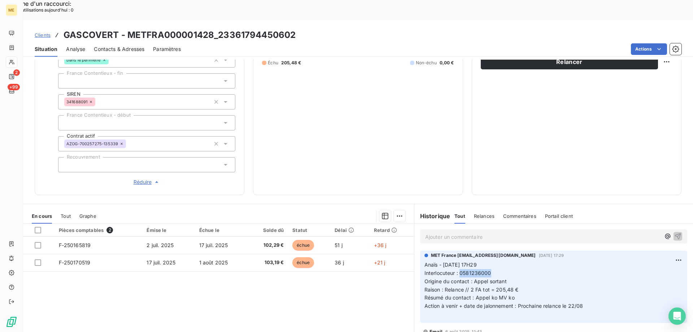
copy span "0581236000"
drag, startPoint x: 458, startPoint y: 252, endPoint x: 489, endPoint y: 251, distance: 31.0
click at [489, 261] on p "Anaïs - 18/08/2025 - 17H29 Interlocuteur : 0581236000 Origine du contact : Appe…" at bounding box center [553, 290] width 258 height 58
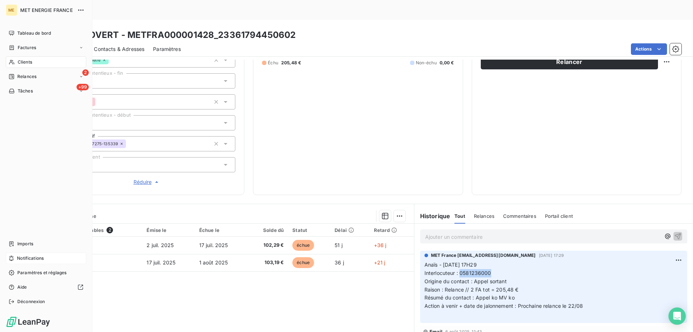
click at [58, 256] on div "Notifications" at bounding box center [46, 258] width 80 height 12
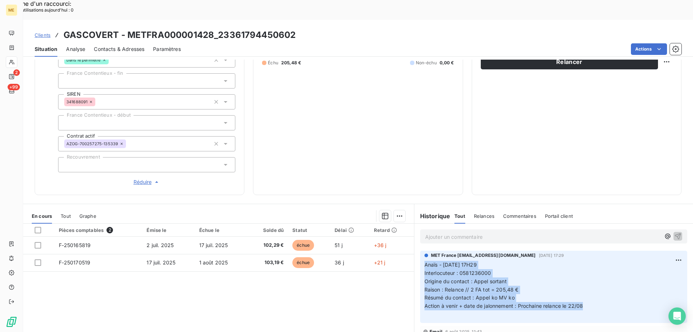
copy p "Anaïs - 18/08/2025 - 17H29 Interlocuteur : 0581236000 Origine du contact : Appe…"
drag, startPoint x: 584, startPoint y: 287, endPoint x: 417, endPoint y: 245, distance: 172.7
click at [420, 250] on div "MET France met-france@recouvrement.met.com 18 août 2025, 17:29 Anaïs - 18/08/20…" at bounding box center [553, 286] width 267 height 72
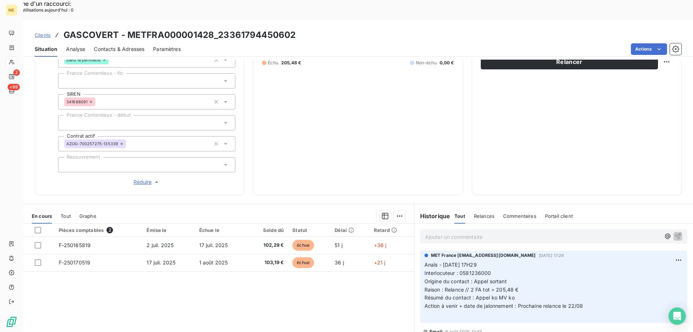
click at [438, 232] on p "Ajouter un commentaire ﻿" at bounding box center [542, 236] width 235 height 9
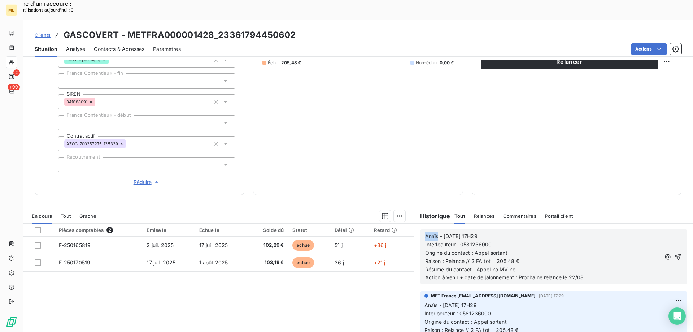
drag, startPoint x: 436, startPoint y: 214, endPoint x: 416, endPoint y: 216, distance: 19.7
click at [416, 223] on div "Anaïs - 18/08/2025 - 17H29 Interlocuteur : 0581236000 Origine du contact : Appe…" at bounding box center [553, 256] width 279 height 66
click at [442, 233] on span "Lisa - 18/08/2025 - 17H29" at bounding box center [465, 236] width 81 height 6
click at [500, 232] on p "Lisa - 22/08/2025 - 17H29" at bounding box center [542, 236] width 235 height 8
click at [591, 273] on p "Action à venir + date de jalonnement : Prochaine relance le 22/08" at bounding box center [542, 277] width 235 height 8
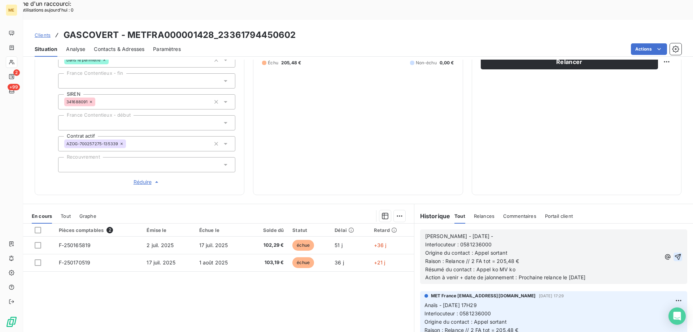
click at [674, 253] on icon "button" at bounding box center [677, 256] width 7 height 7
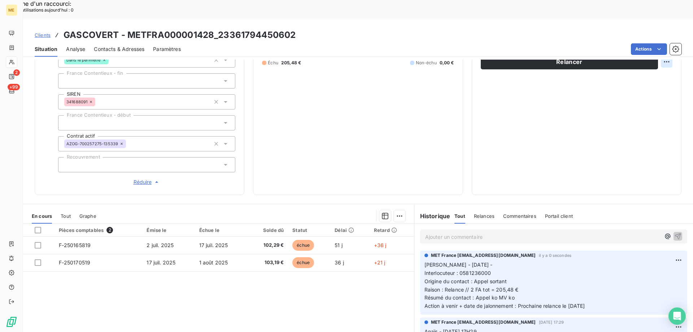
click at [661, 54] on div "Replanifier cette action" at bounding box center [631, 58] width 65 height 12
select select "7"
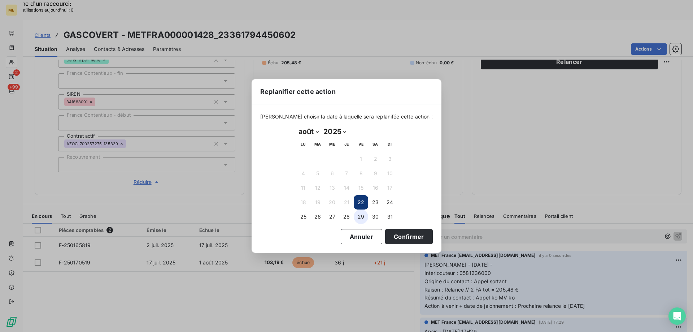
click at [357, 220] on button "29" at bounding box center [361, 216] width 14 height 14
click at [385, 232] on button "Confirmer" at bounding box center [409, 236] width 48 height 15
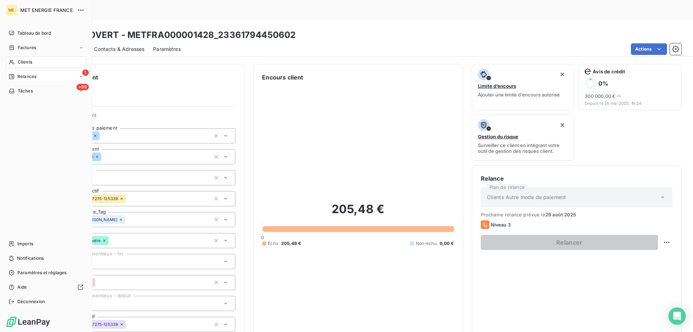
click at [10, 74] on icon at bounding box center [11, 76] width 5 height 5
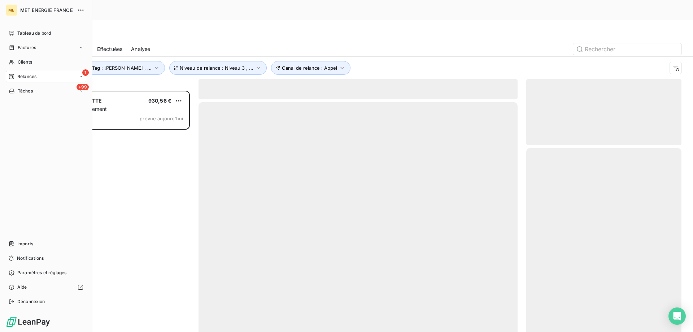
scroll to position [256, 150]
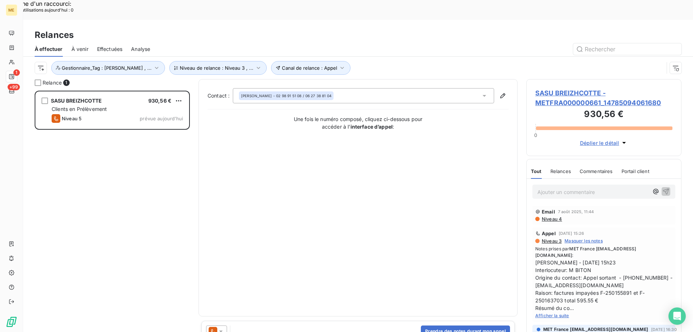
click at [568, 108] on h3 "930,56 €" at bounding box center [603, 115] width 137 height 14
click at [569, 88] on span "SASU BREIZHCOTTE - METFRA000000661_14785094061680" at bounding box center [603, 97] width 137 height 19
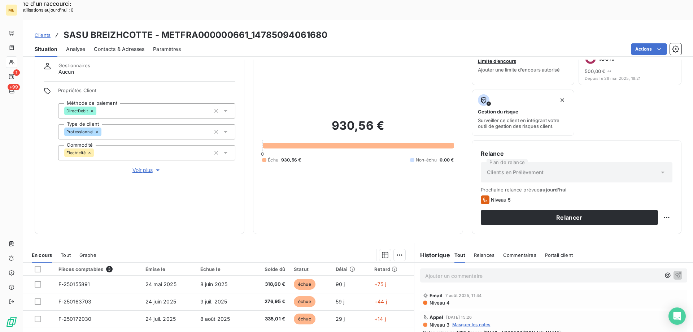
scroll to position [96, 0]
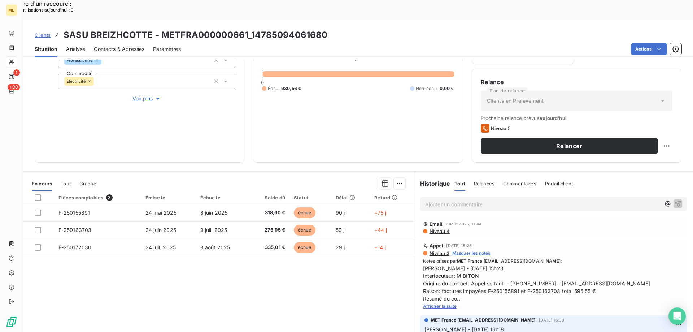
click at [449, 303] on span "Afficher la suite" at bounding box center [440, 305] width 34 height 5
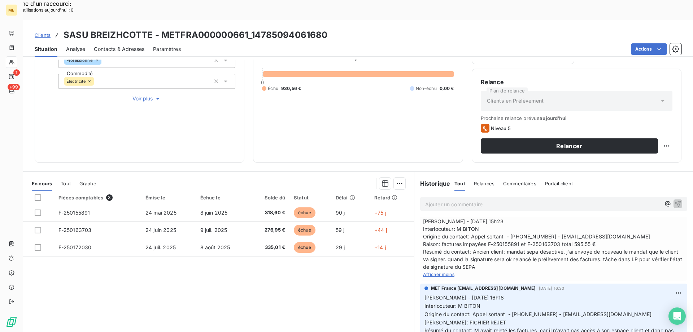
scroll to position [0, 0]
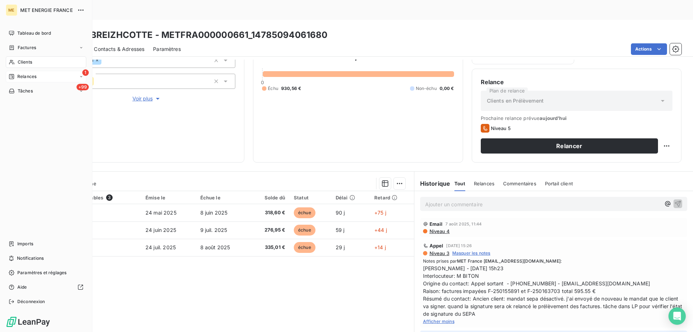
click at [27, 78] on span "Relances" at bounding box center [26, 76] width 19 height 6
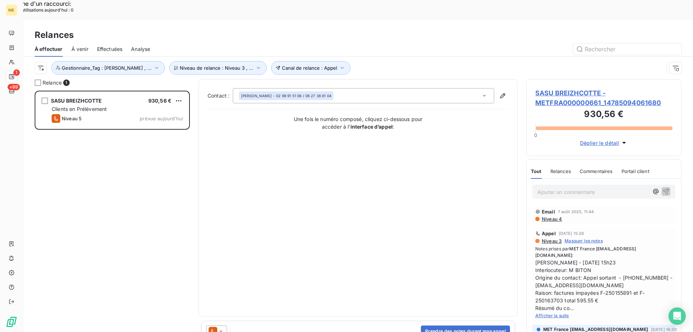
scroll to position [256, 150]
click at [155, 67] on icon "button" at bounding box center [157, 68] width 4 height 2
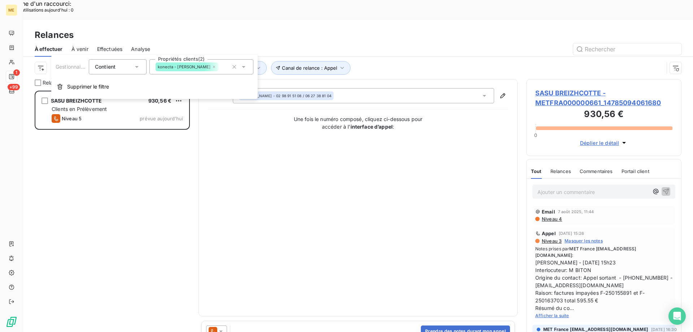
click at [221, 64] on div "Konecta-[PERSON_NAME]" at bounding box center [251, 66] width 61 height 9
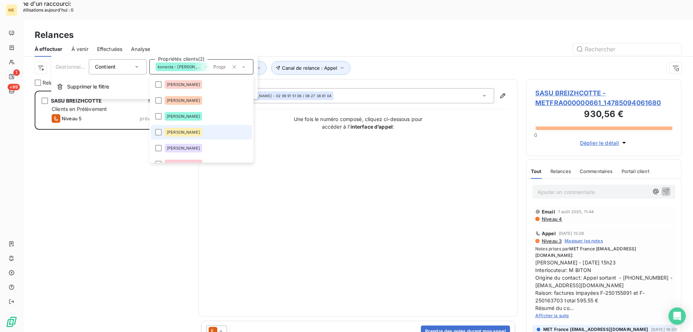
scroll to position [264, 0]
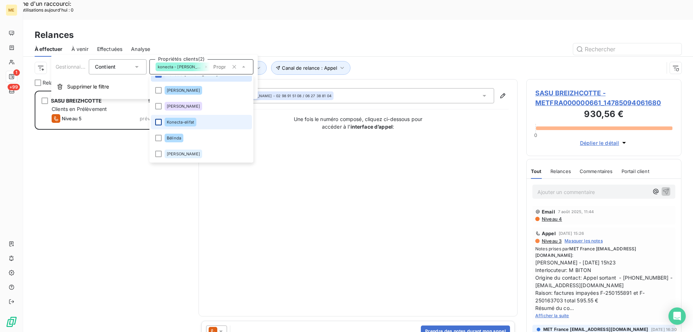
click at [158, 122] on div at bounding box center [158, 122] width 6 height 6
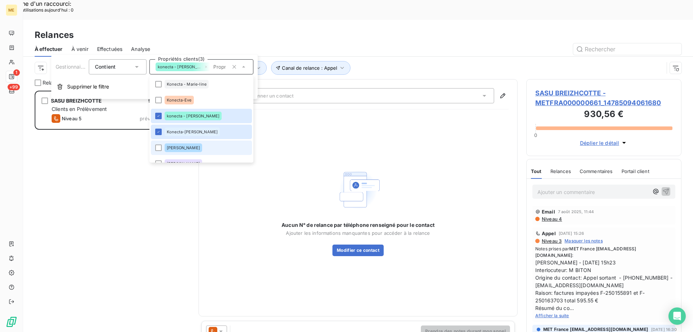
scroll to position [192, 0]
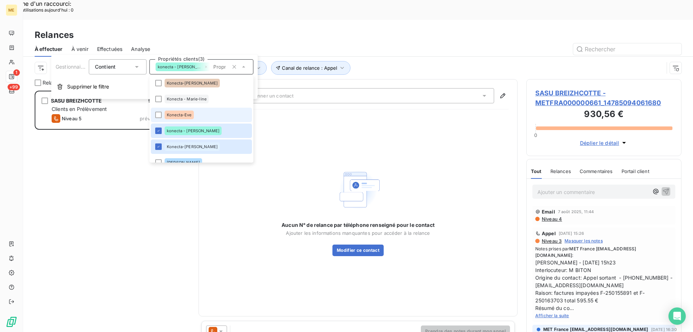
click at [184, 118] on div "Konecta-Eve" at bounding box center [179, 114] width 29 height 9
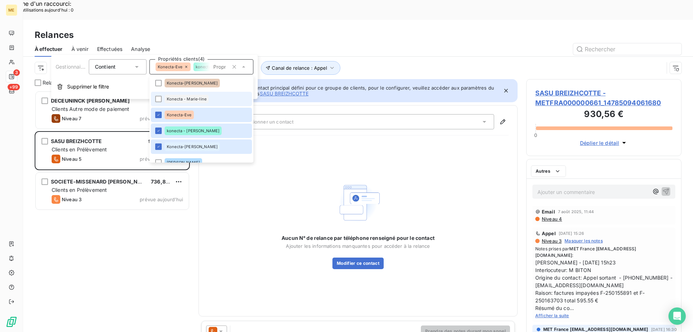
scroll to position [256, 150]
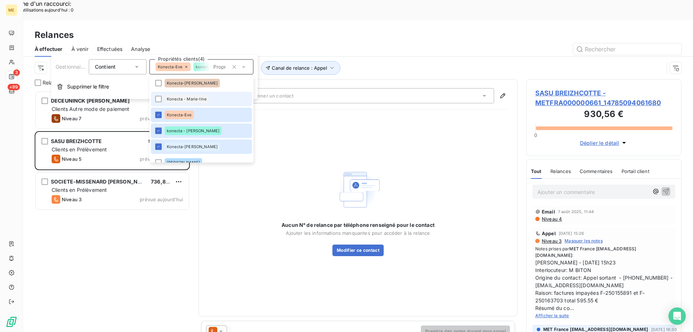
click at [199, 97] on span "Konecta - Marie-line" at bounding box center [187, 99] width 40 height 4
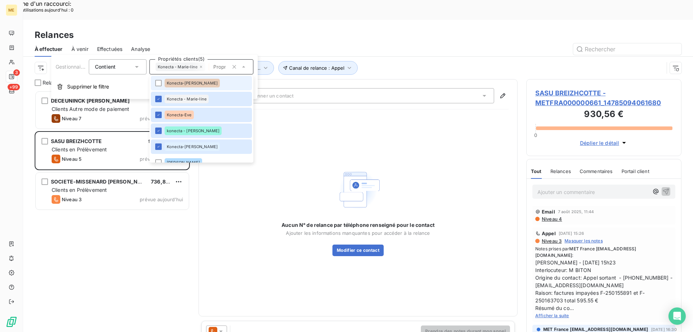
click at [199, 83] on div "Konecta-[PERSON_NAME]" at bounding box center [192, 83] width 55 height 9
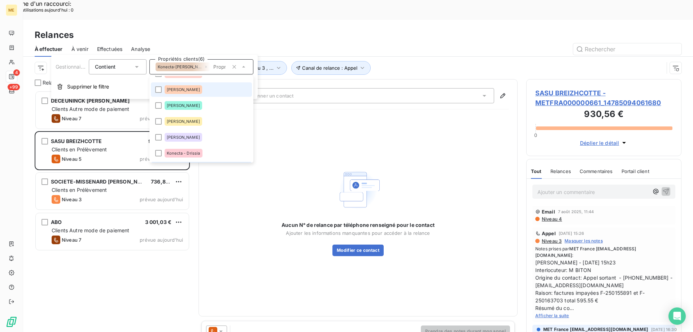
scroll to position [120, 0]
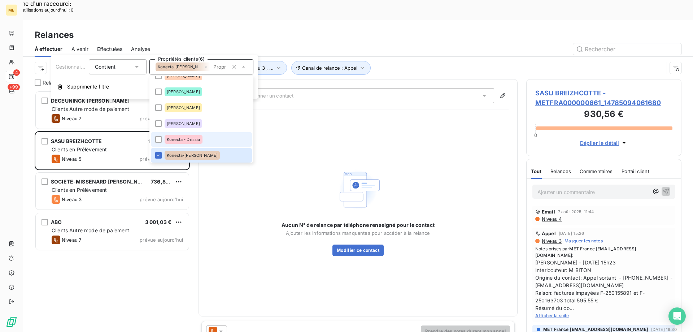
click at [191, 136] on div "Konecta - Drissia" at bounding box center [184, 139] width 38 height 9
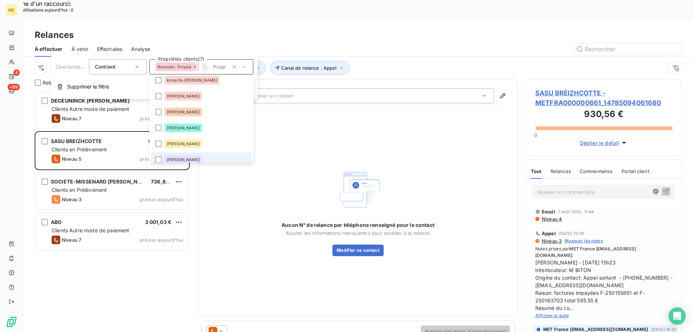
scroll to position [48, 0]
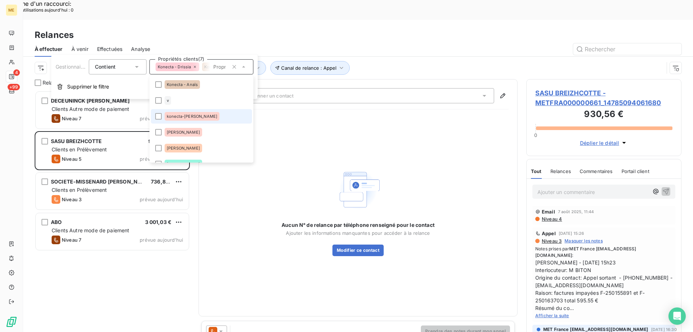
click at [204, 115] on li "konecta-[PERSON_NAME]" at bounding box center [201, 116] width 101 height 14
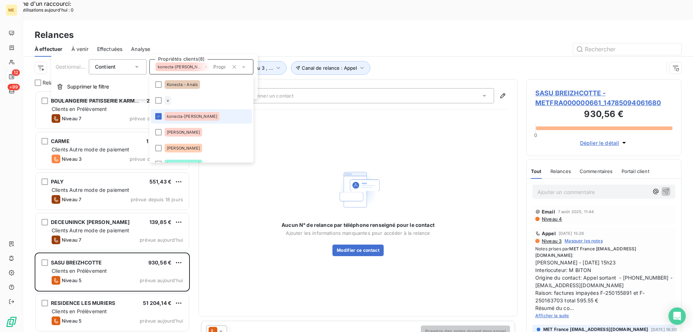
click at [204, 115] on li "konecta-[PERSON_NAME]" at bounding box center [201, 116] width 101 height 14
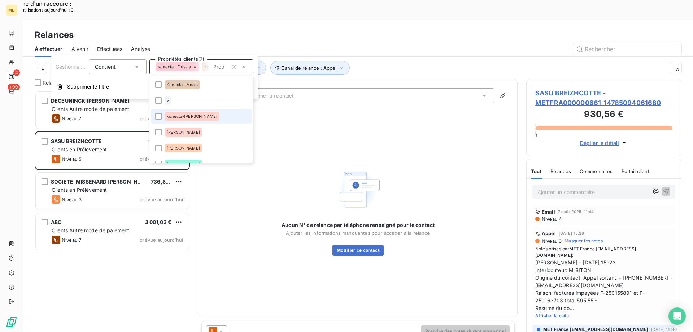
scroll to position [12, 0]
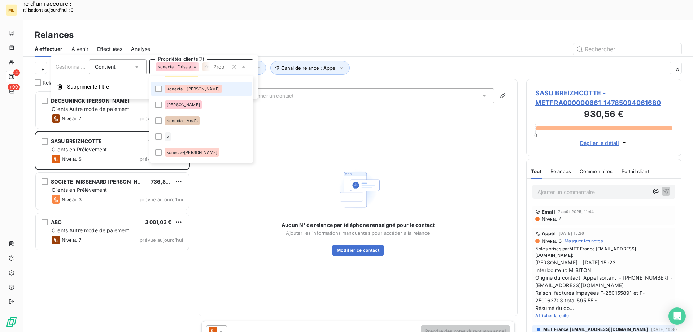
click at [207, 94] on li "Konecta - [PERSON_NAME]" at bounding box center [201, 89] width 101 height 14
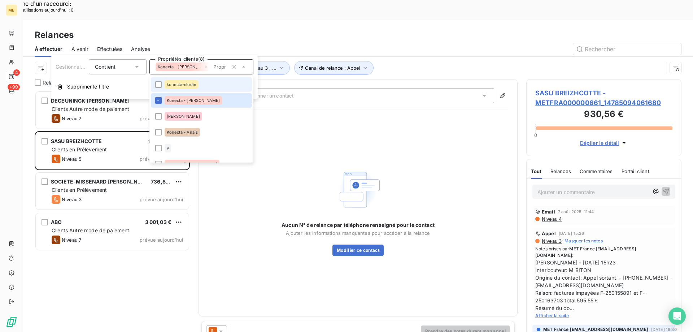
click at [201, 86] on li "konecta-elodie" at bounding box center [201, 84] width 101 height 14
click at [374, 29] on div "Relances" at bounding box center [358, 35] width 670 height 13
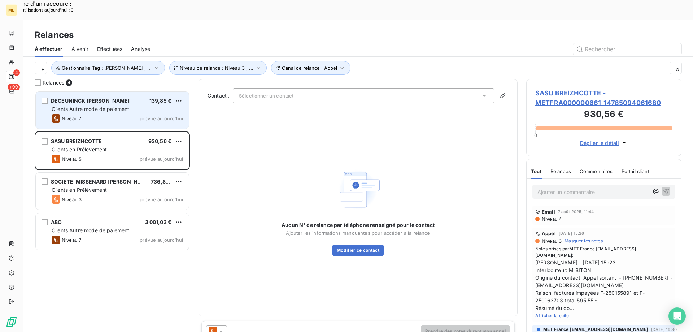
click at [146, 115] on span "prévue aujourd’hui" at bounding box center [161, 118] width 43 height 6
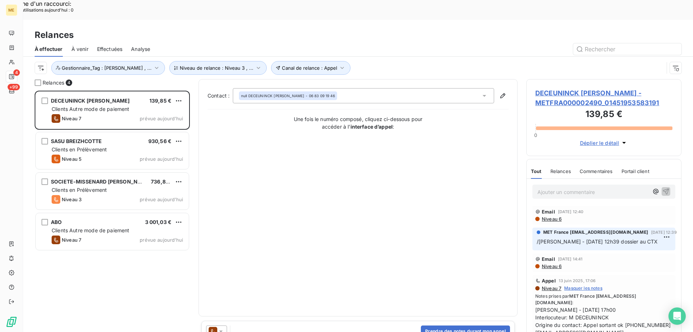
click at [570, 88] on span "DECEUNINCK OLIVIER DIDIER JEAN - METFRA000002490_01451953583191" at bounding box center [603, 97] width 137 height 19
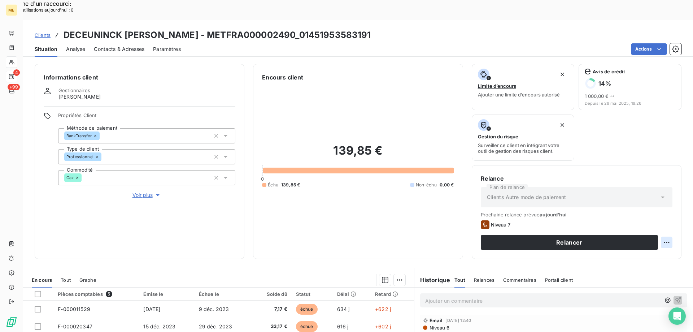
click at [651, 233] on div "Replanifier cette action" at bounding box center [631, 238] width 65 height 12
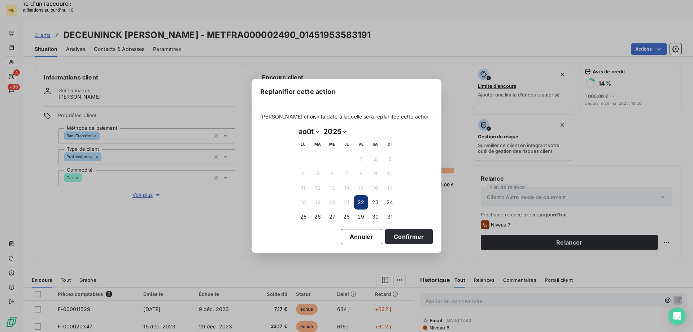
click at [321, 134] on select "2025 2026 2027 2028 2029 2030 2031 2032 2033 2034 2035" at bounding box center [334, 132] width 27 height 12
click at [311, 128] on select "janvier février mars avril mai juin juillet août septembre octobre novembre déc…" at bounding box center [308, 132] width 25 height 12
select select "8"
click at [296, 126] on select "janvier février mars avril mai juin juillet août septembre octobre novembre déc…" at bounding box center [308, 132] width 25 height 12
drag, startPoint x: 357, startPoint y: 176, endPoint x: 363, endPoint y: 182, distance: 8.2
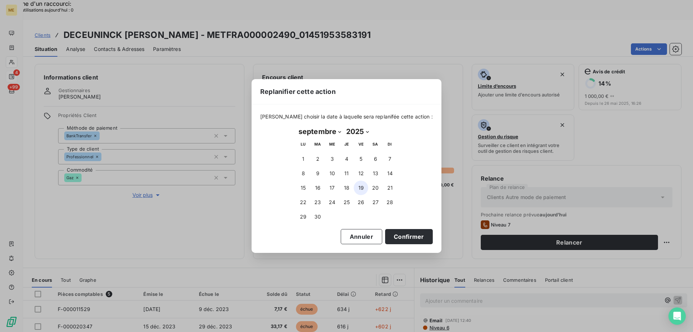
click at [357, 176] on button "12" at bounding box center [361, 173] width 14 height 14
click at [391, 242] on button "Confirmer" at bounding box center [409, 236] width 48 height 15
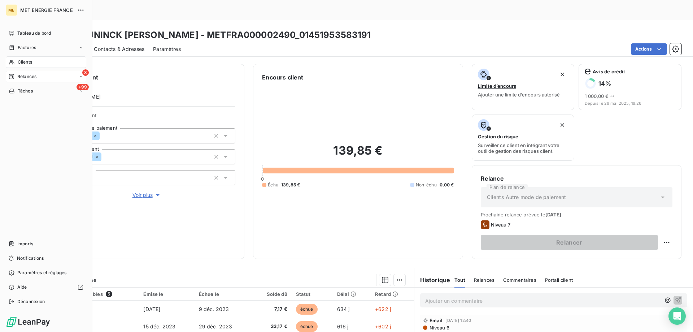
click at [14, 77] on icon at bounding box center [11, 76] width 5 height 5
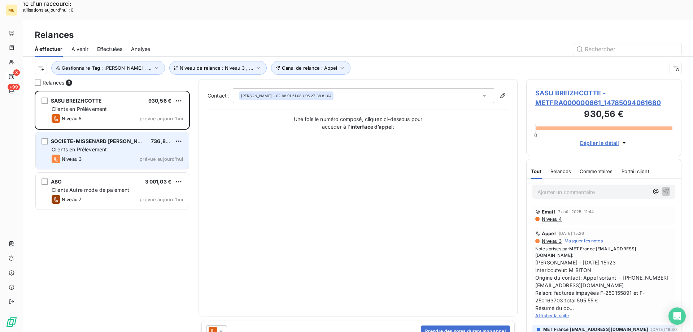
click at [113, 146] on div "Clients en Prélèvement" at bounding box center [117, 149] width 131 height 7
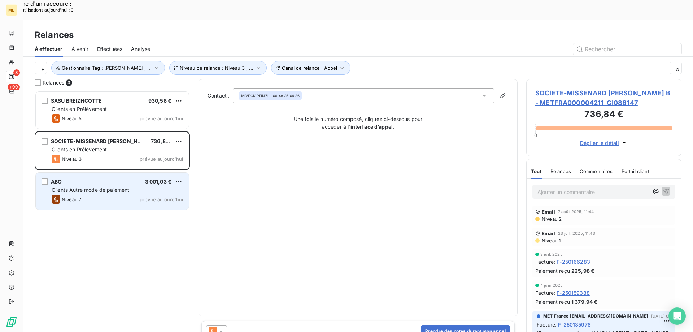
click at [156, 174] on div "ABO 3 001,03 € Clients Autre mode de paiement Niveau 7 prévue aujourd’hui" at bounding box center [112, 191] width 153 height 37
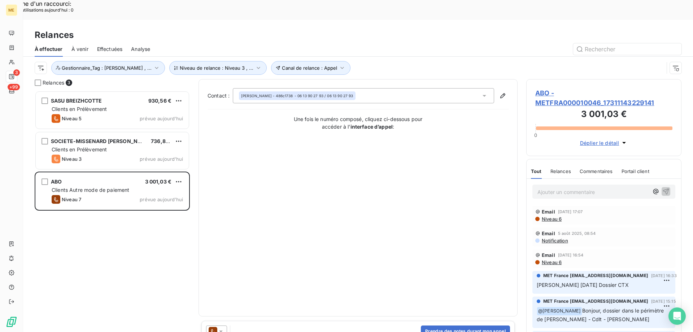
click at [598, 108] on h3 "3 001,03 €" at bounding box center [603, 115] width 137 height 14
click at [597, 108] on h3 "3 001,03 €" at bounding box center [603, 115] width 137 height 14
click at [597, 88] on span "ABO - METFRA000010046_17311143229141" at bounding box center [603, 97] width 137 height 19
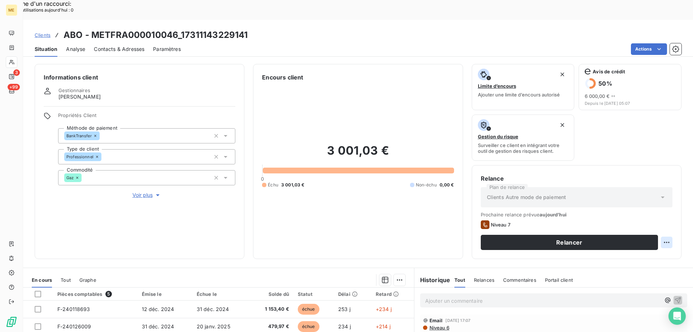
click at [620, 236] on div "Replanifier cette action" at bounding box center [631, 238] width 65 height 12
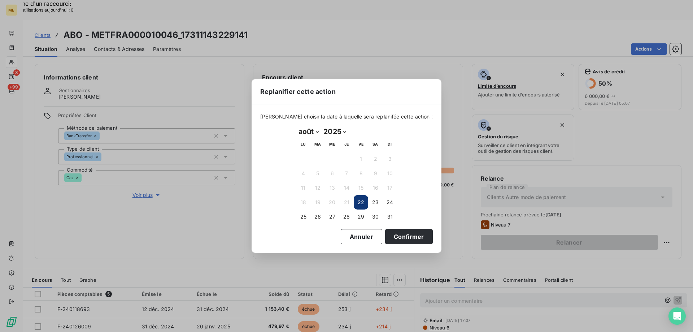
click at [303, 132] on select "janvier février mars avril mai juin juillet août septembre octobre novembre déc…" at bounding box center [308, 132] width 25 height 12
select select "8"
click at [296, 126] on select "janvier février mars avril mai juin juillet août septembre octobre novembre déc…" at bounding box center [308, 132] width 25 height 12
click at [327, 176] on button "10" at bounding box center [332, 173] width 14 height 14
click at [414, 242] on button "Confirmer" at bounding box center [409, 236] width 48 height 15
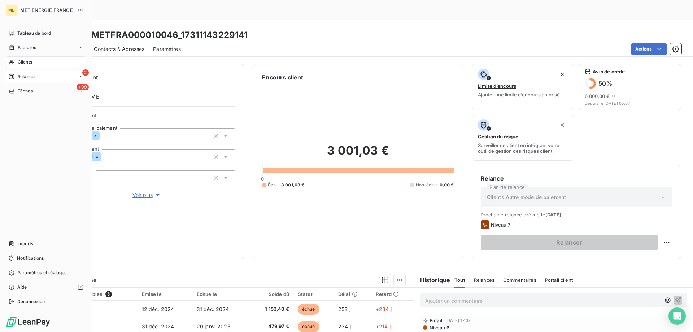
click at [18, 75] on span "Relances" at bounding box center [26, 76] width 19 height 6
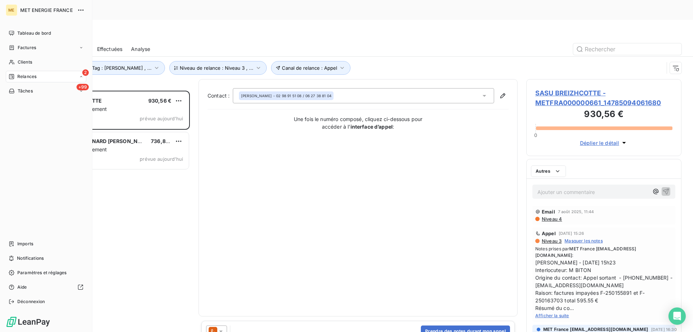
scroll to position [256, 150]
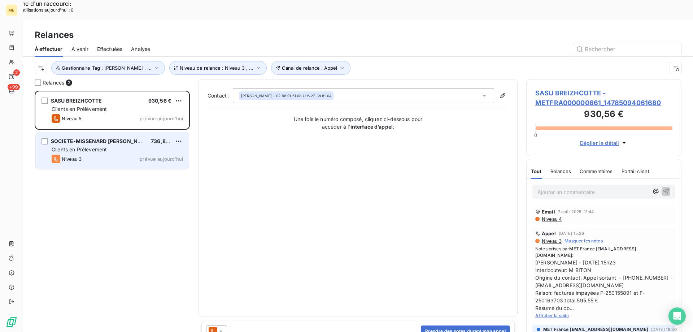
click at [149, 132] on div "SOCIETE-MISSENARD QUINT B 736,84 € Clients en Prélèvement Niveau 3 prévue aujou…" at bounding box center [112, 150] width 153 height 37
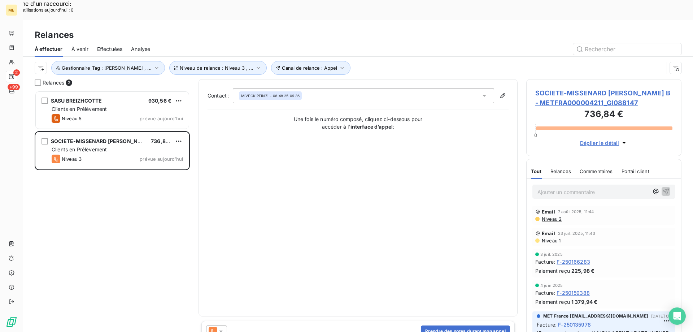
click at [543, 88] on span "SOCIETE-MISSENARD QUINT B - METFRA000004211_GI088147" at bounding box center [603, 97] width 137 height 19
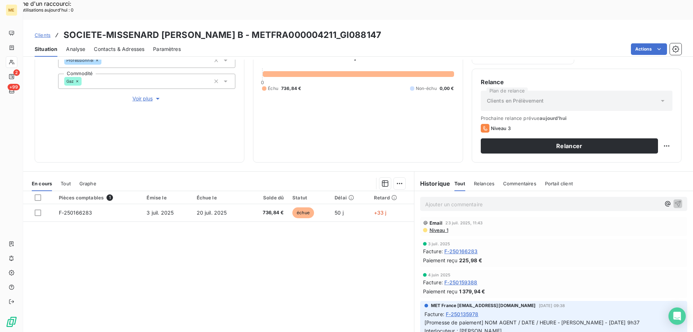
scroll to position [72, 0]
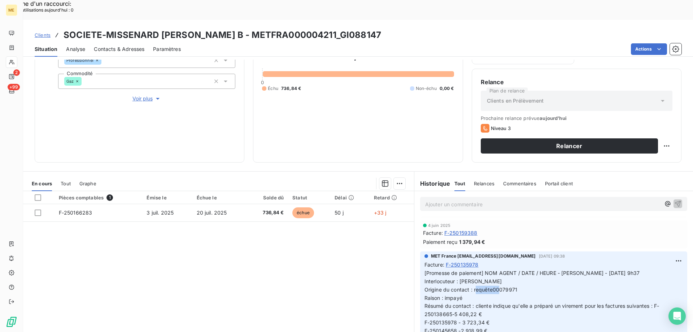
copy span "00079971"
drag, startPoint x: 490, startPoint y: 269, endPoint x: 515, endPoint y: 269, distance: 25.3
click at [515, 269] on p "[Promesse de paiement] NOM AGENT / DATE / HEURE - Lisa - 24/04/2025 - 9h37 Inte…" at bounding box center [553, 310] width 258 height 83
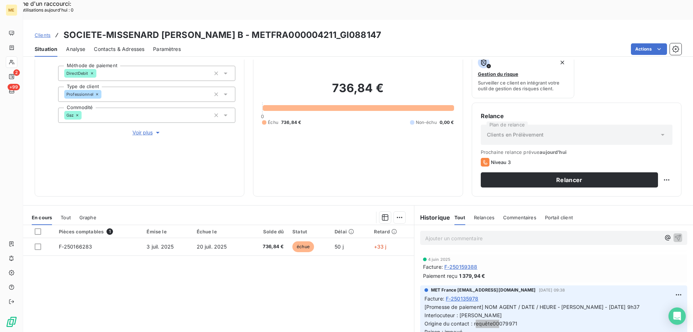
scroll to position [60, 0]
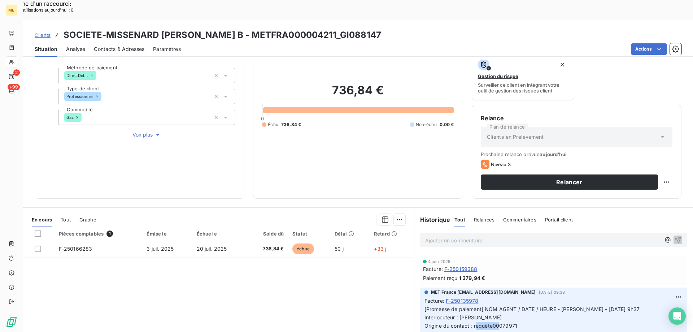
click at [152, 131] on span "Voir plus" at bounding box center [146, 134] width 29 height 7
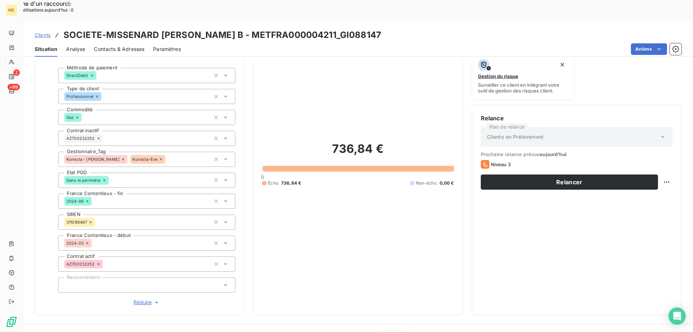
click at [121, 157] on icon at bounding box center [123, 159] width 4 height 4
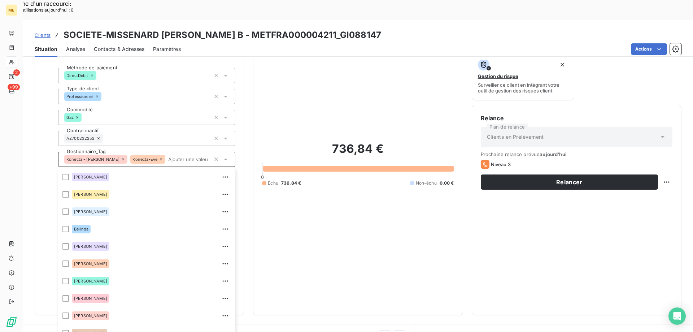
click at [165, 156] on input "text" at bounding box center [187, 159] width 45 height 6
click at [393, 240] on div "736,84 € 0 Échu 736,84 € Non-échu 0,00 €" at bounding box center [358, 163] width 192 height 285
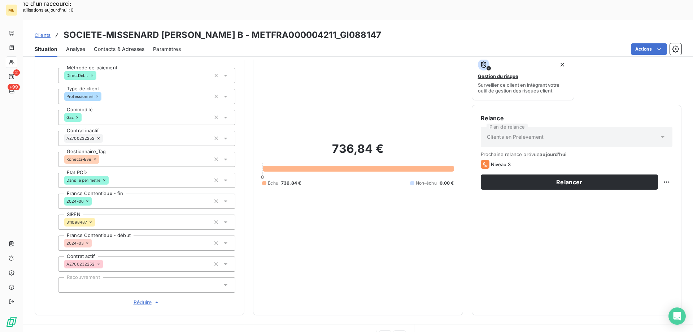
click at [94, 157] on icon at bounding box center [95, 159] width 4 height 4
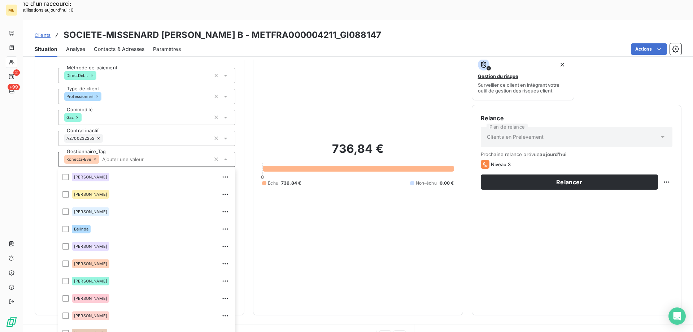
scroll to position [121, 0]
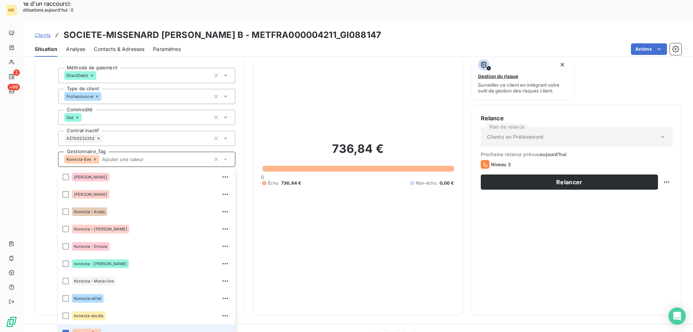
click at [354, 239] on div "736,84 € 0 Échu 736,84 € Non-échu 0,00 €" at bounding box center [358, 163] width 192 height 285
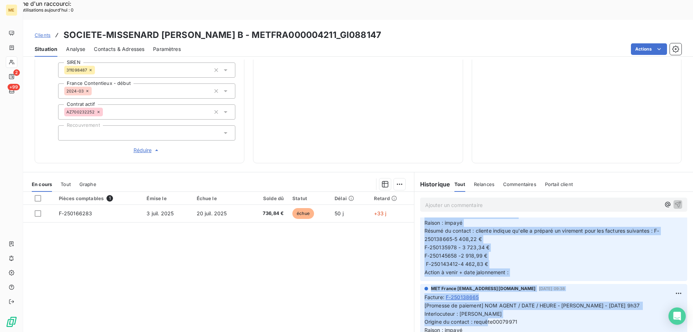
scroll to position [180, 0]
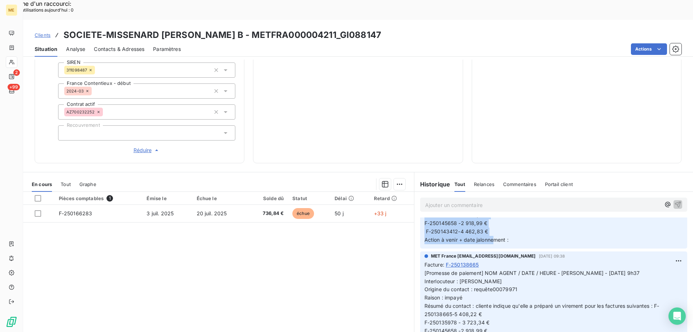
copy span "NOM AGENT / DATE / HEURE - Lisa - 24/04/2025 - 9h37 Interlocuteur : Mme BARDEL …"
drag, startPoint x: 481, startPoint y: 255, endPoint x: 519, endPoint y: 223, distance: 49.2
click at [519, 223] on div "MET France met-france@recouvrement.met.com 24 avr. 2025, 09:38 Facture : F-2501…" at bounding box center [553, 196] width 267 height 105
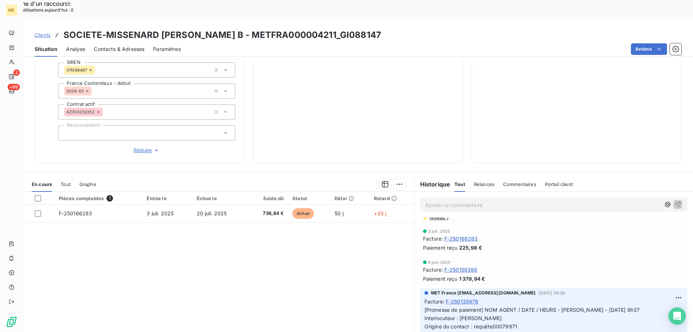
click at [500, 200] on p "Ajouter un commentaire ﻿" at bounding box center [542, 204] width 235 height 9
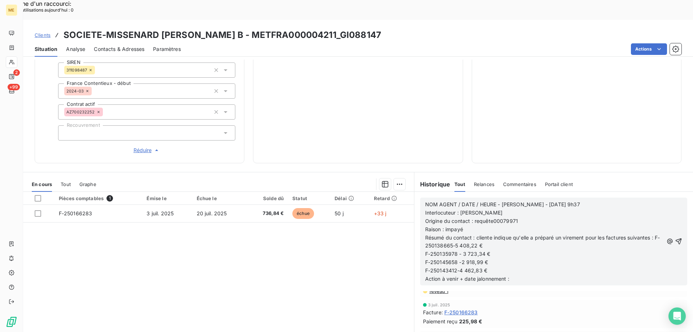
scroll to position [110, 0]
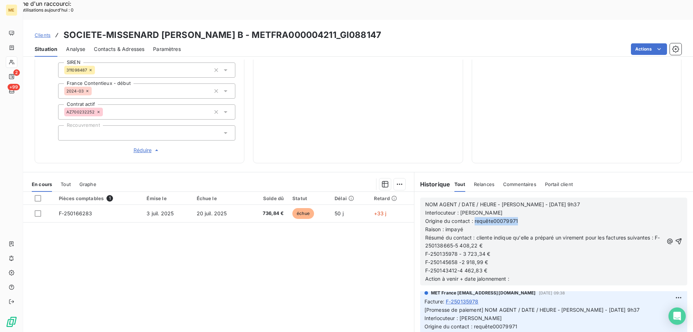
drag, startPoint x: 471, startPoint y: 200, endPoint x: 524, endPoint y: 198, distance: 52.7
click at [524, 217] on p "Origine du contact : requête00079971" at bounding box center [544, 221] width 238 height 8
click at [464, 225] on p "Raison : impayé" at bounding box center [544, 229] width 238 height 8
drag, startPoint x: 472, startPoint y: 218, endPoint x: 493, endPoint y: 248, distance: 35.5
click at [493, 248] on div "NOM AGENT / DATE / HEURE - Lisa - 24/04/2025 - 9h37 Interlocuteur : Mme BARDEL …" at bounding box center [544, 241] width 238 height 83
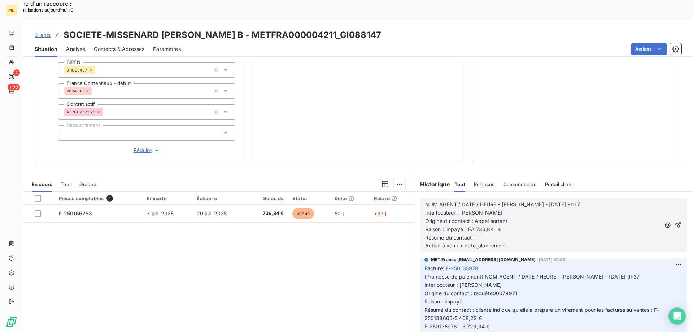
scroll to position [77, 0]
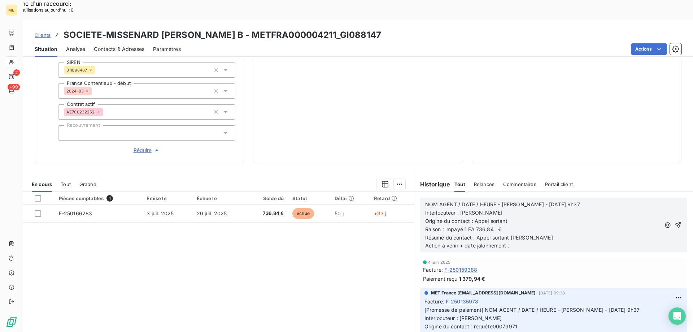
click at [532, 233] on div "NOM AGENT / DATE / HEURE - Lisa - 24/04/2025 - 9h37 Interlocuteur : Mme BARDEL …" at bounding box center [553, 225] width 279 height 66
click at [539, 241] on p "Action à venir + date jalonnement :" at bounding box center [542, 245] width 235 height 8
click at [529, 209] on p "Interlocuteur : Mme BARDEL" at bounding box center [542, 213] width 235 height 8
click at [521, 209] on span "Interlocuteur : Mme BARDEL - 03.20.190.980" at bounding box center [489, 212] width 128 height 6
click at [537, 209] on p "Interlocuteur : Mme BARDEL - 0320190980" at bounding box center [542, 213] width 235 height 8
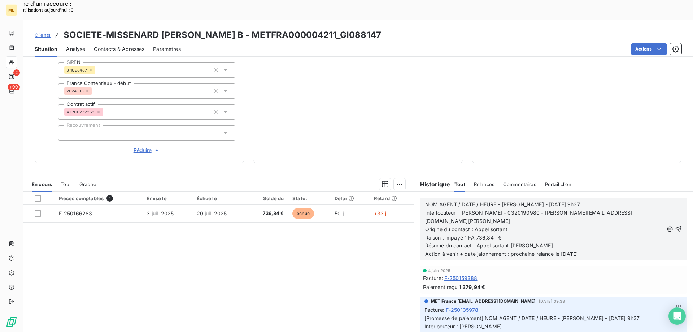
click at [597, 250] on p "Action à venir + date jalonnement : prochaine relance le 26/08/25" at bounding box center [544, 254] width 238 height 8
click at [675, 225] on icon "button" at bounding box center [678, 228] width 7 height 7
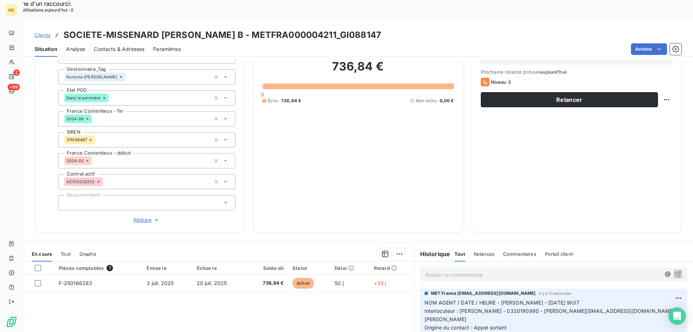
scroll to position [68, 0]
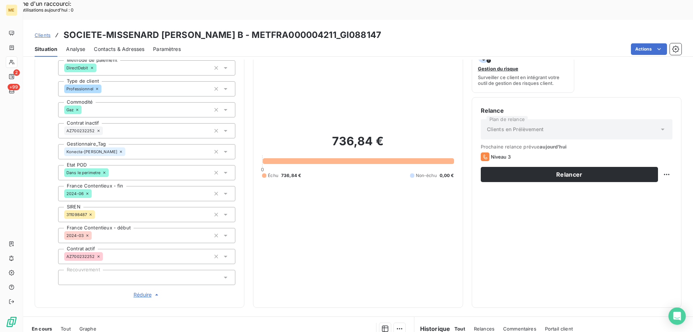
click at [668, 153] on div "Relance Plan de relance Clients en Prélèvement Prochaine relance prévue aujourd…" at bounding box center [577, 202] width 210 height 210
click at [623, 175] on div "Replanifier cette action" at bounding box center [631, 171] width 65 height 12
select select "7"
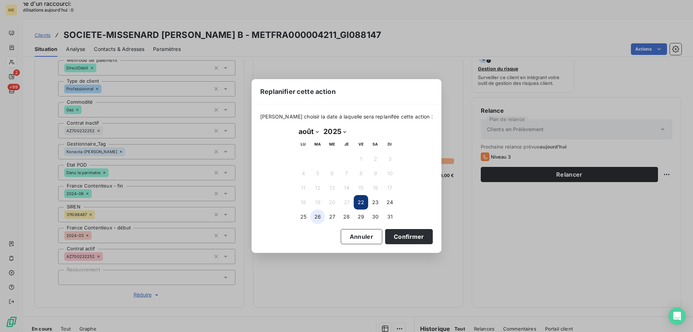
click at [317, 215] on button "26" at bounding box center [317, 216] width 14 height 14
click at [390, 237] on button "Confirmer" at bounding box center [409, 236] width 48 height 15
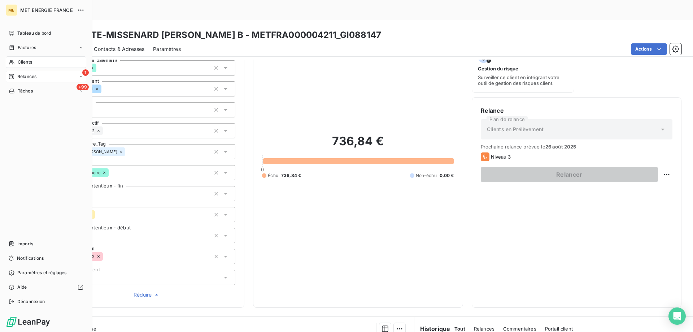
click at [23, 80] on div "1 Relances" at bounding box center [46, 77] width 80 height 12
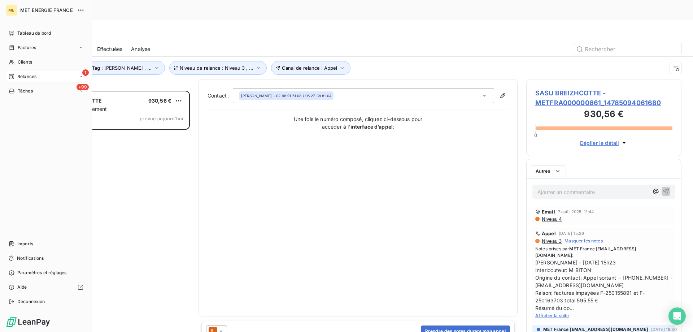
scroll to position [256, 150]
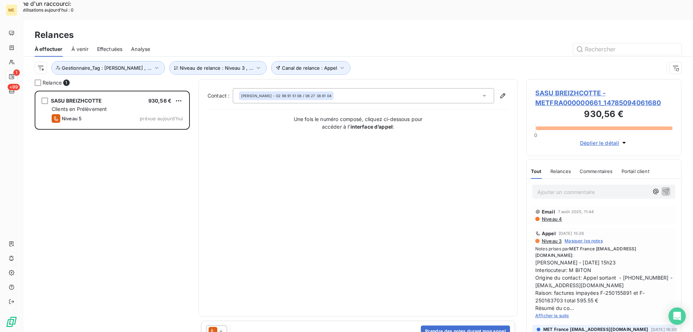
click at [585, 88] on span "SASU BREIZHCOTTE - METFRA000000661_14785094061680" at bounding box center [603, 97] width 137 height 19
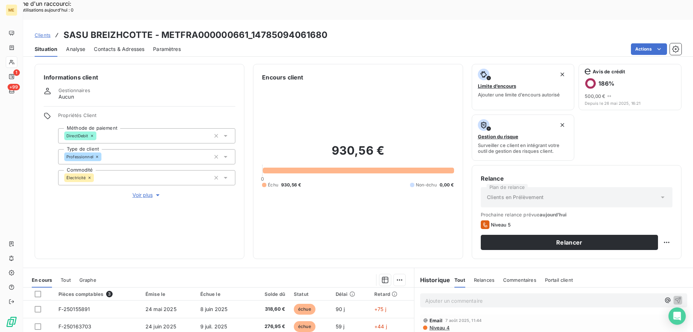
scroll to position [96, 0]
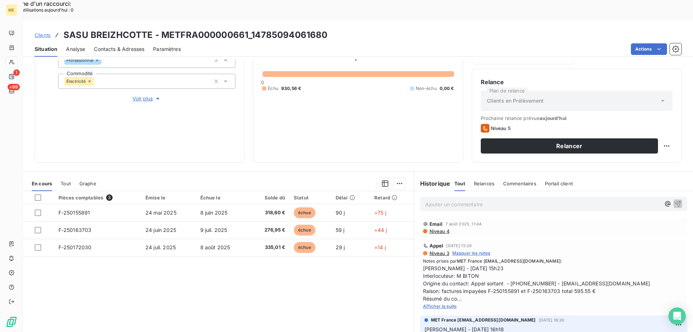
click at [140, 82] on div "Informations client Gestionnaires Aucun Propriétés Client Méthode de paiement D…" at bounding box center [140, 65] width 210 height 195
click at [141, 95] on span "Voir plus" at bounding box center [146, 98] width 29 height 7
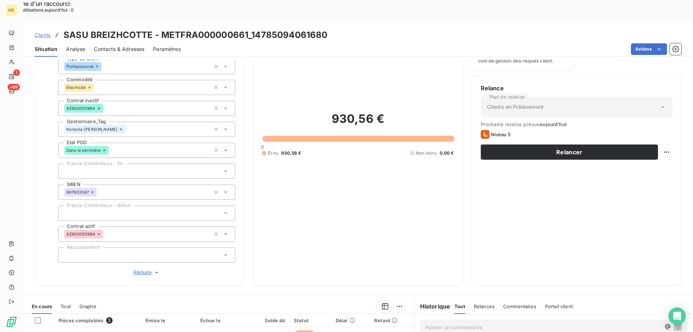
scroll to position [212, 0]
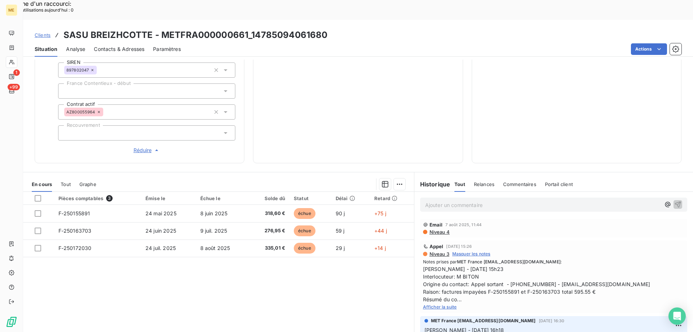
click at [438, 304] on span "Afficher la suite" at bounding box center [440, 306] width 34 height 5
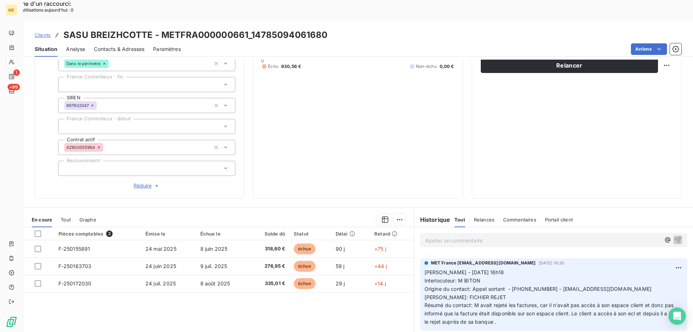
scroll to position [176, 0]
drag, startPoint x: 252, startPoint y: 13, endPoint x: 326, endPoint y: 14, distance: 74.7
click at [326, 29] on div "Clients SASU BREIZHCOTTE - METFRA000000661_14785094061680" at bounding box center [358, 35] width 670 height 13
copy h3 "14785094061680"
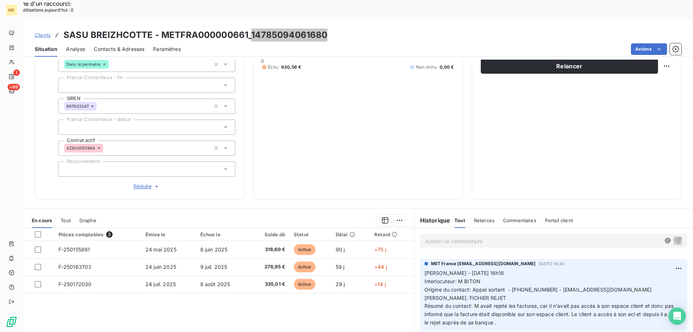
scroll to position [212, 0]
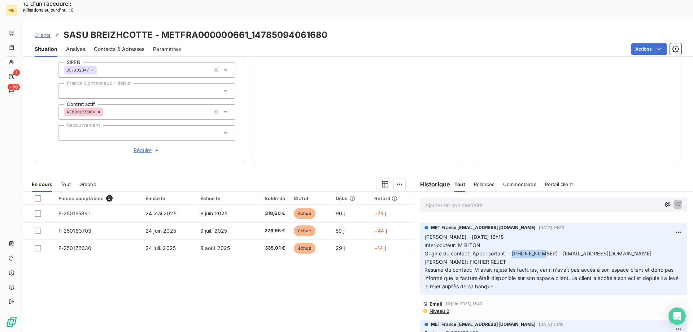
copy span "0298915108"
drag, startPoint x: 509, startPoint y: 234, endPoint x: 537, endPoint y: 234, distance: 28.2
click at [537, 234] on span "Sylvain - 08/07/2025 - 16h18 Interlocuteur: M BITON Origine du contact: Appel s…" at bounding box center [552, 262] width 256 height 56
drag, startPoint x: 251, startPoint y: 16, endPoint x: 338, endPoint y: 16, distance: 87.0
click at [338, 29] on div "Clients SASU BREIZHCOTTE - METFRA000000661_14785094061680" at bounding box center [358, 35] width 670 height 13
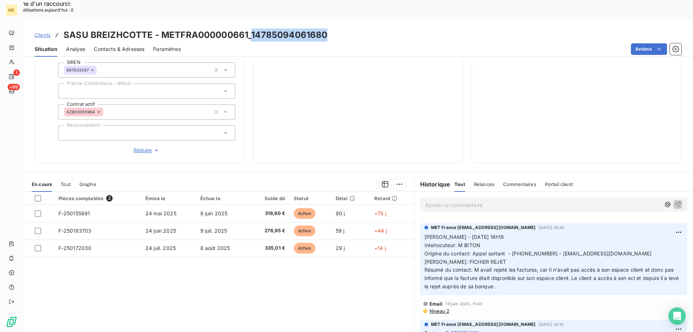
copy h3 "14785094061680"
drag, startPoint x: 509, startPoint y: 233, endPoint x: 537, endPoint y: 232, distance: 28.5
click at [537, 234] on span "Sylvain - 08/07/2025 - 16h18 Interlocuteur: M BITON Origine du contact: Appel s…" at bounding box center [552, 262] width 256 height 56
copy span "0298915108"
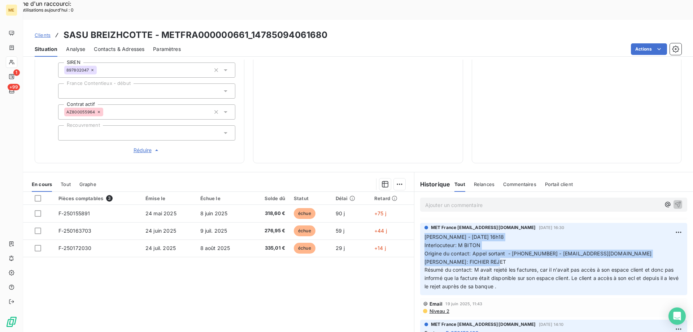
copy span "Sylvain - 08/07/2025 - 16h18 Interlocuteur: M BITON Origine du contact: Appel s…"
drag, startPoint x: 471, startPoint y: 251, endPoint x: 416, endPoint y: 216, distance: 64.9
click at [416, 221] on div "MET France met-france@recouvrement.met.com 8 juil. 2025, 16:30 Sylvain - 08/07/…" at bounding box center [553, 258] width 279 height 75
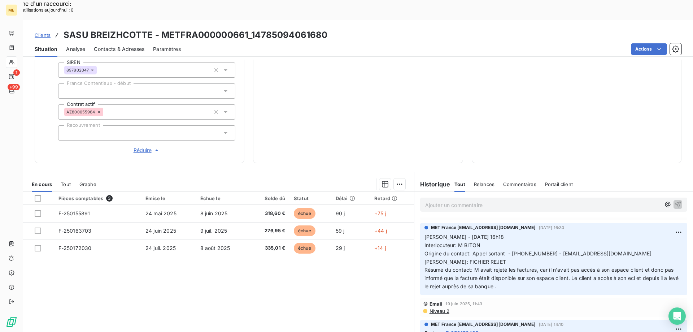
click at [468, 200] on p "Ajouter un commentaire ﻿" at bounding box center [542, 204] width 235 height 9
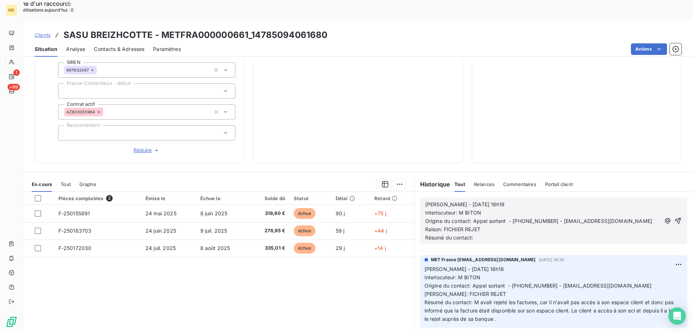
scroll to position [140, 0]
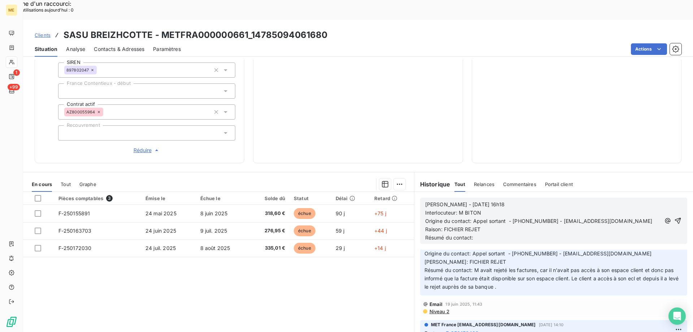
click at [503, 200] on p "Sylvain - 08/07/2025 - 16h18" at bounding box center [542, 204] width 235 height 8
click at [472, 201] on span "Sylvain - 08/07/2025 - 16h18" at bounding box center [464, 204] width 79 height 6
click at [462, 201] on span "Lisa - 16h1 Interlocuteur: M BITON" at bounding box center [560, 208] width 270 height 14
click at [449, 201] on span "Lisa - 16h1 Interlocuteur: M BITON" at bounding box center [560, 208] width 270 height 14
click at [510, 225] on p "Raison: FICHIER REJET" at bounding box center [544, 229] width 238 height 8
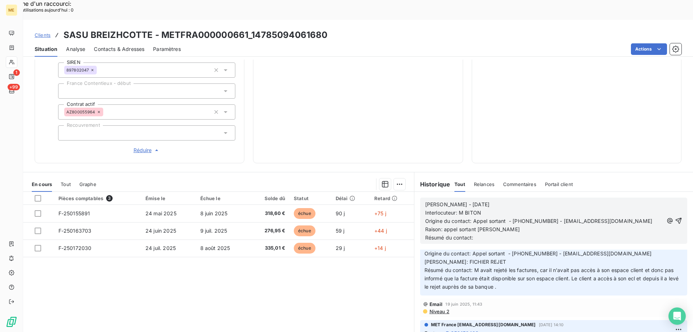
click at [526, 222] on div "Lisa - 22/08/25 Interlocuteur: M BITON Origine du contact: Appel sortant - 0298…" at bounding box center [553, 220] width 267 height 46
click at [525, 234] on p "Résumé du contact:" at bounding box center [544, 238] width 238 height 8
drag, startPoint x: 516, startPoint y: 215, endPoint x: 505, endPoint y: 214, distance: 10.9
click at [507, 234] on p "Résumé du contact:" at bounding box center [544, 238] width 238 height 8
drag, startPoint x: 494, startPoint y: 210, endPoint x: 443, endPoint y: 210, distance: 51.3
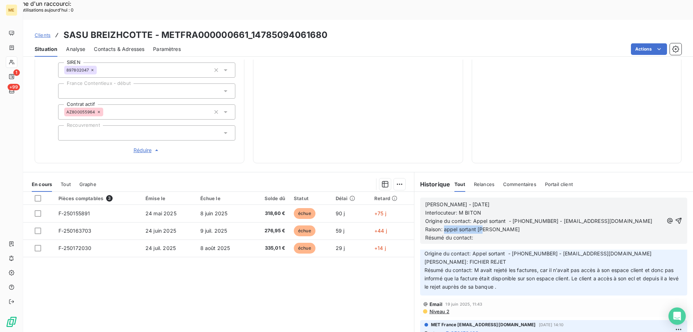
click at [442, 225] on p "Raison: appel sortant ko" at bounding box center [544, 229] width 238 height 8
click at [476, 234] on p "Résumé du contact:" at bounding box center [544, 238] width 238 height 8
click at [469, 225] on p "Raison:" at bounding box center [544, 229] width 238 height 8
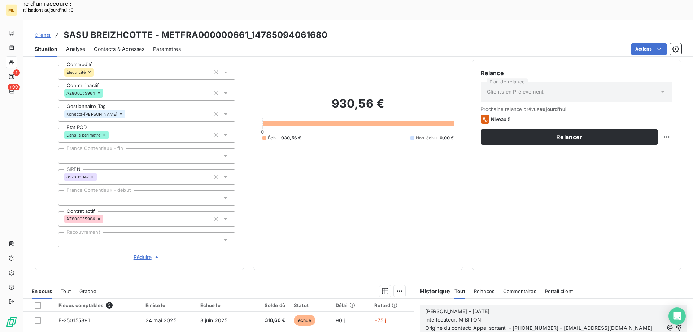
scroll to position [140, 0]
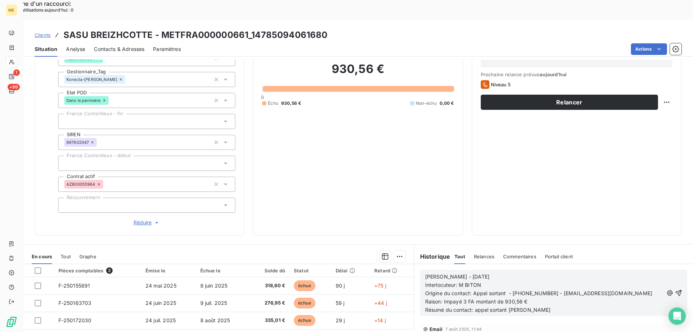
click at [523, 306] on p "Résumé du contact: appel sortant [PERSON_NAME]" at bounding box center [544, 310] width 238 height 8
click at [514, 306] on span "Résumé du contact: appel sortant ko Action à venir + date jalonnement :" at bounding box center [512, 309] width 175 height 6
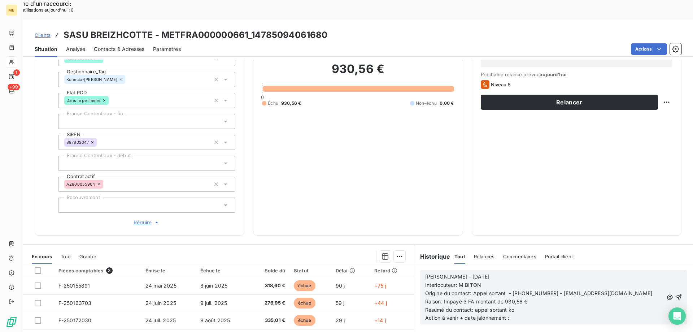
click at [563, 306] on p "Résumé du contact: appel sortant ko Action à venir + date jalonnement :" at bounding box center [544, 314] width 238 height 17
click at [675, 293] on icon "button" at bounding box center [678, 296] width 7 height 7
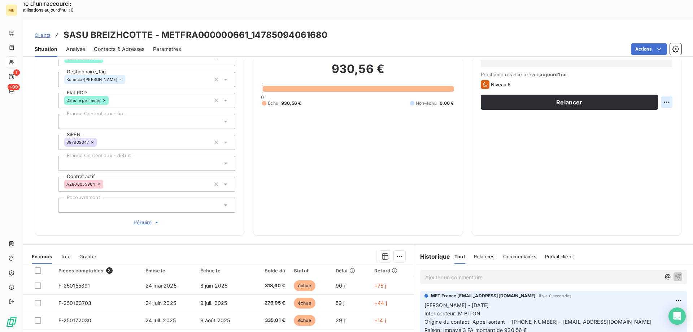
click at [636, 101] on div "Replanifier cette action" at bounding box center [631, 98] width 65 height 12
select select "7"
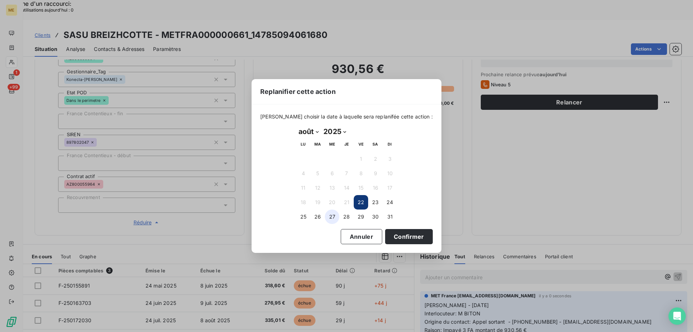
click at [335, 219] on button "27" at bounding box center [332, 216] width 14 height 14
click at [385, 236] on button "Confirmer" at bounding box center [409, 236] width 48 height 15
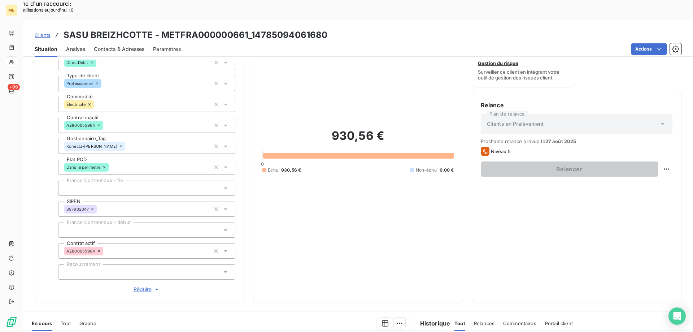
scroll to position [32, 0]
